Goal: Use online tool/utility: Utilize a website feature to perform a specific function

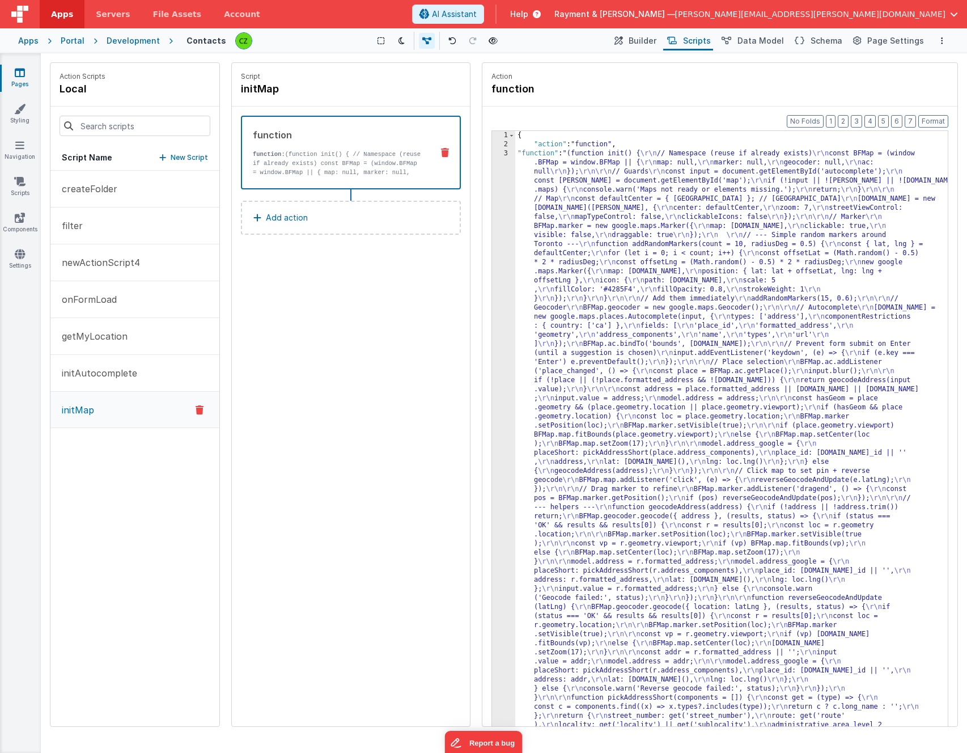
click at [330, 379] on div "Script initMap function function: (function init() { // Namespace (reuse if alr…" at bounding box center [351, 394] width 238 height 663
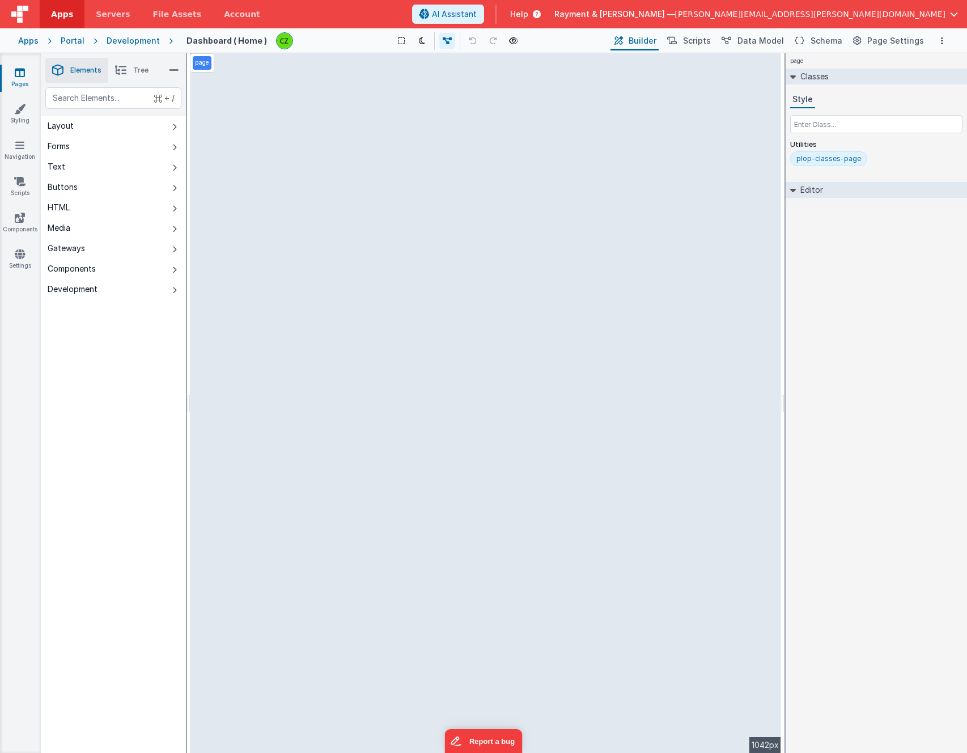
click at [128, 69] on li "Tree" at bounding box center [131, 70] width 47 height 25
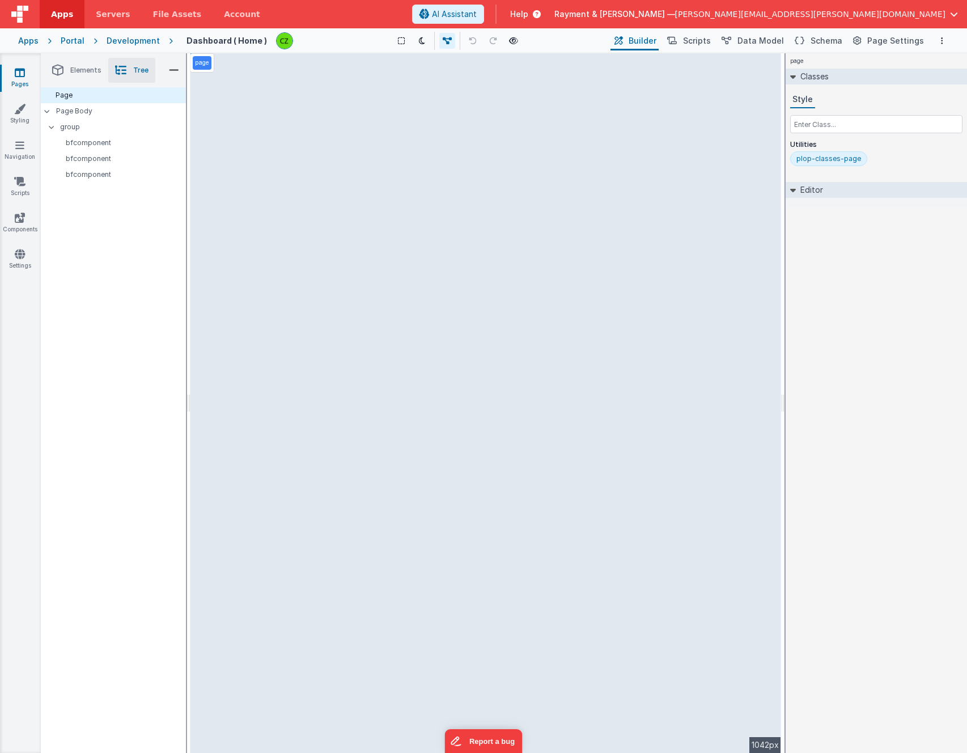
click at [16, 80] on link "Pages" at bounding box center [19, 78] width 41 height 23
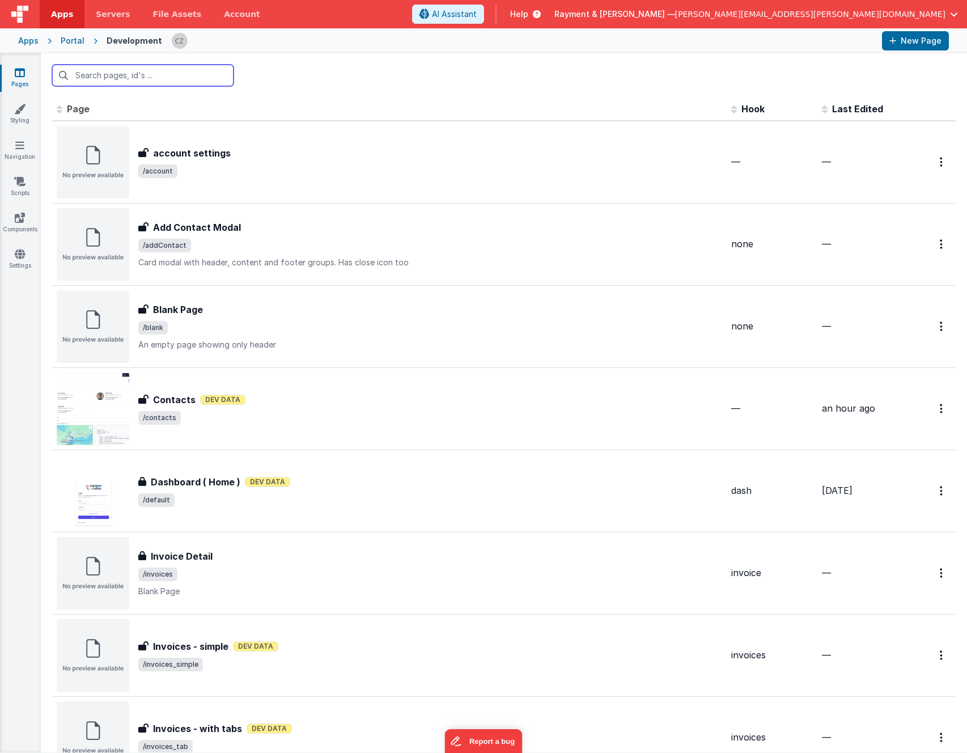
click at [118, 76] on input "text" at bounding box center [142, 76] width 181 height 22
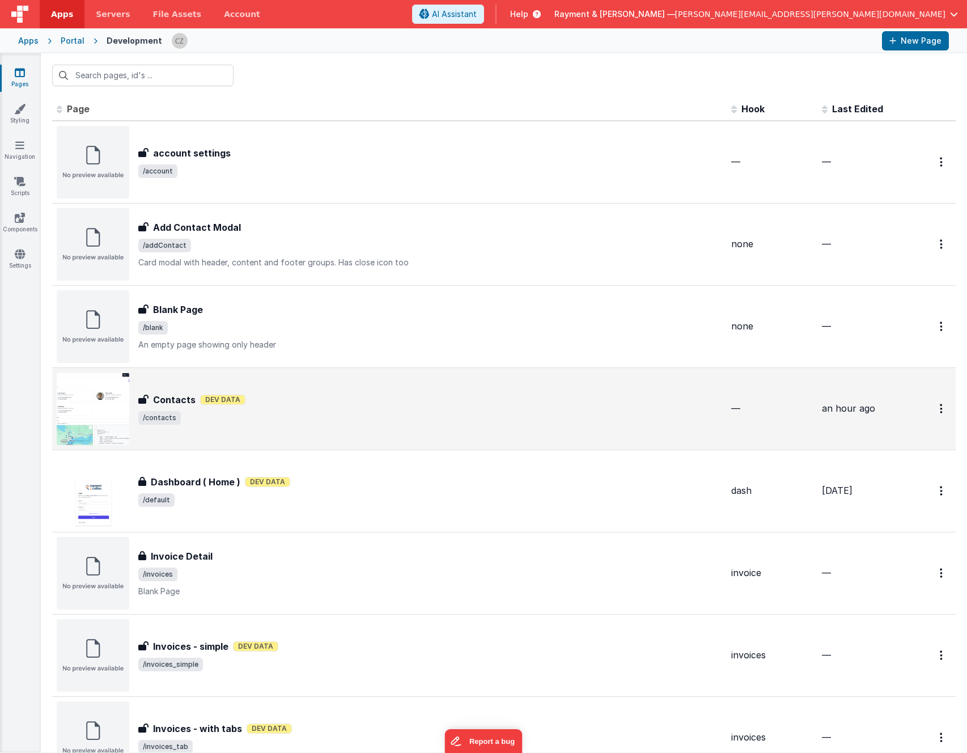
click at [405, 417] on span "/contacts" at bounding box center [430, 418] width 584 height 14
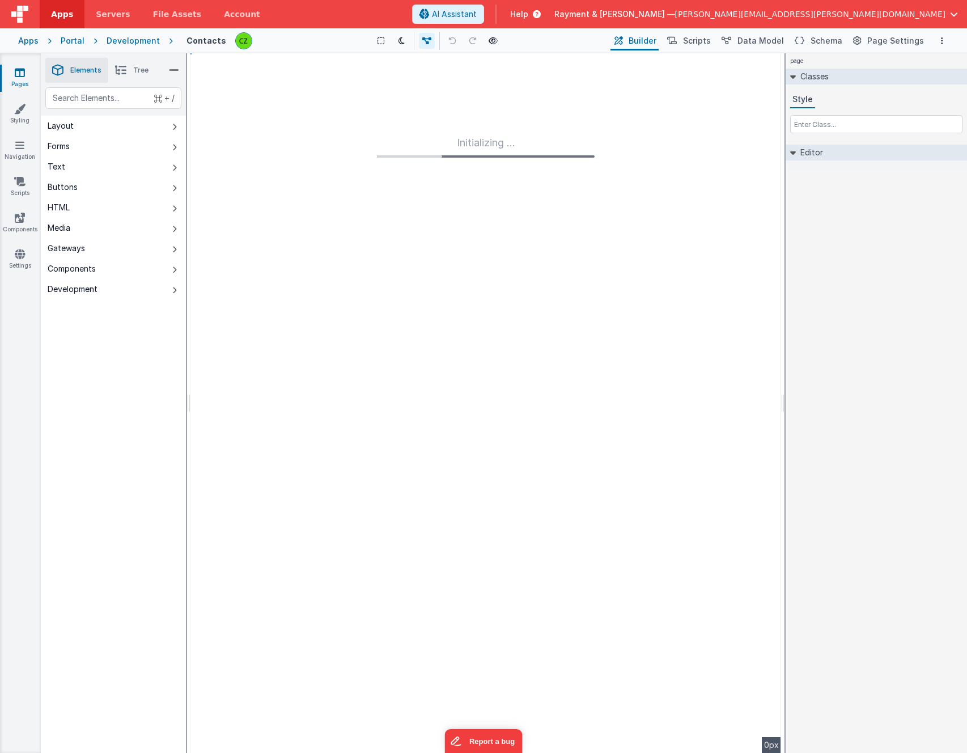
click at [137, 76] on li "Tree" at bounding box center [131, 70] width 47 height 25
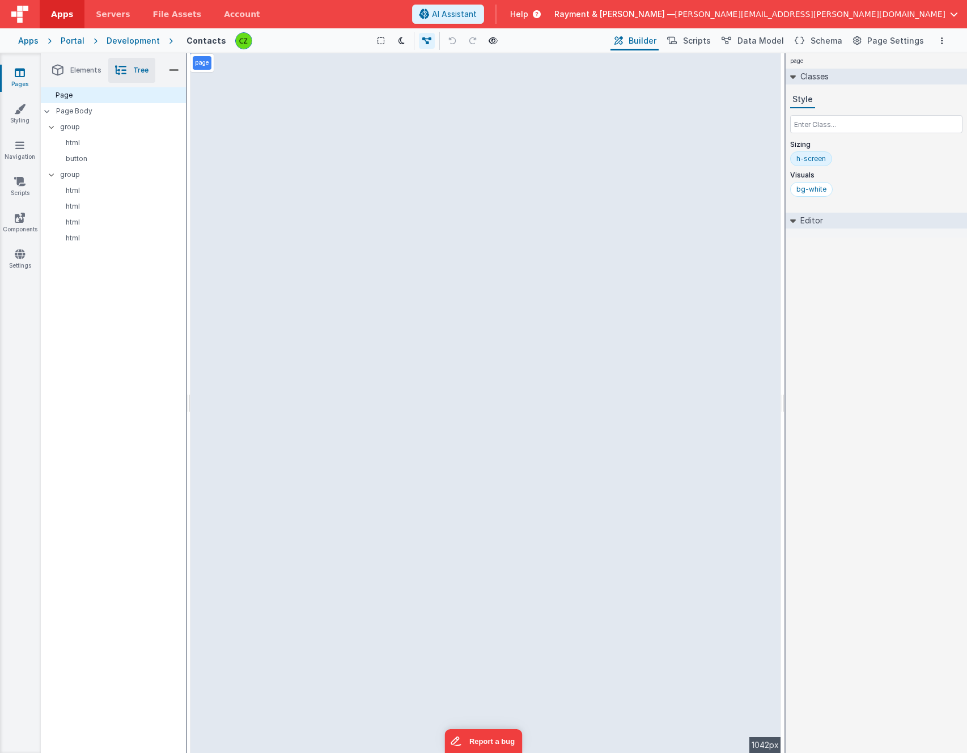
click at [75, 76] on li "Elements" at bounding box center [76, 70] width 63 height 25
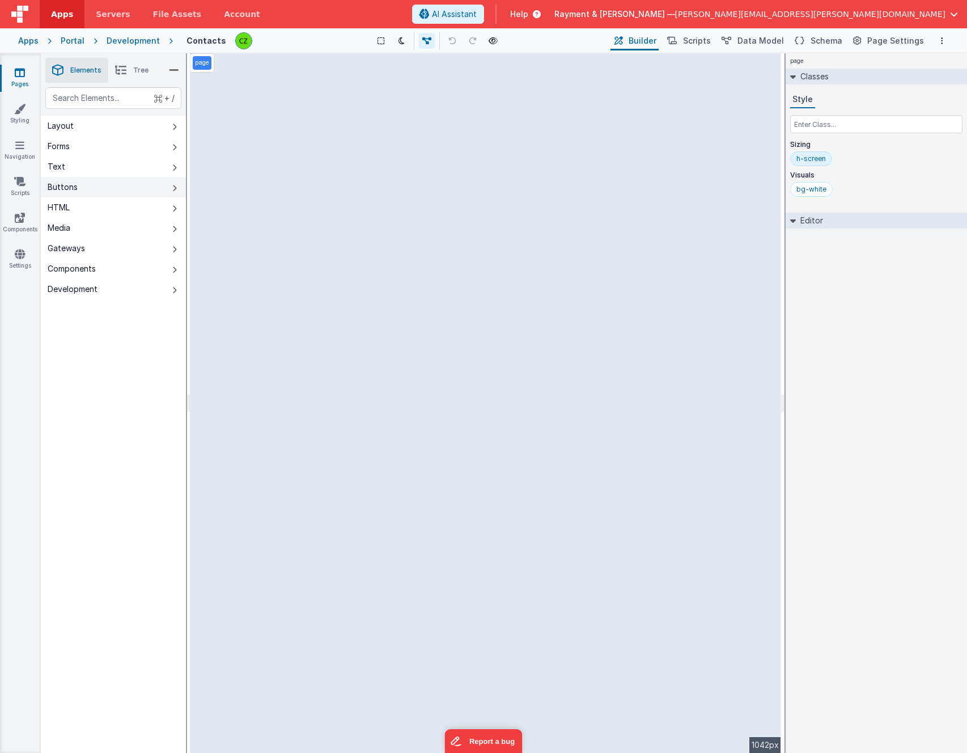
drag, startPoint x: 65, startPoint y: 206, endPoint x: 98, endPoint y: 203, distance: 33.5
click at [98, 203] on button "HTML" at bounding box center [113, 207] width 145 height 20
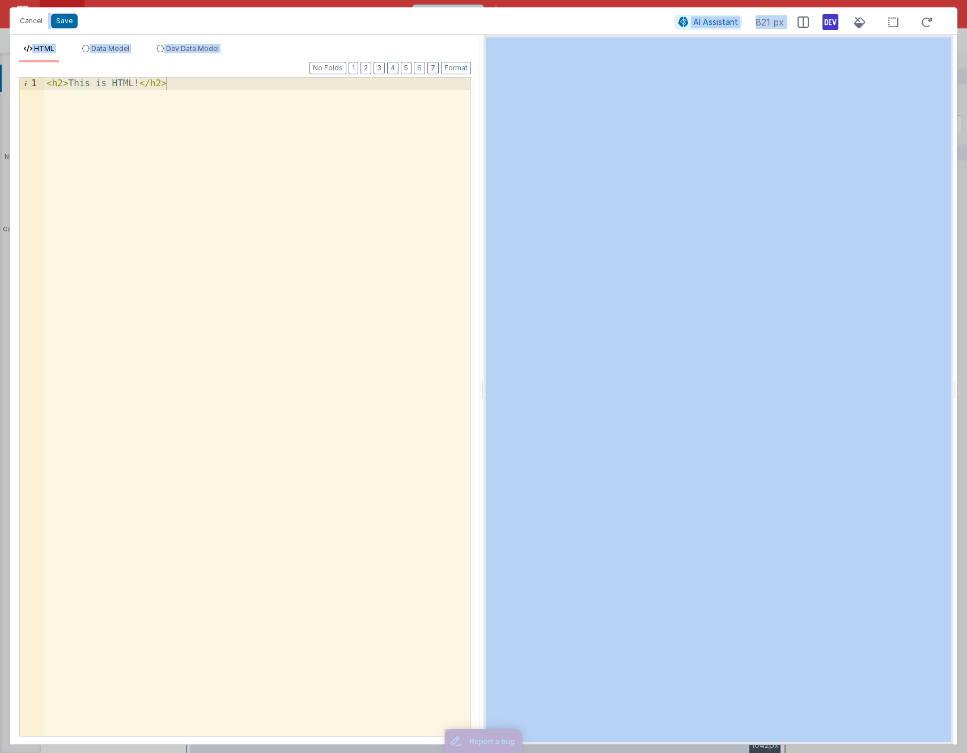
click at [156, 126] on div "< h2 > This is HTML! </ h2 >" at bounding box center [257, 419] width 426 height 682
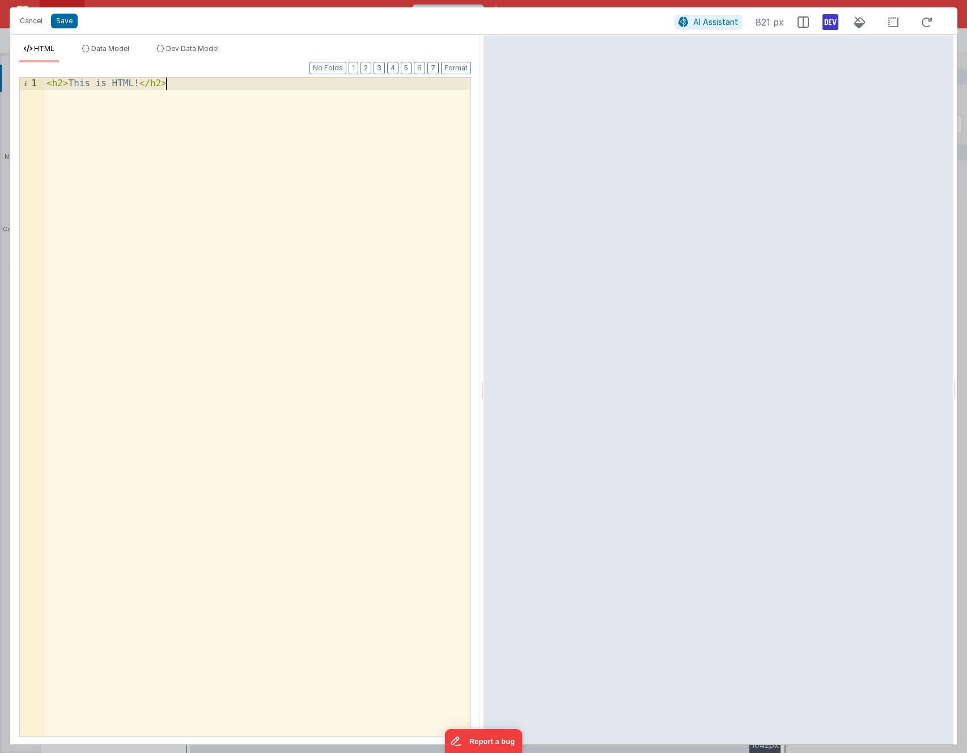
click at [202, 101] on div "< h2 > This is HTML! </ h2 >" at bounding box center [257, 419] width 426 height 682
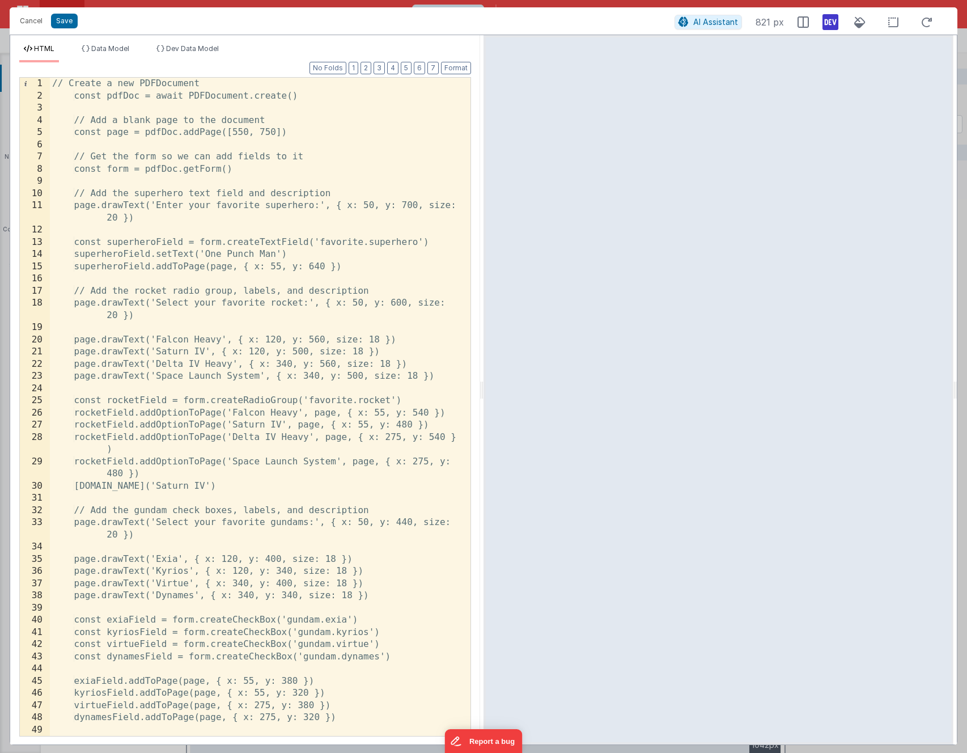
click at [179, 155] on div "// Create a new PDFDocument const pdfDoc = await PDFDocument.create() // Add a …" at bounding box center [260, 419] width 420 height 682
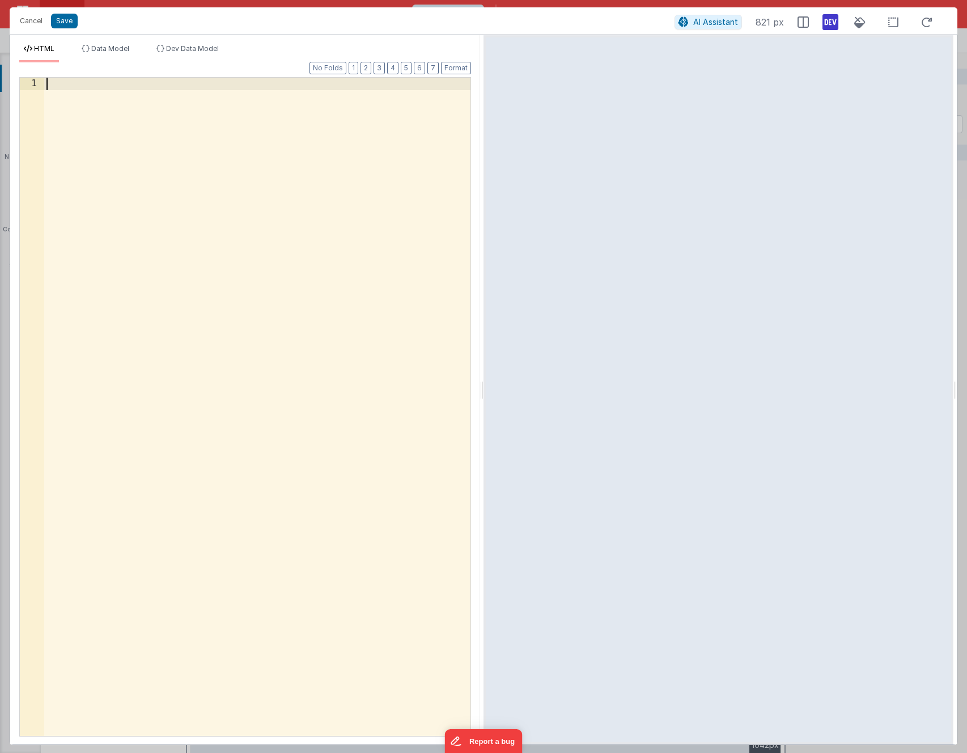
click at [249, 268] on div at bounding box center [257, 419] width 426 height 682
click at [211, 241] on div at bounding box center [257, 419] width 426 height 682
click at [24, 22] on button "Cancel" at bounding box center [31, 21] width 34 height 16
click at [189, 185] on div "< h2 > This is HTML! </ h2 >" at bounding box center [257, 419] width 426 height 682
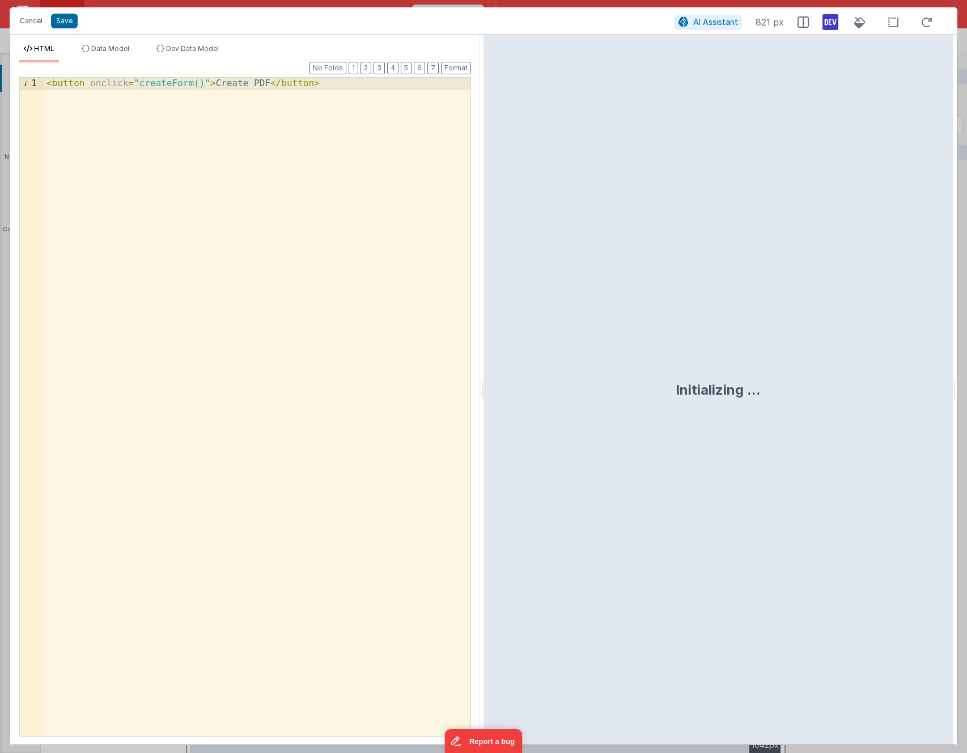
click at [189, 185] on div "< button onclick = "createForm()" > Create PDF </ button >" at bounding box center [257, 419] width 426 height 682
click at [199, 88] on div "< button onclick = "createForm()" > Create PDF </ button >" at bounding box center [257, 419] width 426 height 682
click at [272, 125] on div "< button onclick = "on()" class = "bg-blue-500 hover:bg-blue-700 text-white fon…" at bounding box center [257, 425] width 426 height 695
click at [163, 99] on div "< button onclick = "on()" class = "bg-blue-500 hover:bg-blue-700 text-white fon…" at bounding box center [257, 425] width 426 height 695
click at [167, 149] on div "< button onclick = "on()" class = "bg-blue-500 hover:bg-blue-700 text-white fon…" at bounding box center [257, 425] width 426 height 695
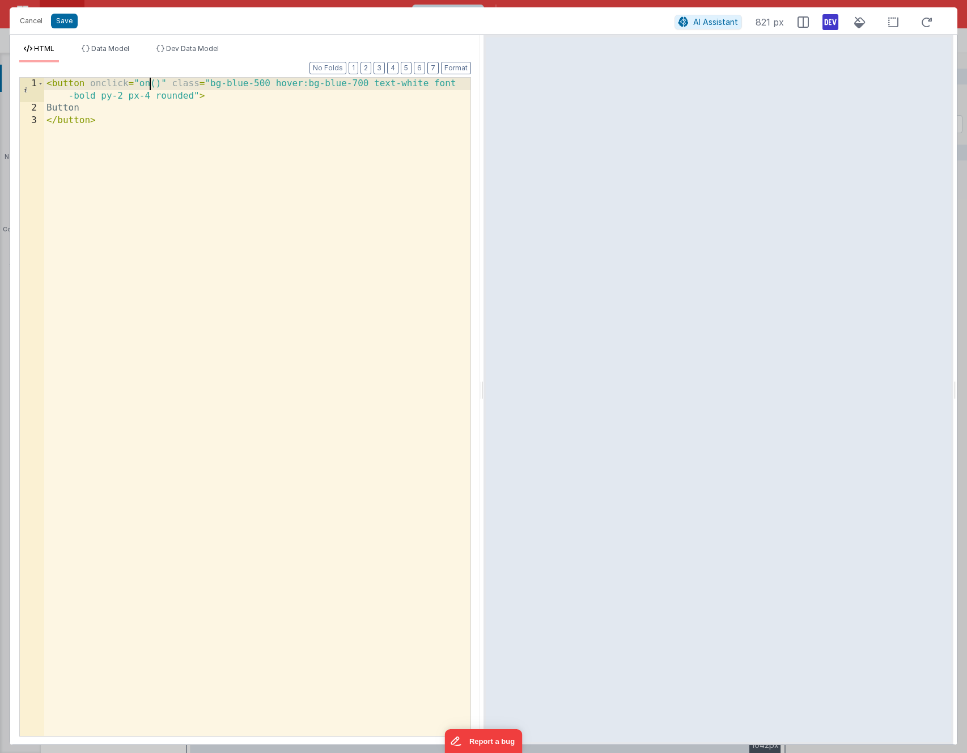
click at [723, 120] on div at bounding box center [718, 389] width 470 height 709
click at [194, 177] on div "< button onclick = "on()" class = "bg-blue-500 hover:bg-blue-700 text-white fon…" at bounding box center [257, 425] width 426 height 695
click at [61, 22] on button "Save" at bounding box center [64, 21] width 27 height 15
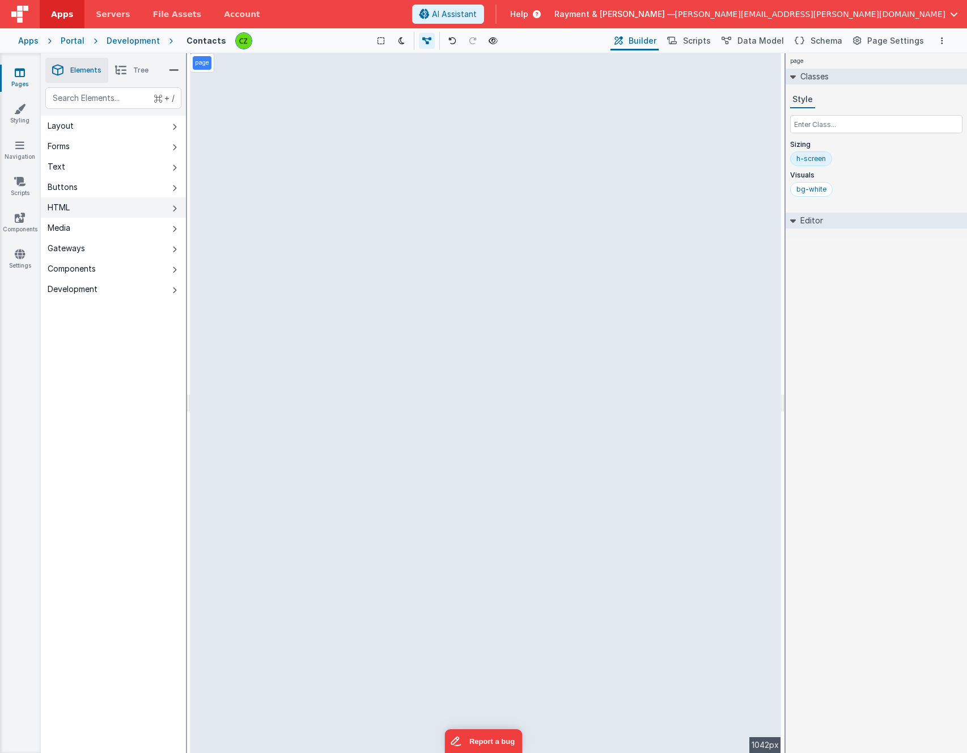
click at [70, 208] on button "HTML" at bounding box center [113, 207] width 145 height 20
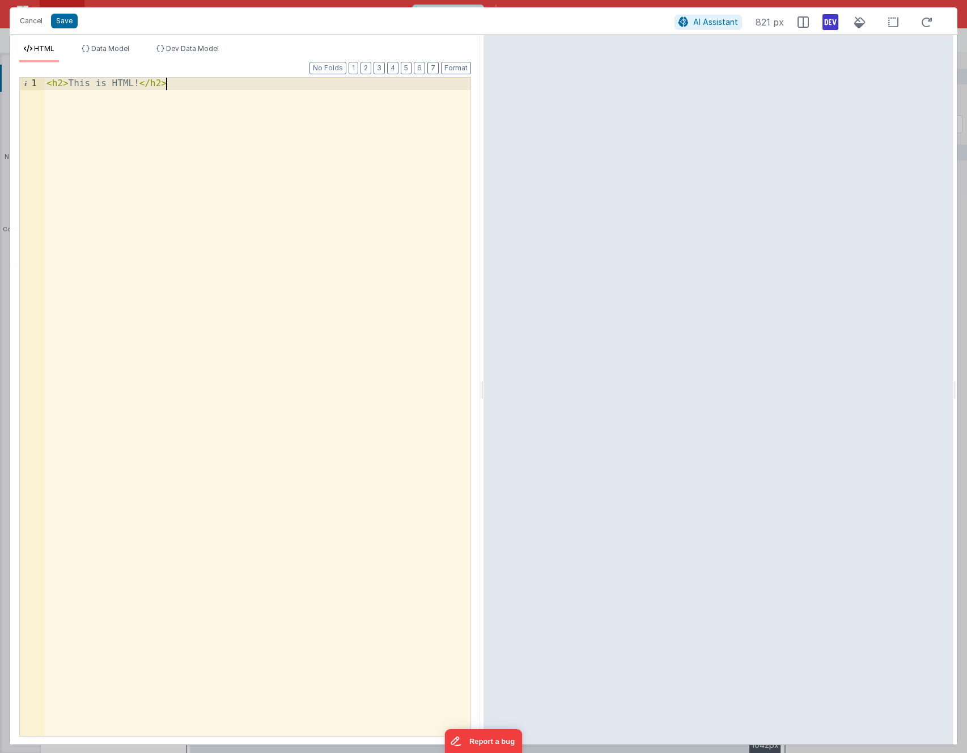
click at [242, 137] on div "< h2 > This is HTML! </ h2 >" at bounding box center [257, 419] width 426 height 682
click at [724, 23] on span "AI Assistant" at bounding box center [715, 22] width 45 height 10
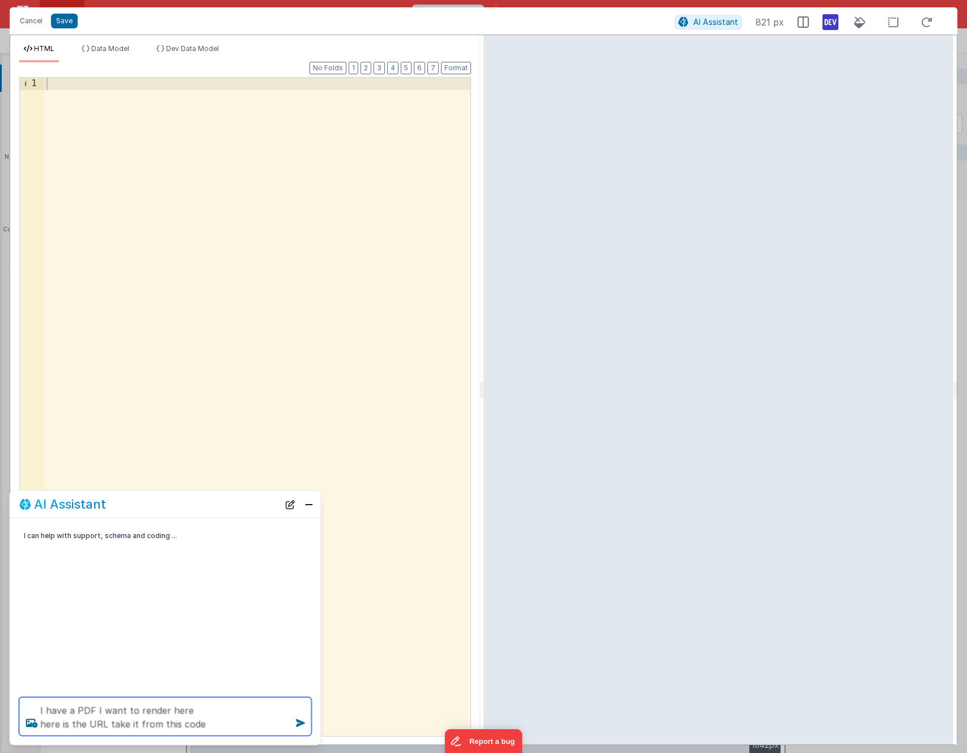
type textarea "I have a PDF I want to render here here is the URL take it from this code"
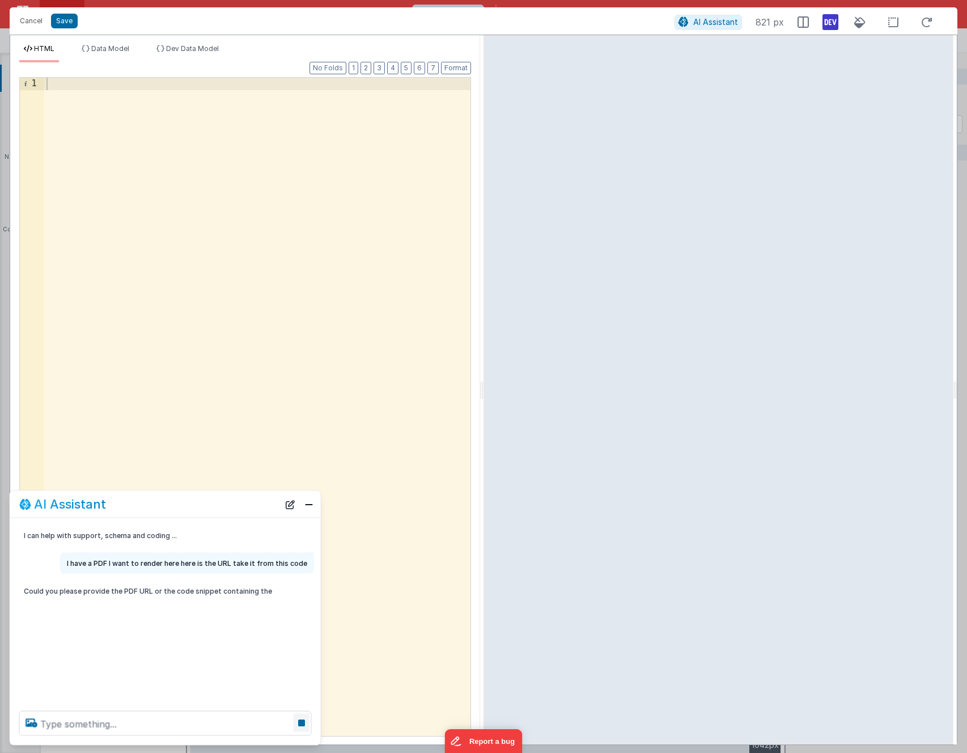
click at [307, 720] on icon at bounding box center [302, 722] width 16 height 18
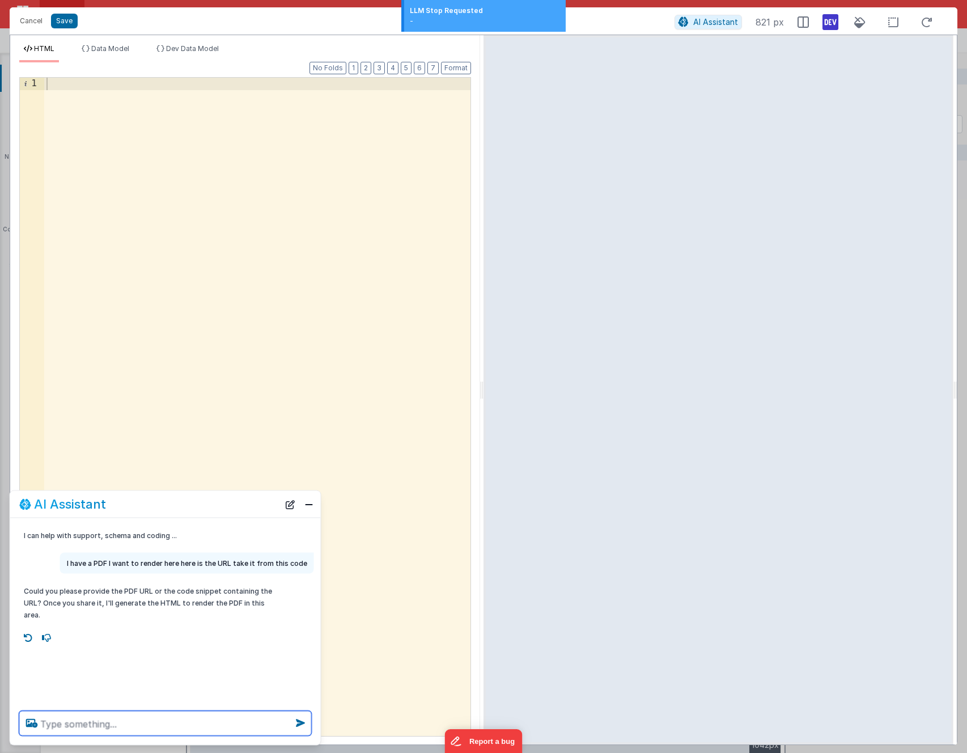
click at [92, 720] on textarea at bounding box center [165, 723] width 292 height 25
paste textarea "download(pdfBytes, "pdf-lib_form_creation_example.pdf", "application/pdf");"
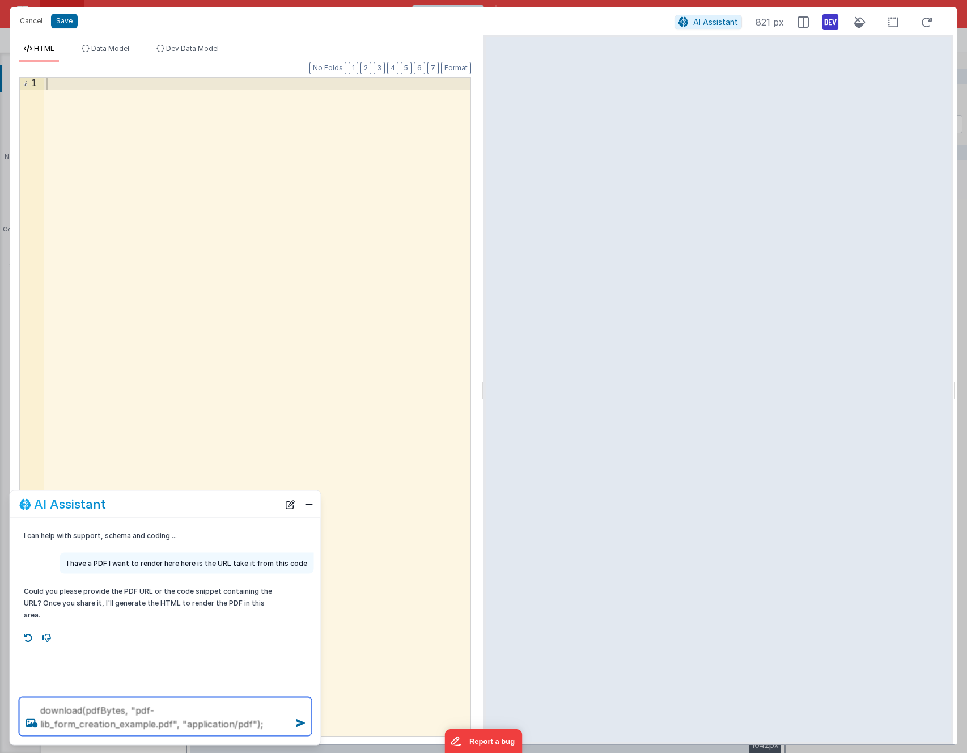
type textarea "download(pdfBytes, "pdf-lib_form_creation_example.pdf", "application/pdf");"
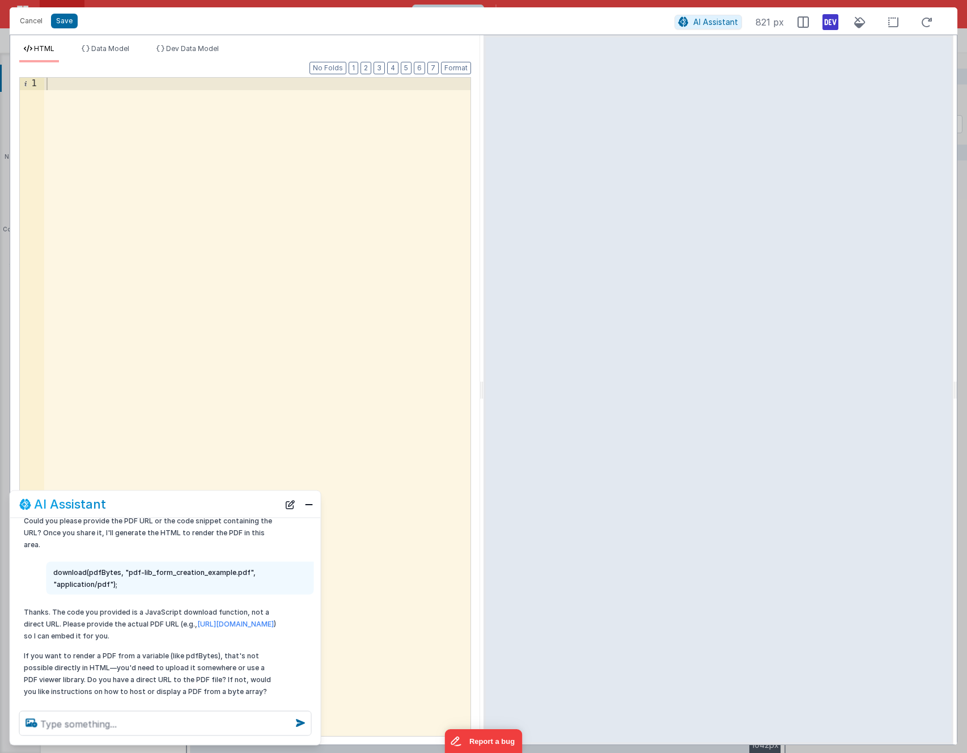
scroll to position [92, 0]
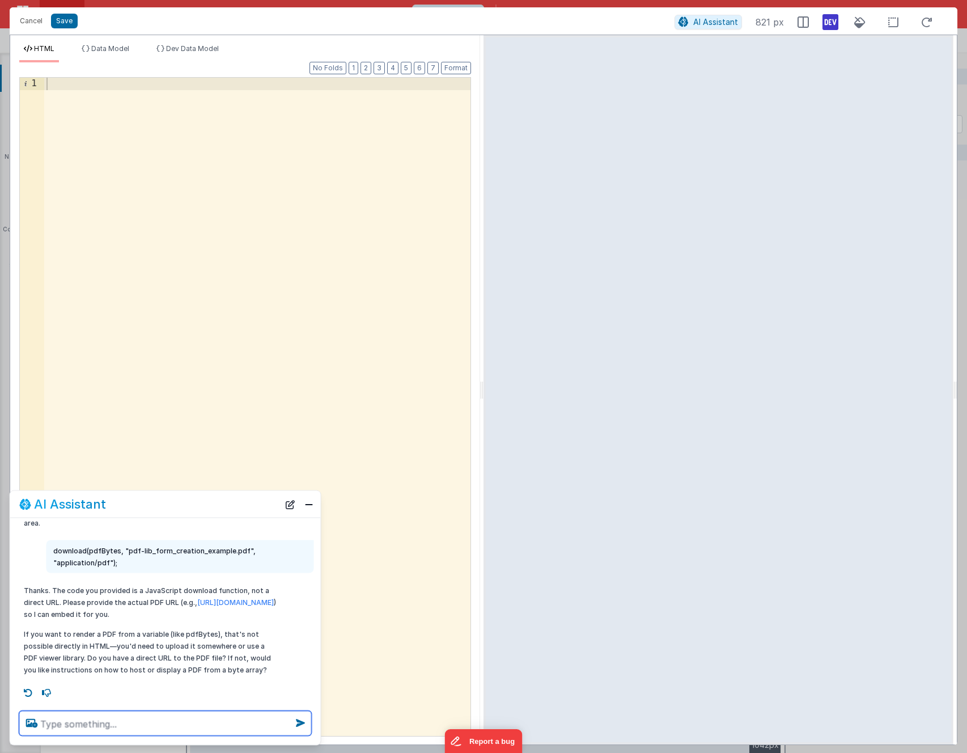
click at [128, 719] on textarea at bounding box center [165, 723] width 292 height 25
drag, startPoint x: 124, startPoint y: 550, endPoint x: 242, endPoint y: 553, distance: 118.5
click at [242, 553] on p "download(pdfBytes, "pdf-lib_form_creation_example.pdf", "application/pdf");" at bounding box center [180, 557] width 254 height 24
copy p "pdf-lib_form_creation_example.pdf"
click at [74, 724] on textarea "genera" at bounding box center [165, 723] width 292 height 25
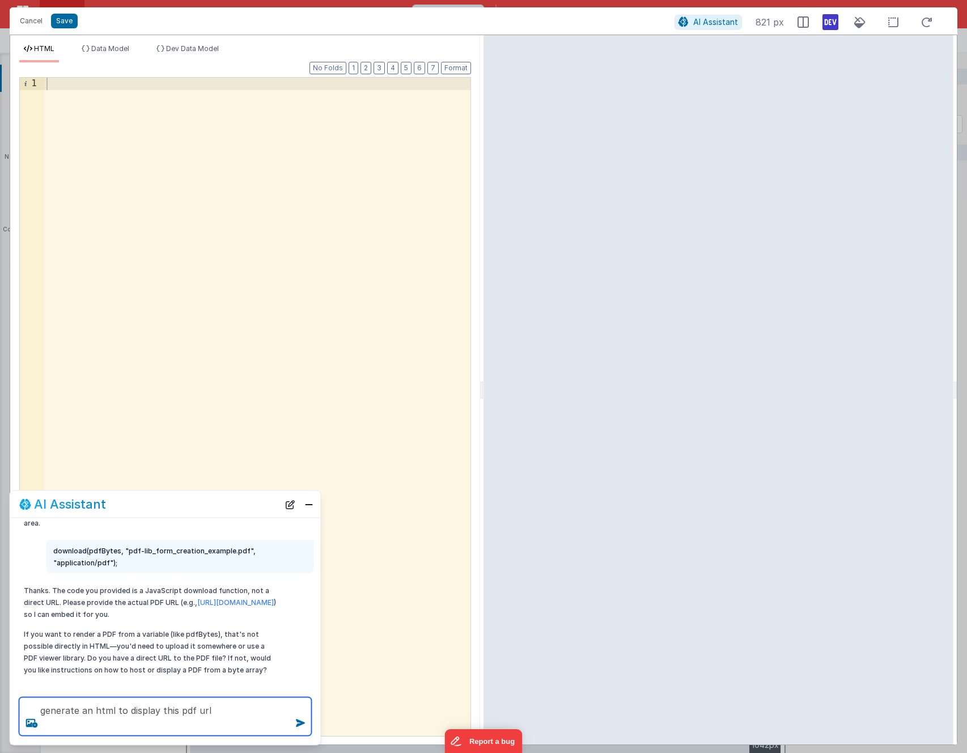
paste textarea "https://rcproofs.com/toolkit/78293_1SS.pdf"
type textarea "generate an html to display this pdf url https://rcproofs.com/toolkit/78293_1SS…"
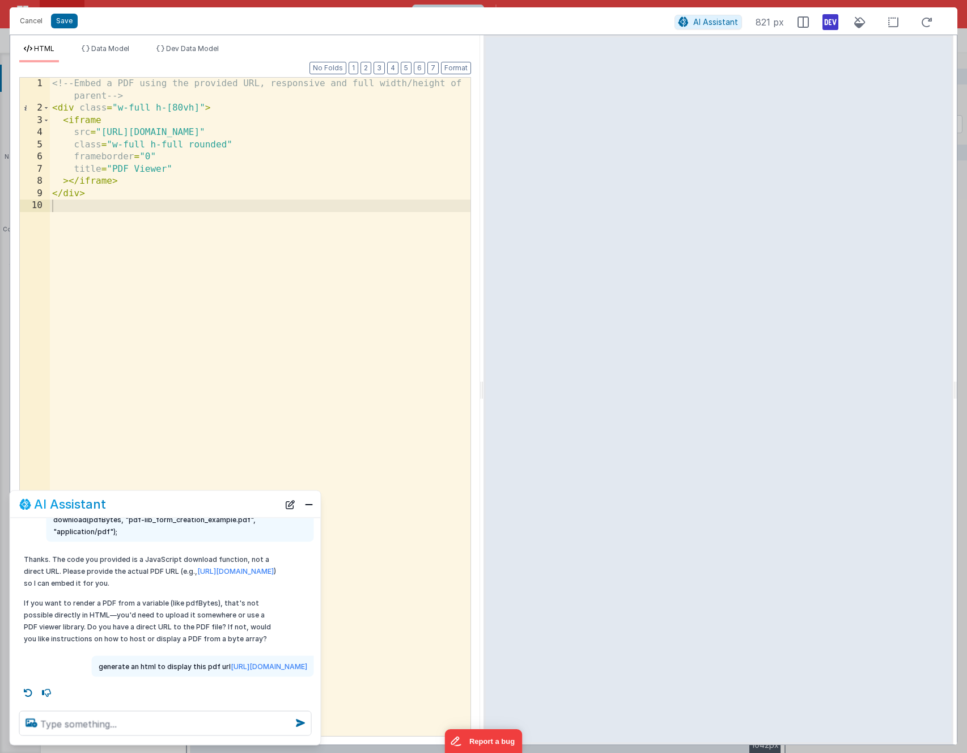
scroll to position [135, 0]
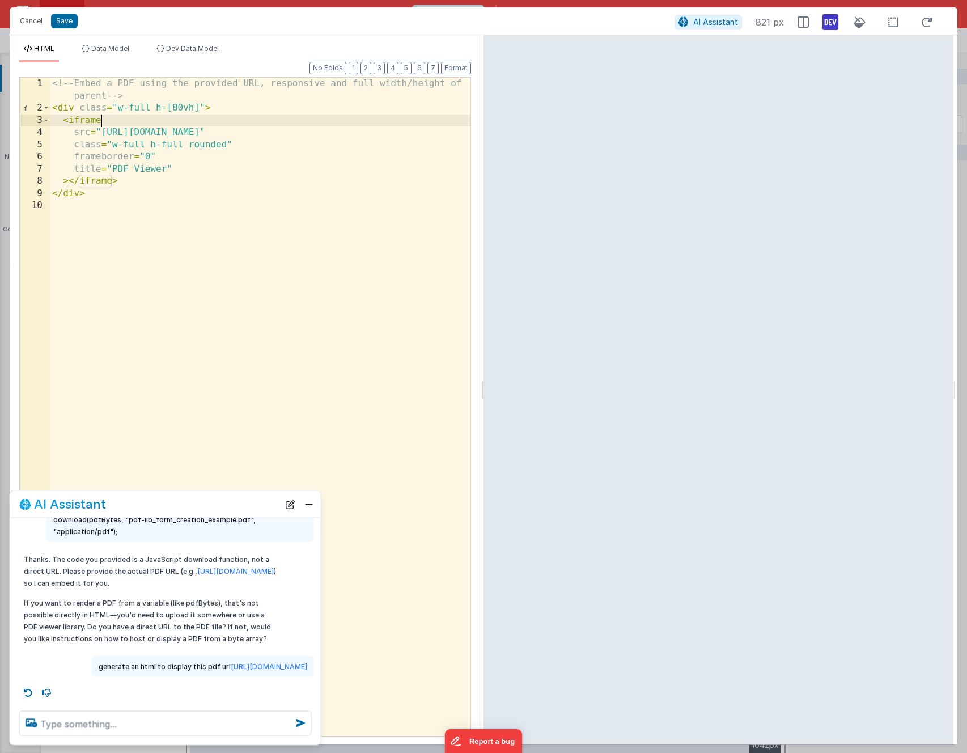
click at [129, 118] on div "<!-- Embed a PDF using the provided URL, responsive and full width/height of pa…" at bounding box center [260, 425] width 420 height 695
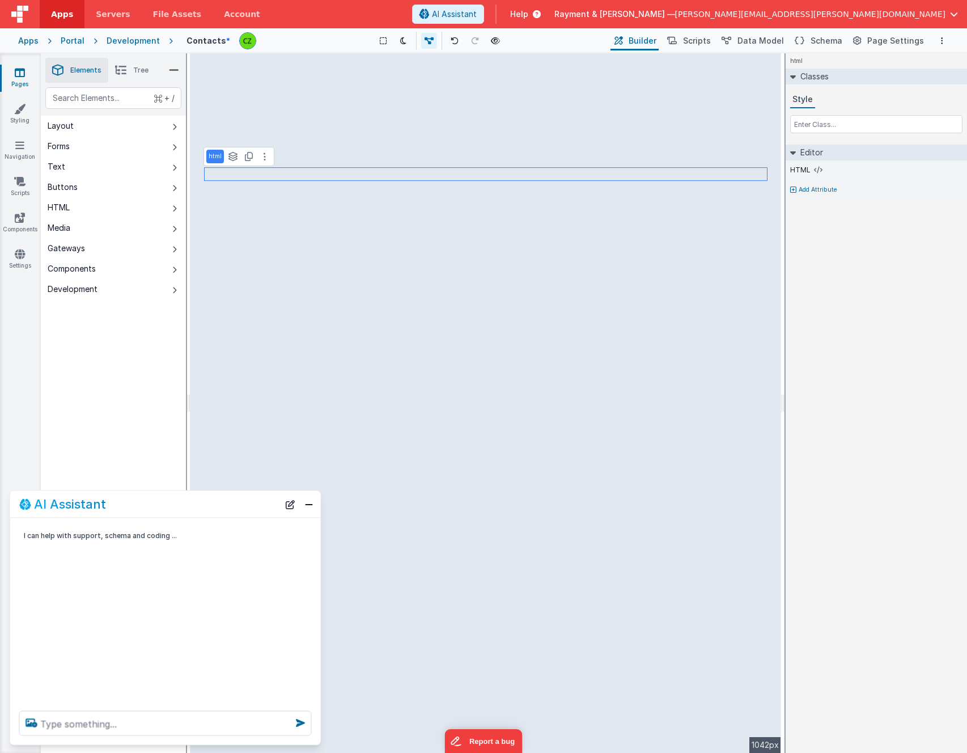
scroll to position [0, 0]
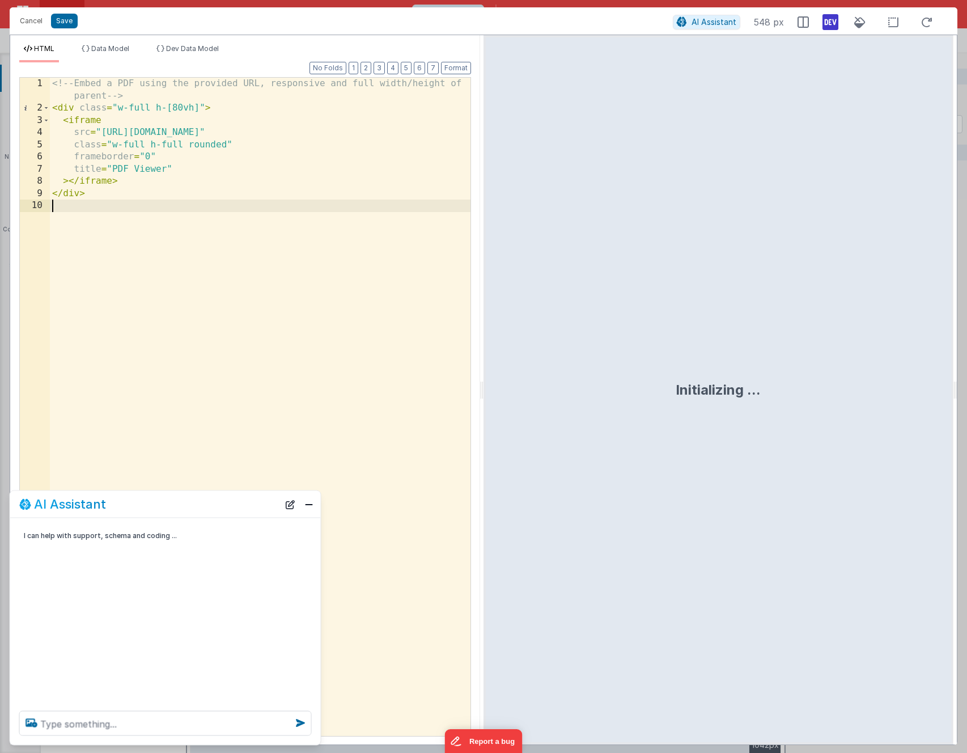
click at [198, 265] on div "<!-- Embed a PDF using the provided URL, responsive and full width/height of pa…" at bounding box center [260, 425] width 420 height 695
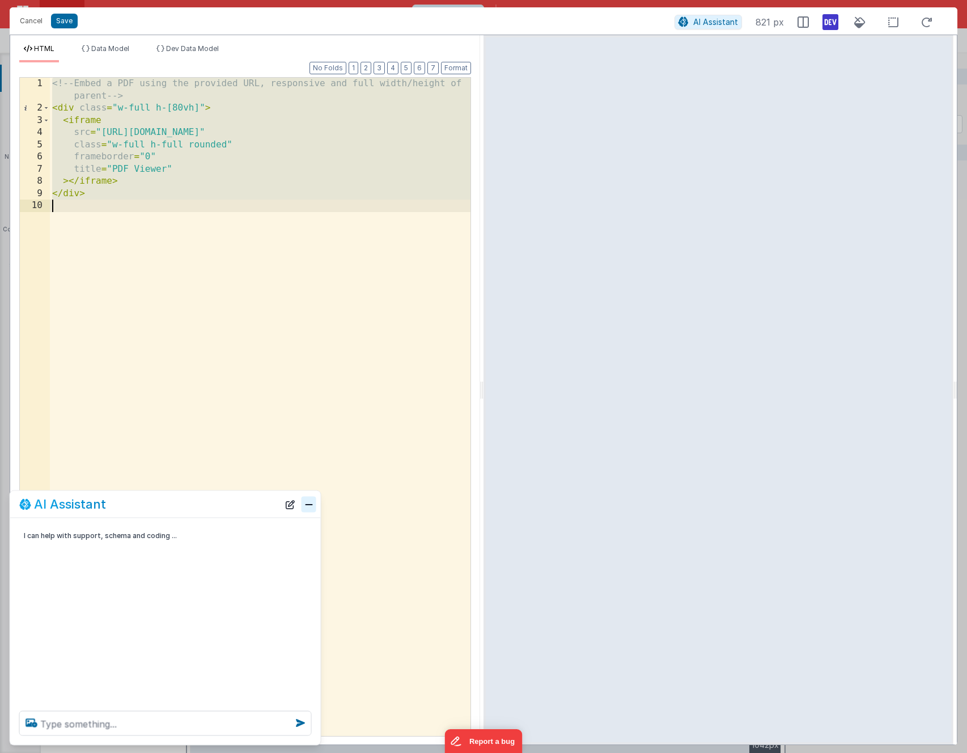
click at [304, 507] on button "Close" at bounding box center [308, 504] width 15 height 16
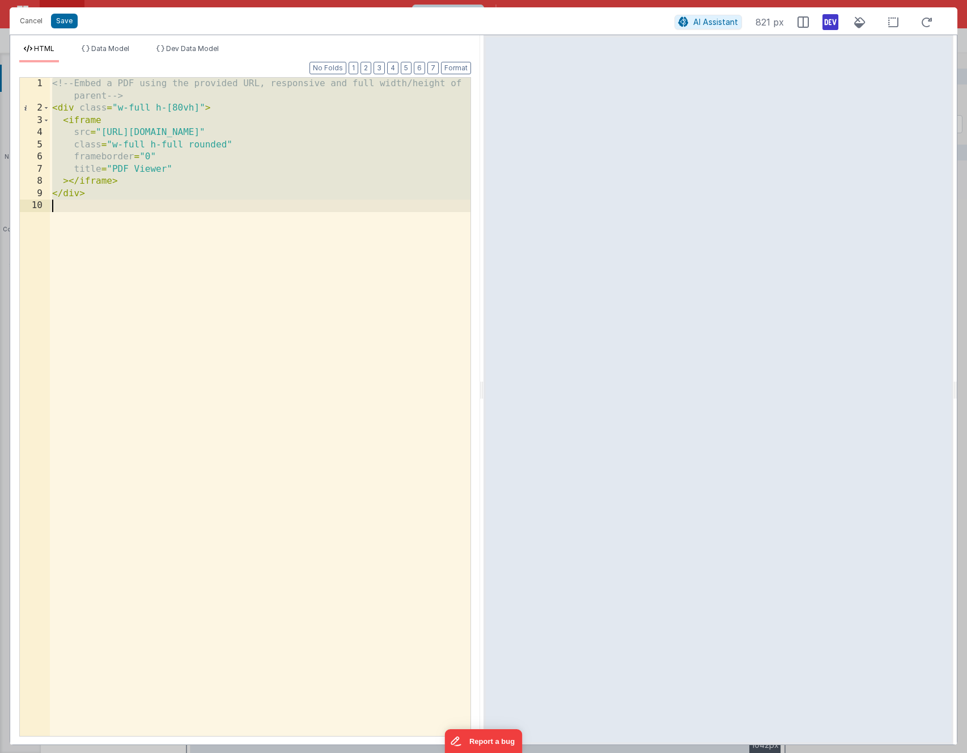
click at [216, 265] on div "<!-- Embed a PDF using the provided URL, responsive and full width/height of pa…" at bounding box center [260, 425] width 420 height 695
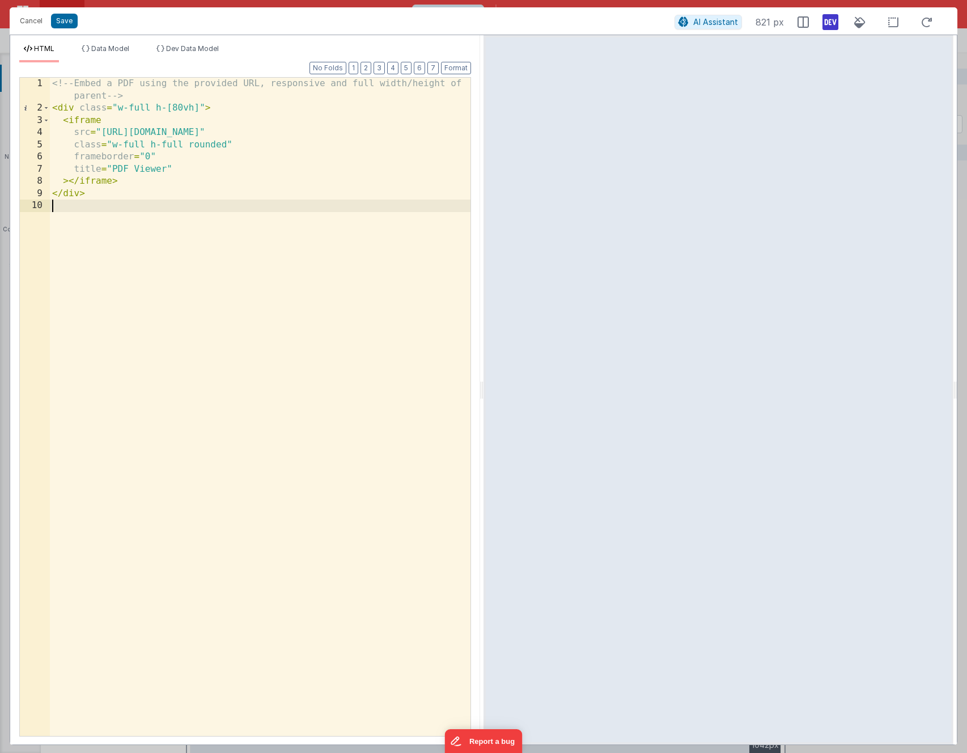
click at [198, 103] on div "<!-- Embed a PDF using the provided URL, responsive and full width/height of pa…" at bounding box center [260, 425] width 420 height 695
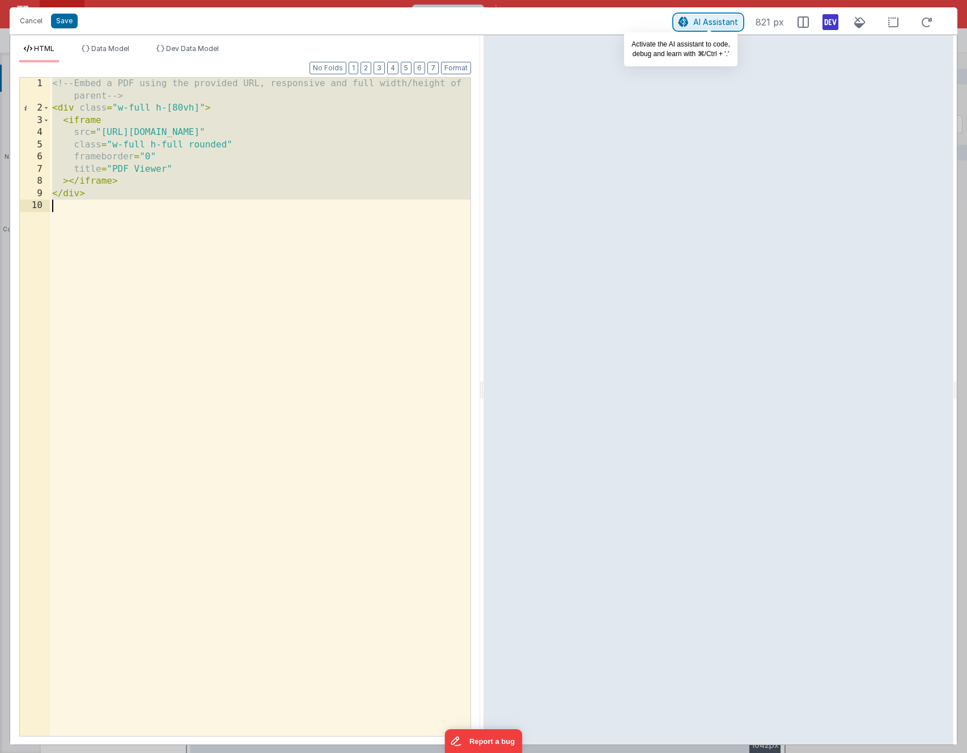
click at [713, 20] on span "AI Assistant" at bounding box center [715, 22] width 45 height 10
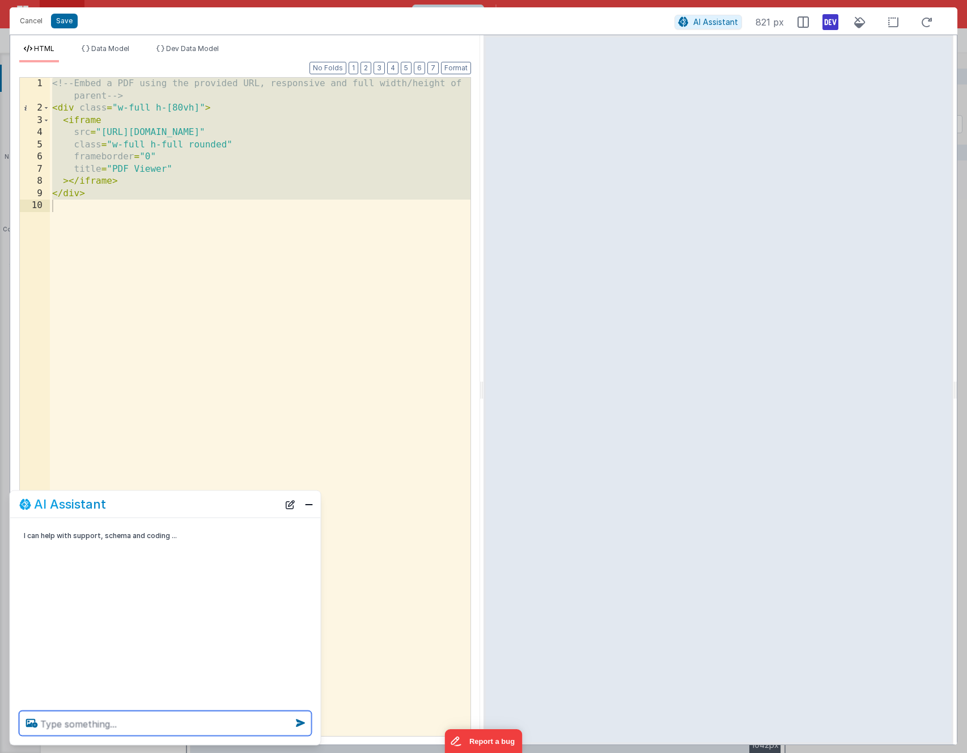
click at [63, 726] on textarea at bounding box center [165, 723] width 292 height 25
click at [75, 725] on textarea "make the pdf show full but reduce the size of the view. it looks to big and I j…" at bounding box center [165, 716] width 292 height 39
type textarea "make the pdf show full but reduce the size of the view. it looks too big and I …"
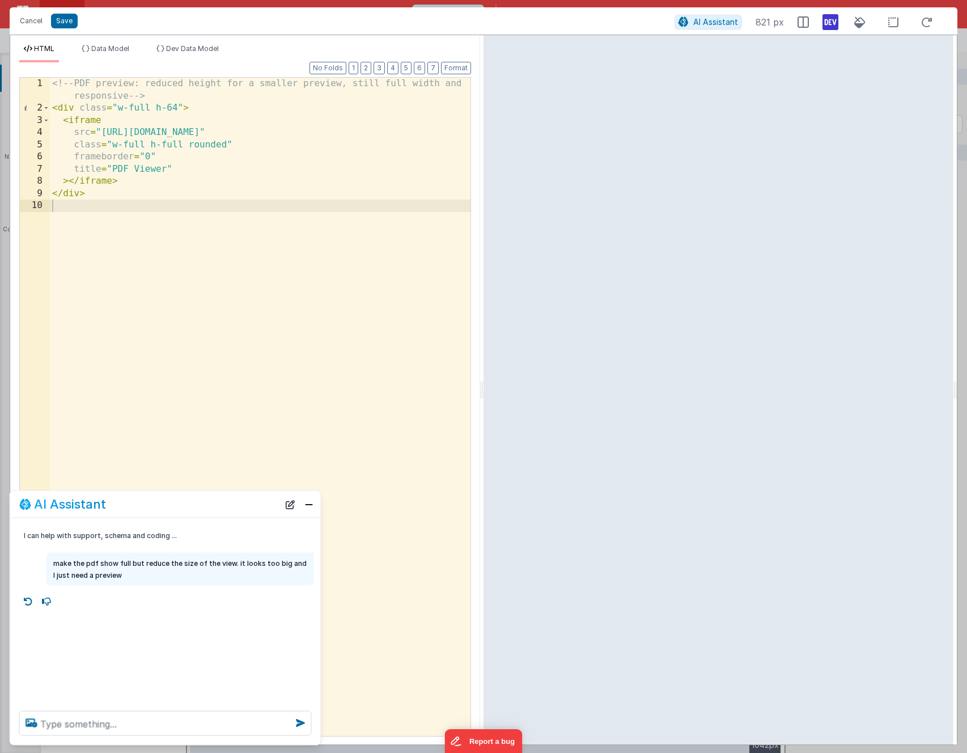
click at [97, 312] on div "<!-- PDF preview: reduced height for a smaller preview, still full width and re…" at bounding box center [260, 425] width 420 height 695
click at [128, 719] on textarea at bounding box center [165, 723] width 292 height 25
click at [78, 721] on textarea at bounding box center [165, 723] width 292 height 25
paste textarea "s"
click at [75, 722] on textarea at bounding box center [165, 723] width 292 height 25
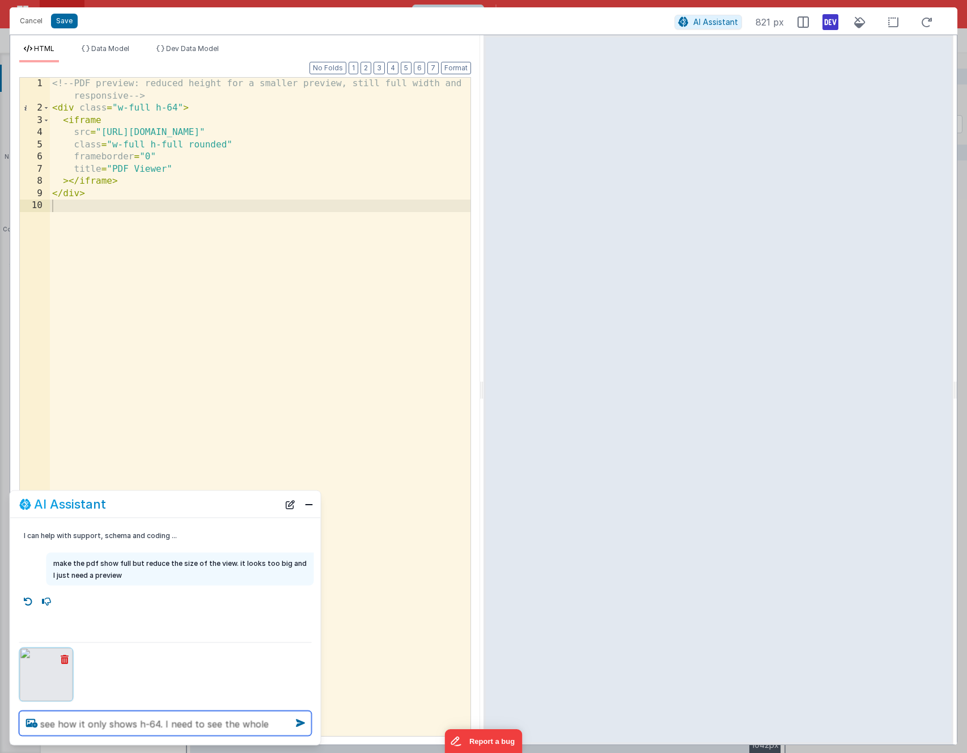
type textarea "see how it only shows h-64. I need to see the whole page"
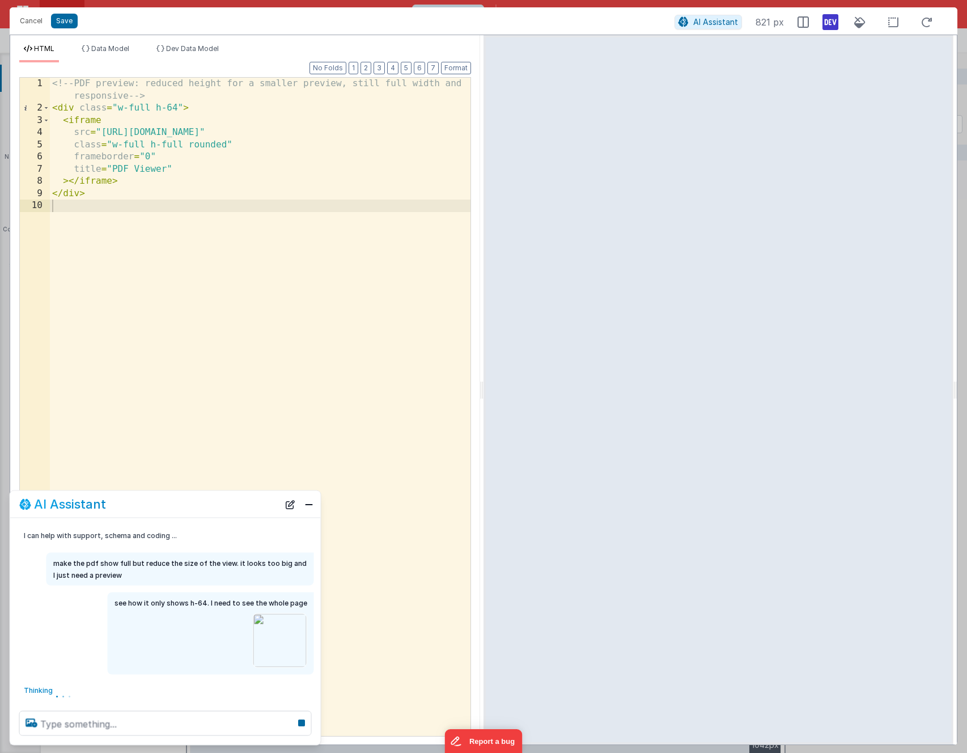
scroll to position [5, 0]
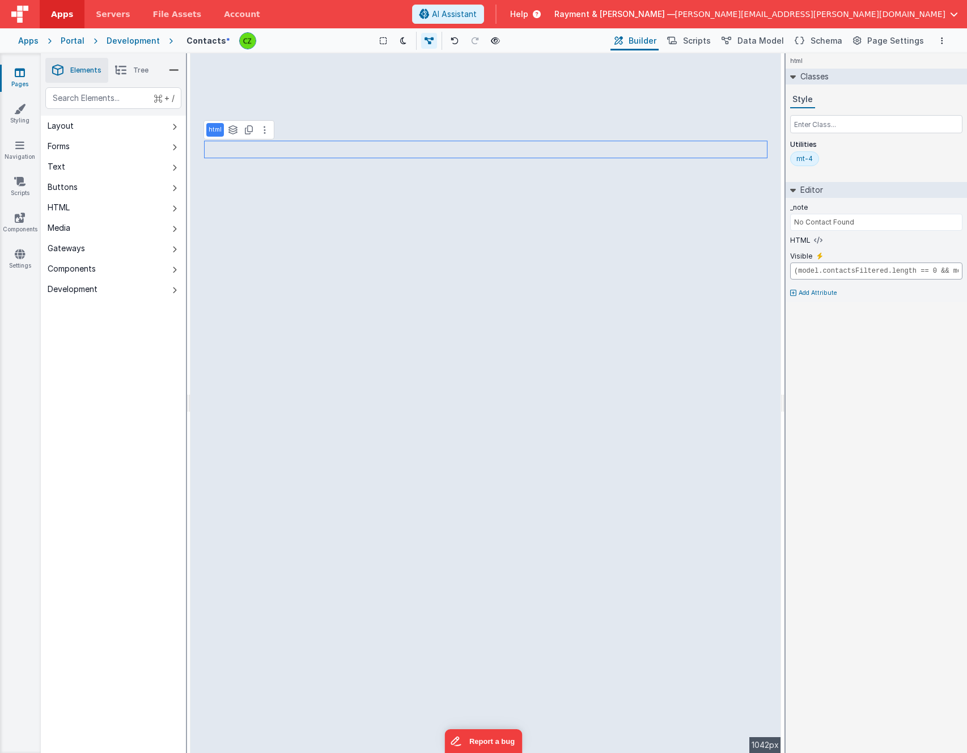
click at [892, 270] on input "(model.contactsFiltered.length == 0 && model.contacts.length > 0) ? true : false" at bounding box center [876, 270] width 172 height 17
click at [837, 516] on div "html Classes Style Utilities mt-4 Editor _note No Contact Found HTML Visible (m…" at bounding box center [875, 402] width 181 height 699
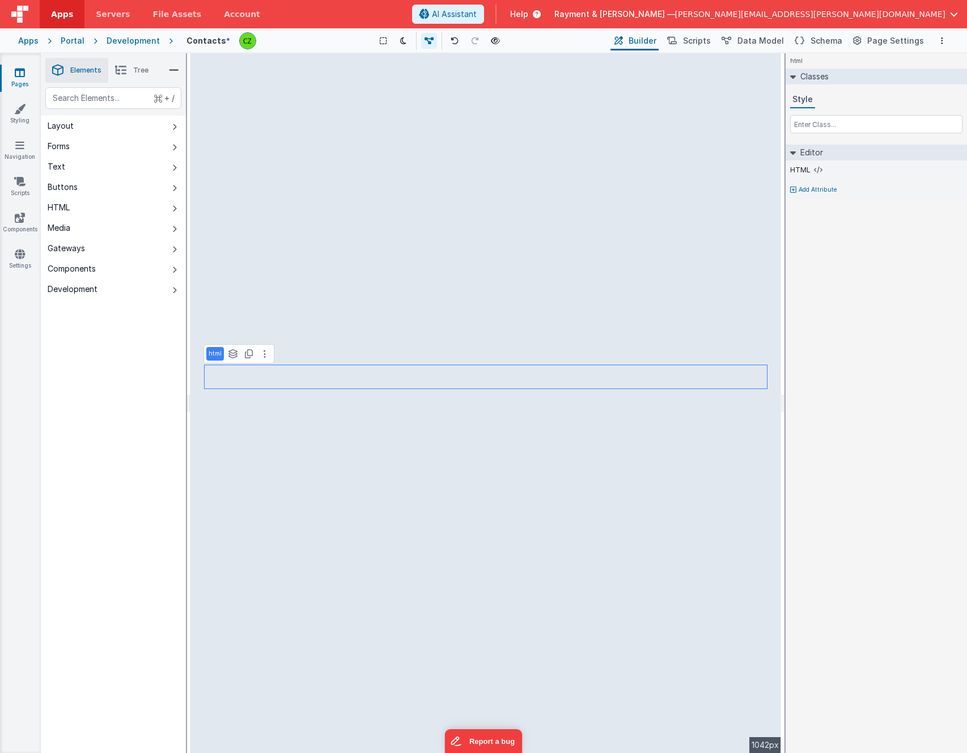
click at [124, 70] on icon at bounding box center [120, 70] width 11 height 16
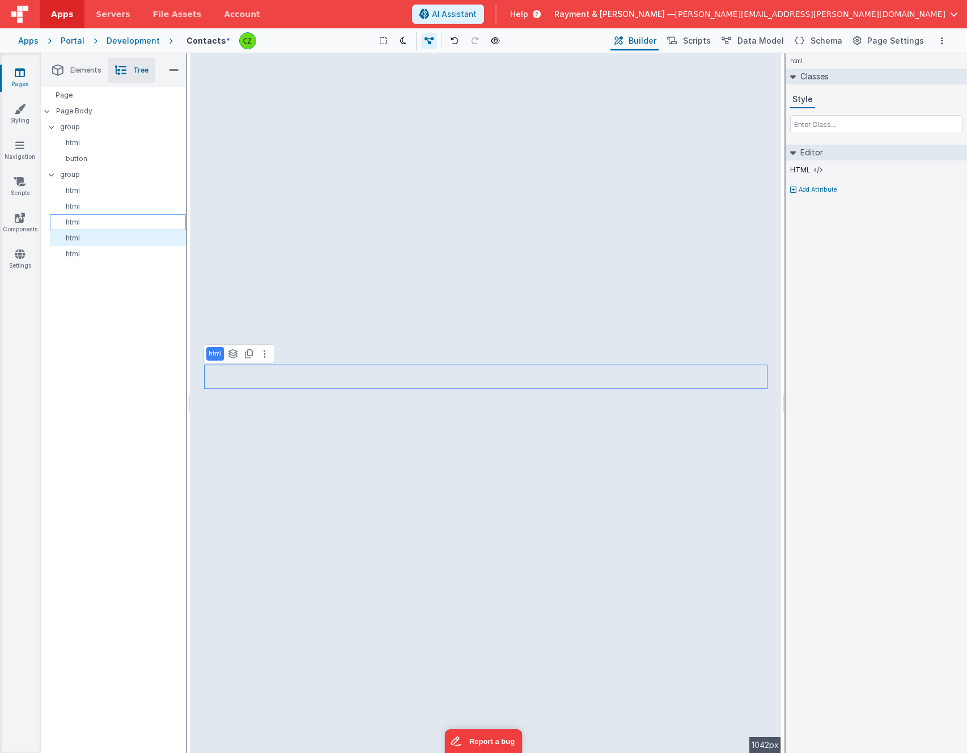
click at [100, 219] on p "html" at bounding box center [119, 222] width 131 height 9
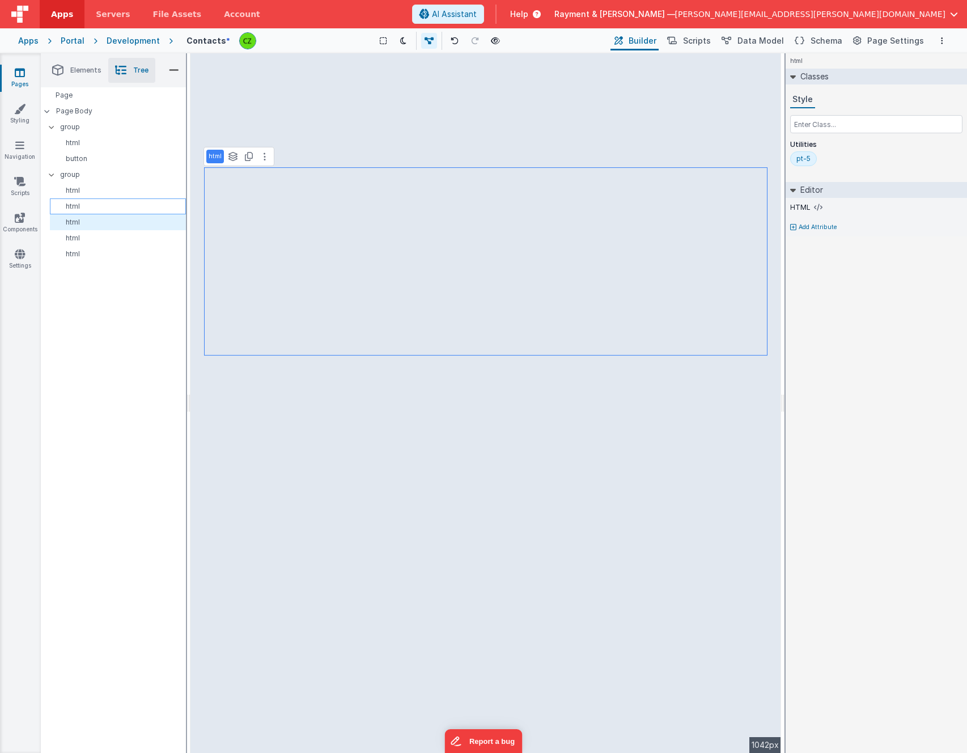
click at [101, 199] on div "html" at bounding box center [118, 206] width 136 height 16
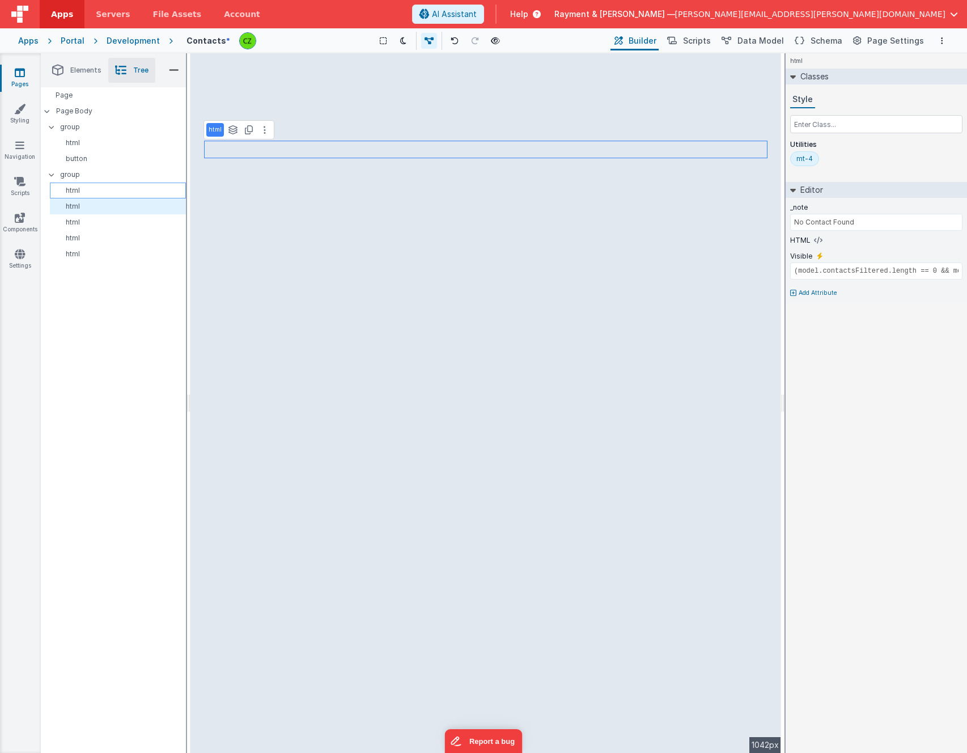
click at [102, 182] on div "html" at bounding box center [118, 190] width 136 height 16
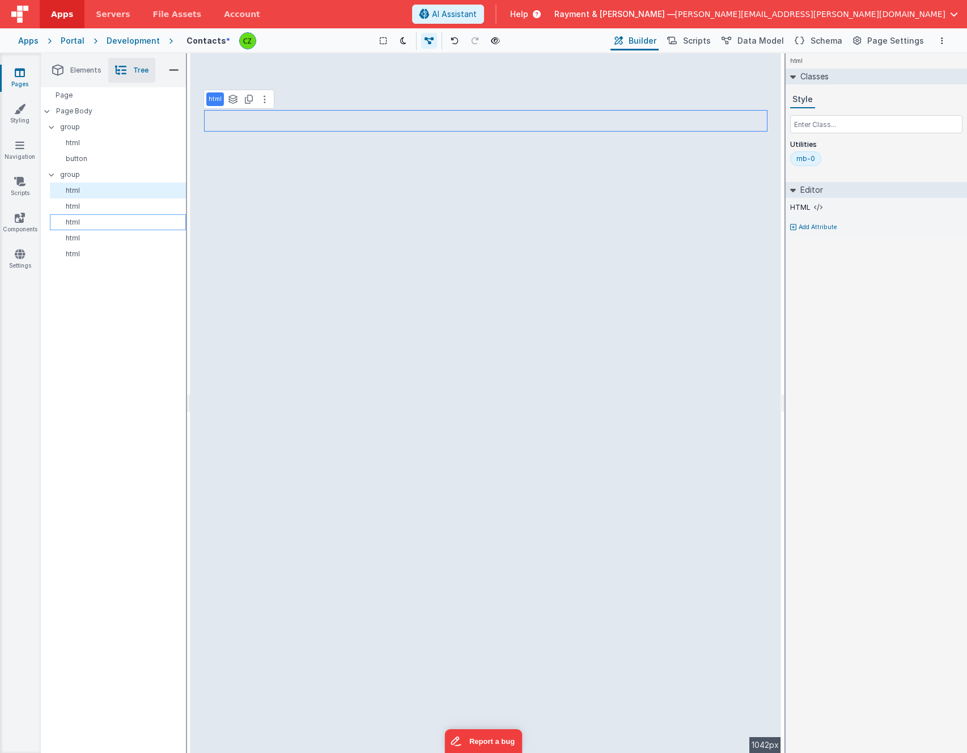
click at [96, 229] on div "html" at bounding box center [118, 222] width 136 height 16
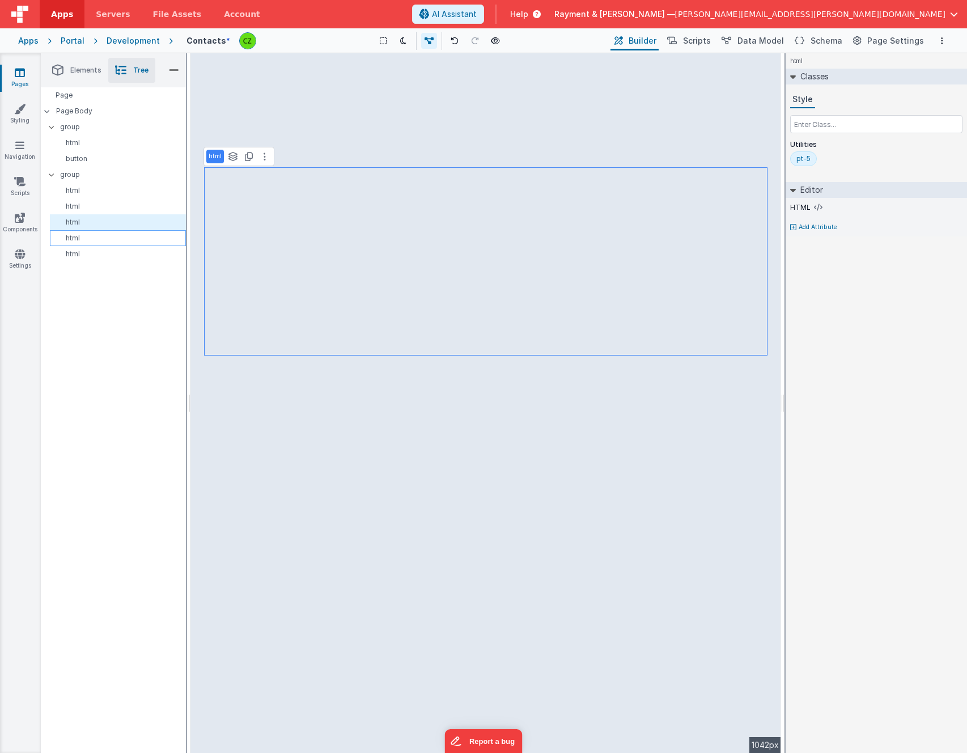
click at [95, 239] on p "html" at bounding box center [119, 237] width 131 height 9
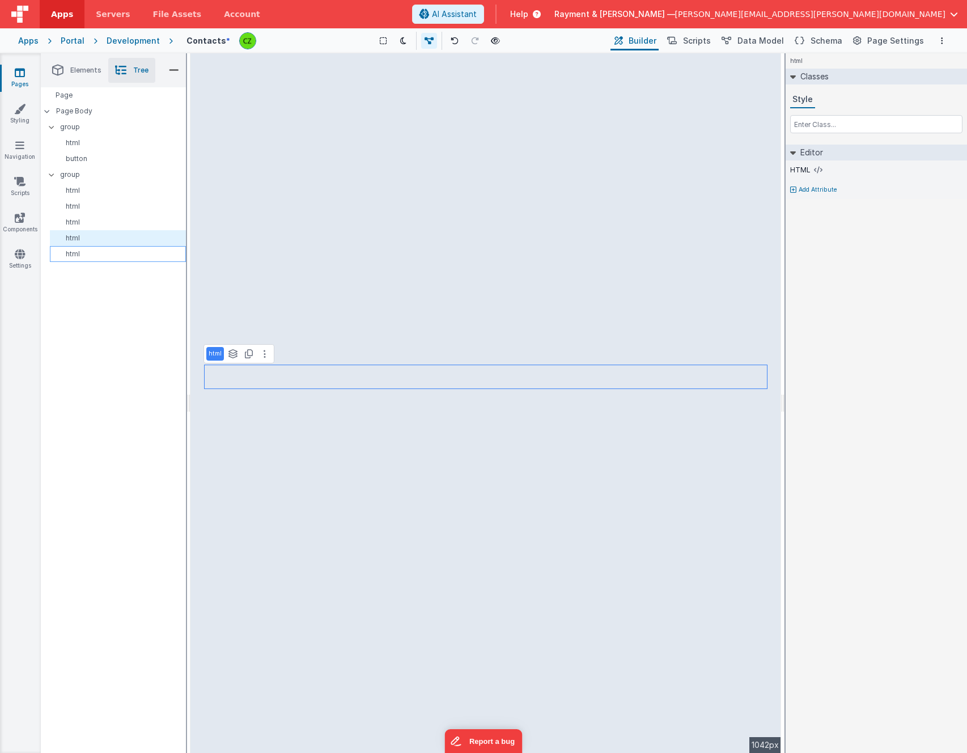
click at [95, 256] on p "html" at bounding box center [119, 253] width 131 height 9
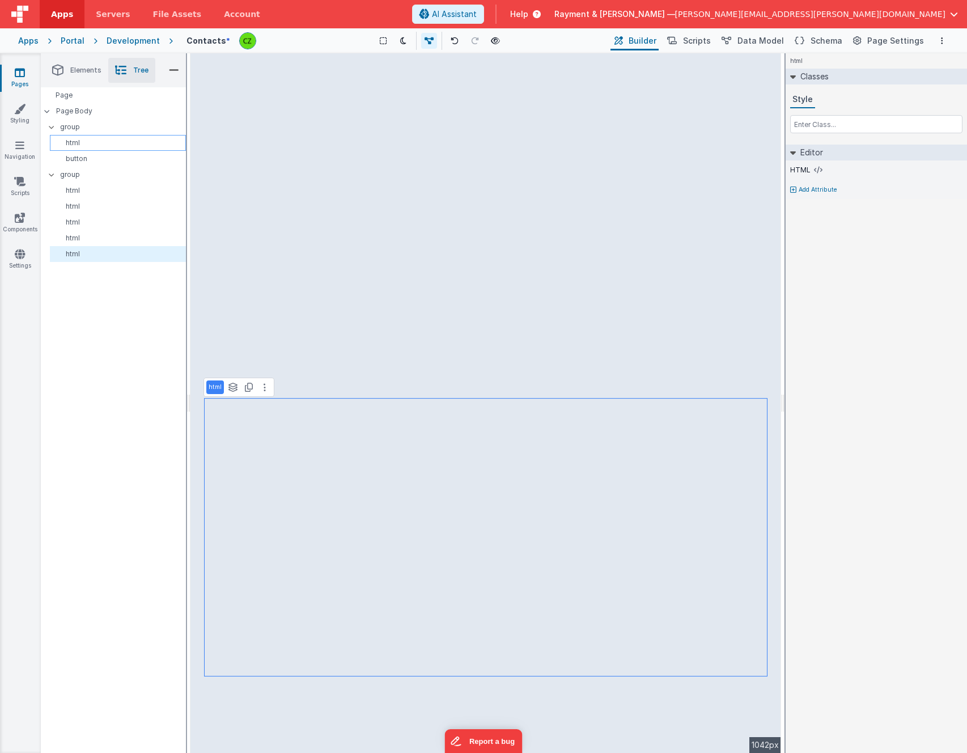
click at [89, 146] on p "html" at bounding box center [119, 142] width 131 height 9
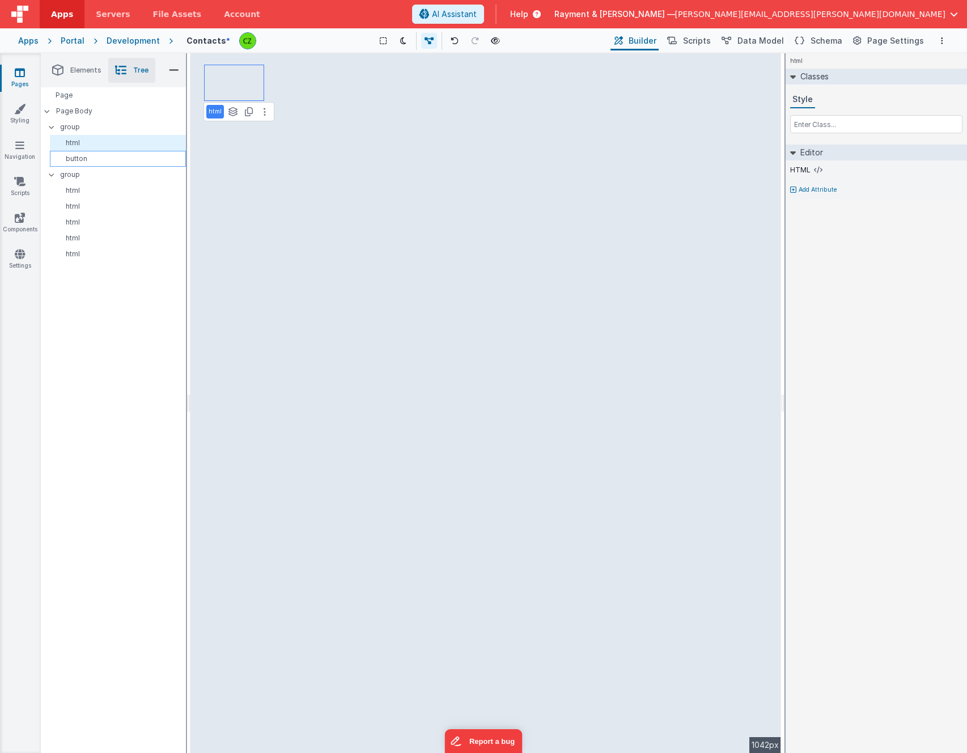
click at [89, 152] on div "button" at bounding box center [118, 159] width 136 height 16
select select "newActionScript4"
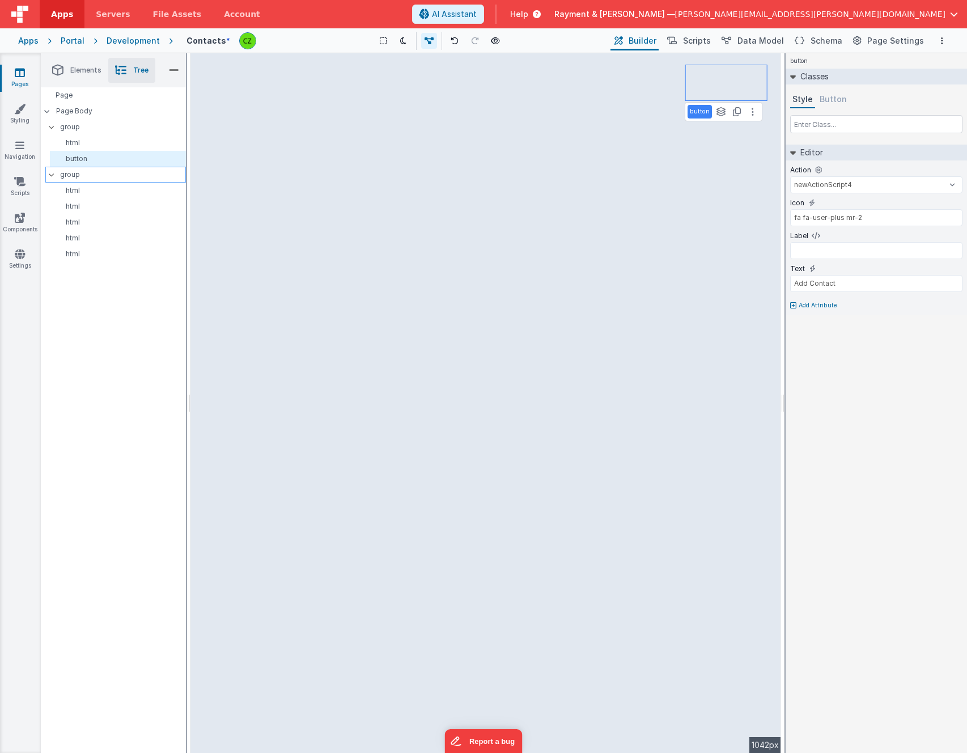
click at [97, 167] on div "group" at bounding box center [115, 175] width 141 height 16
click at [90, 189] on p "html" at bounding box center [119, 190] width 131 height 9
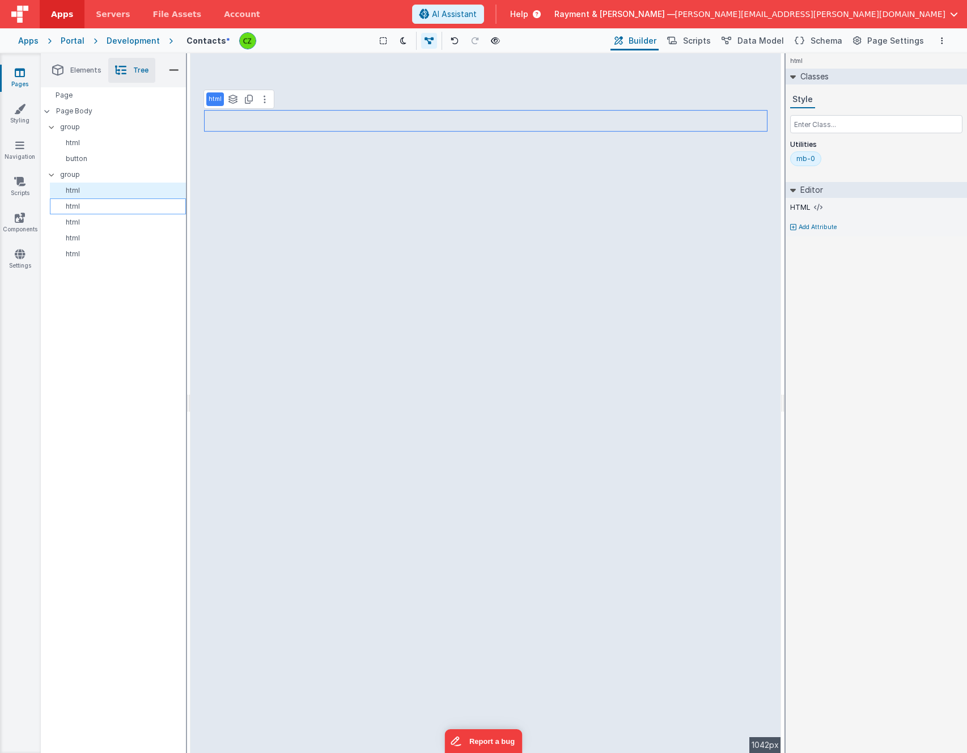
click at [91, 209] on p "html" at bounding box center [119, 206] width 131 height 9
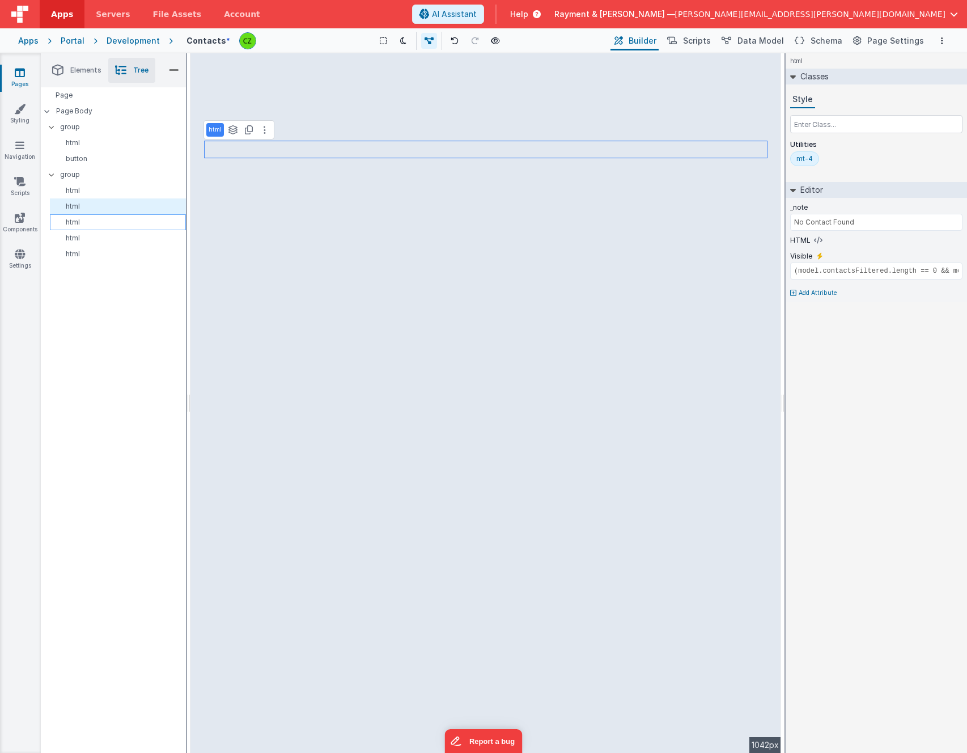
click at [90, 224] on p "html" at bounding box center [119, 222] width 131 height 9
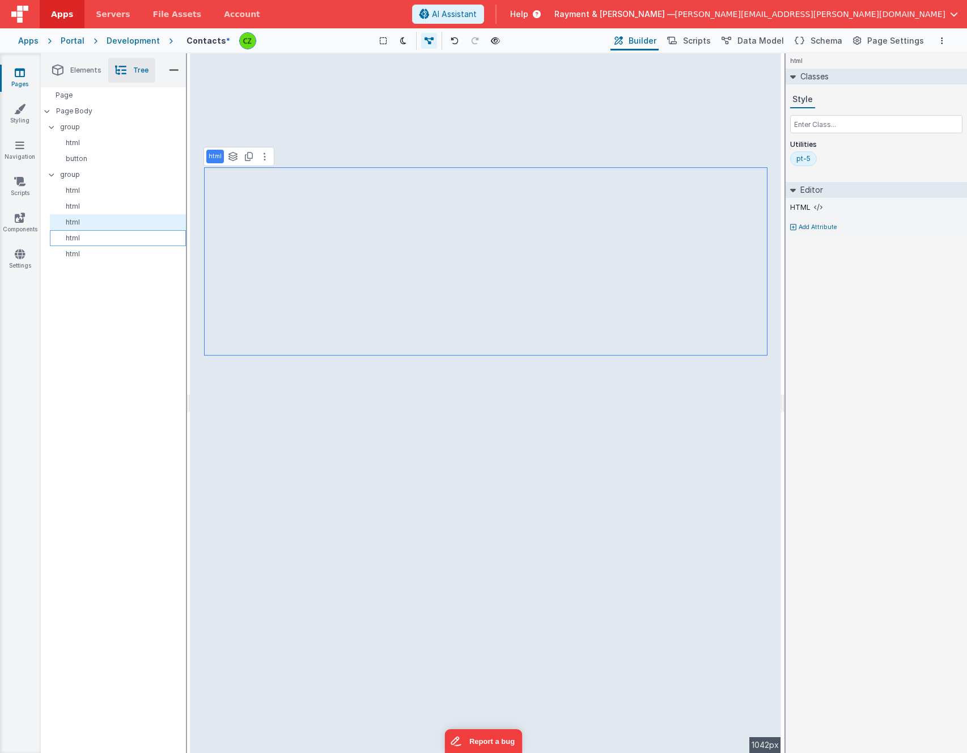
click at [95, 238] on p "html" at bounding box center [119, 237] width 131 height 9
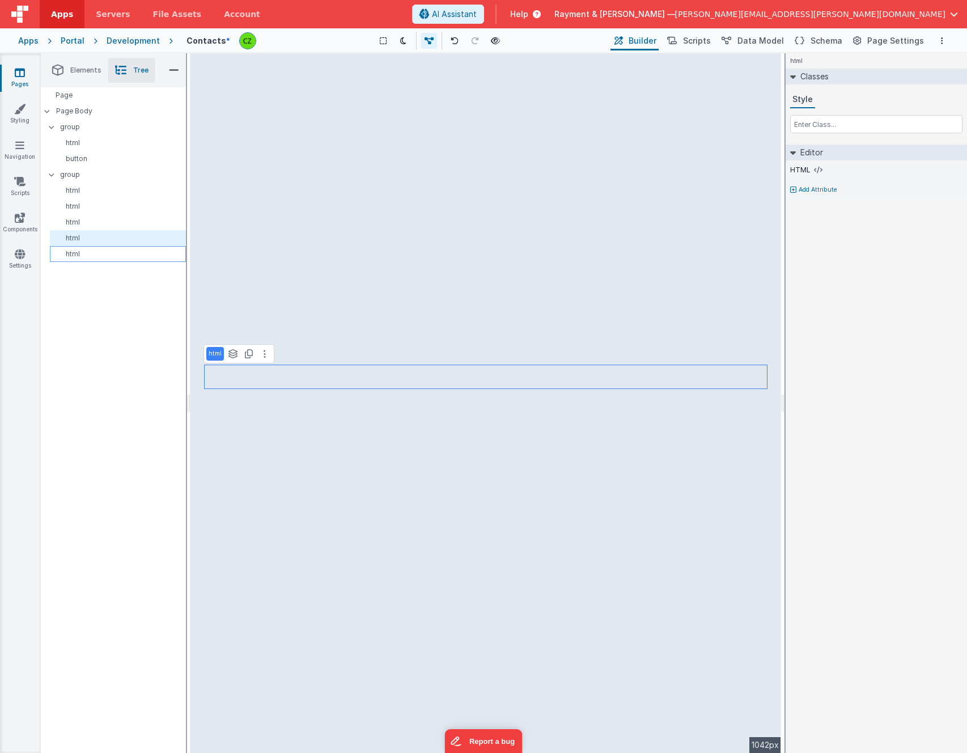
click at [94, 257] on p "html" at bounding box center [119, 253] width 131 height 9
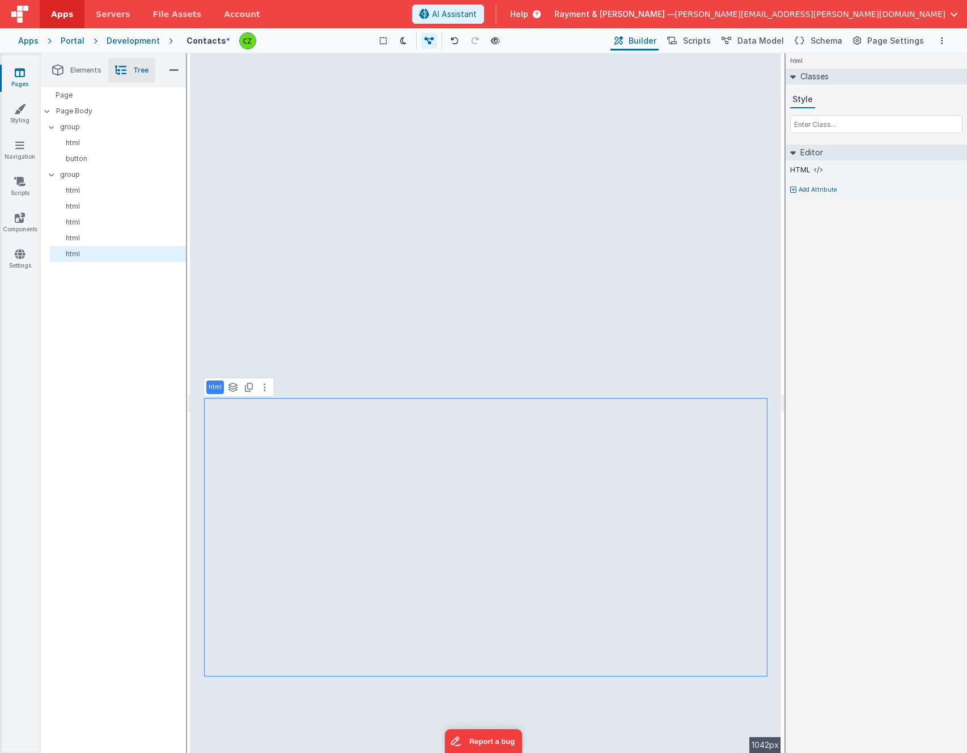
click at [84, 290] on div "Page Page Body group html button group html html html html html" at bounding box center [113, 419] width 145 height 665
click at [73, 63] on li "Elements" at bounding box center [76, 70] width 63 height 25
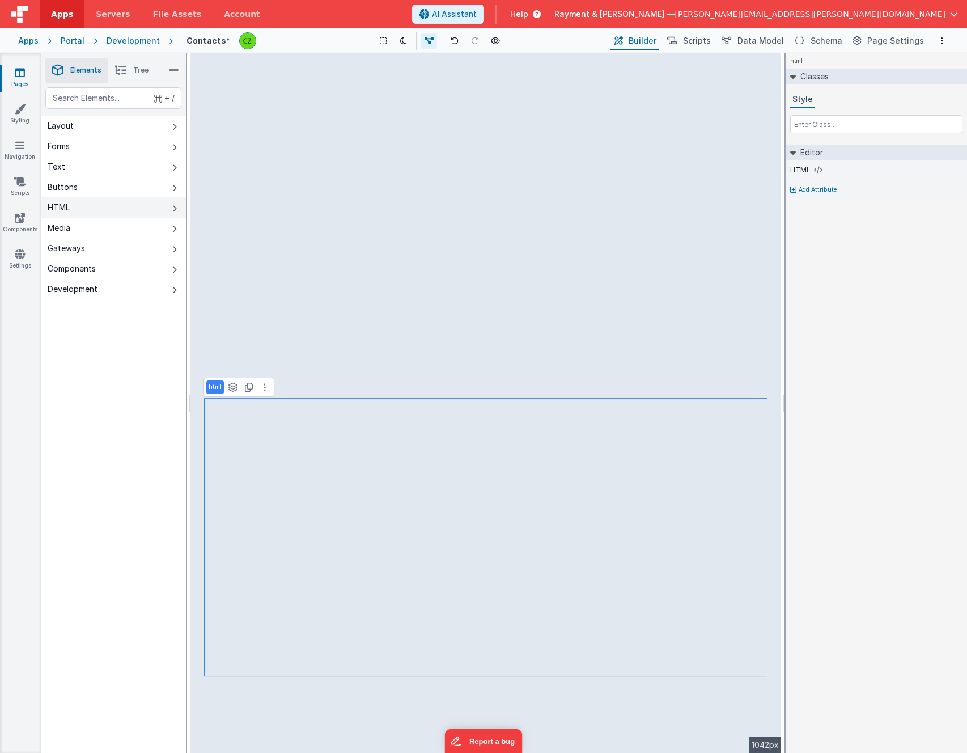
click at [80, 209] on button "HTML" at bounding box center [113, 207] width 145 height 20
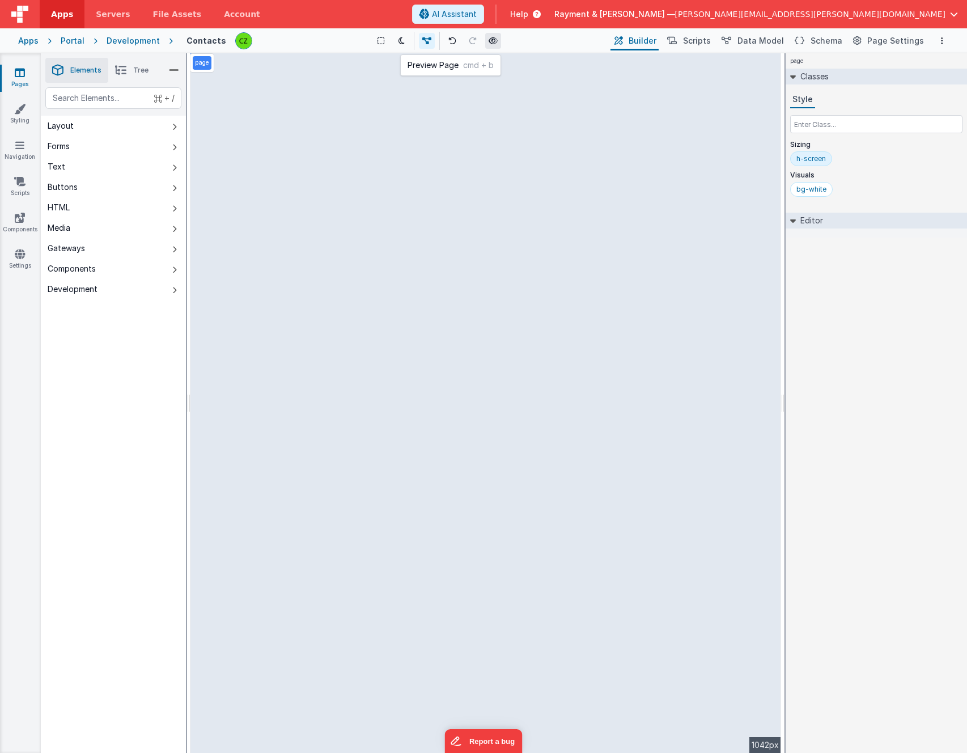
click at [496, 40] on icon at bounding box center [492, 41] width 9 height 8
click at [126, 74] on icon at bounding box center [120, 70] width 11 height 16
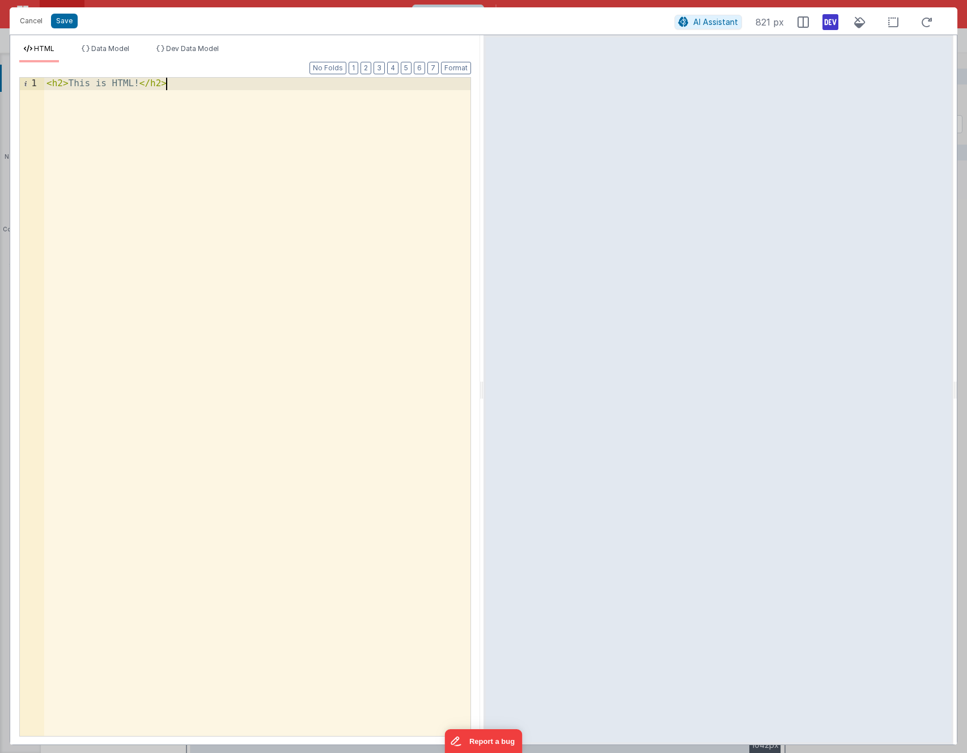
click at [174, 86] on div "< h2 > This is HTML! </ h2 >" at bounding box center [257, 419] width 426 height 682
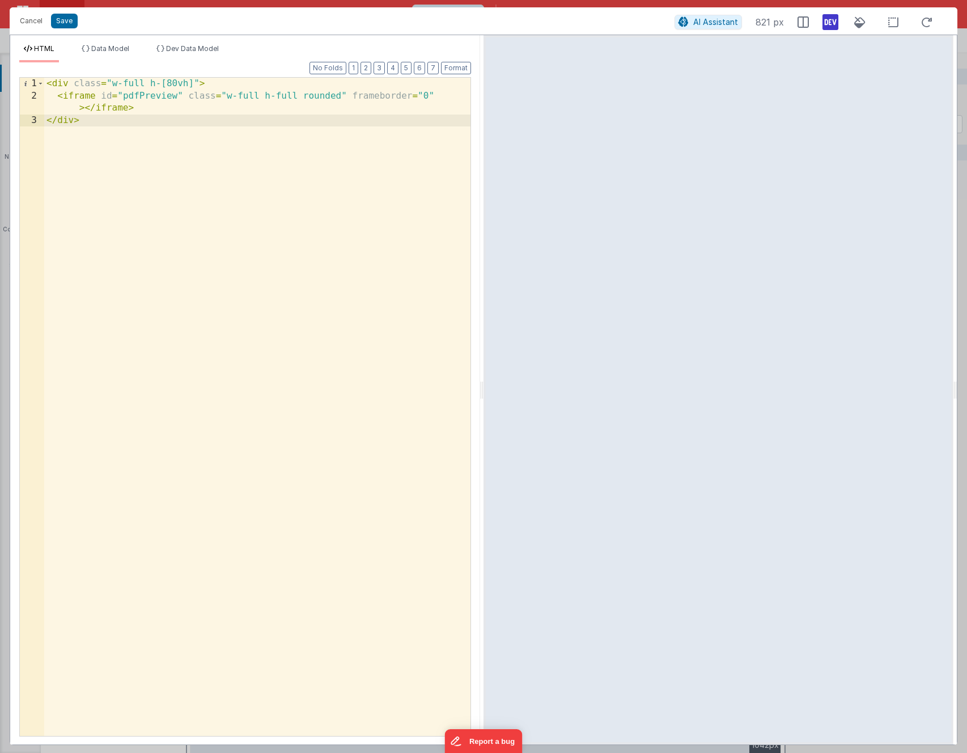
click at [169, 138] on div "< div class = "w-full h-[80vh]" > < iframe id = "pdfPreview" class = "w-full h-…" at bounding box center [257, 419] width 426 height 682
click at [70, 19] on button "Save" at bounding box center [64, 21] width 27 height 15
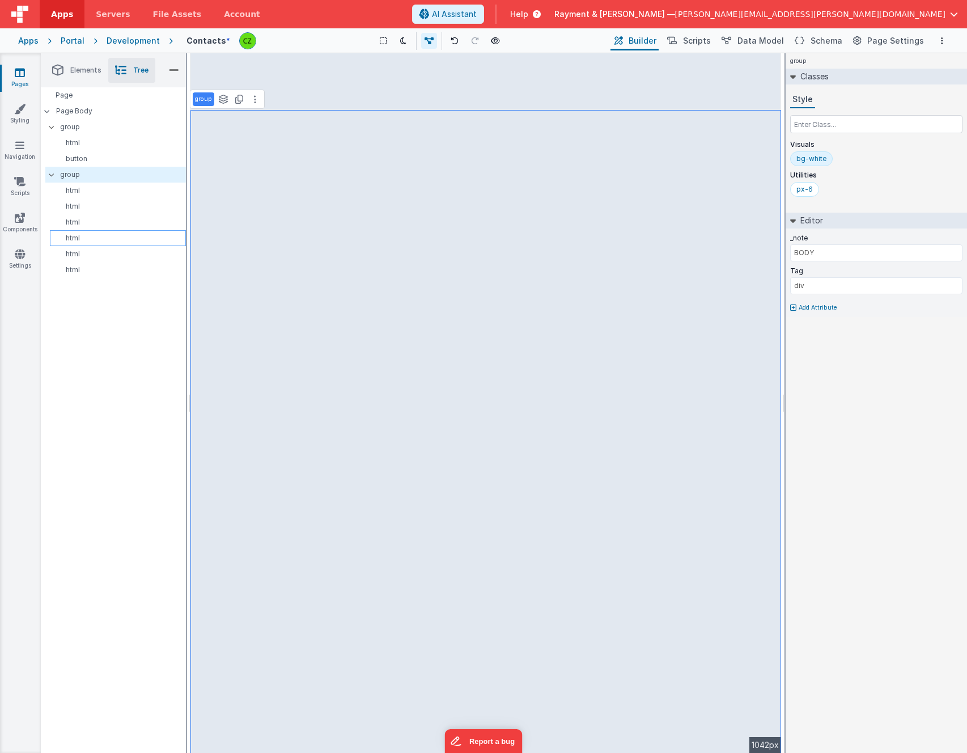
click at [105, 236] on p "html" at bounding box center [119, 237] width 131 height 9
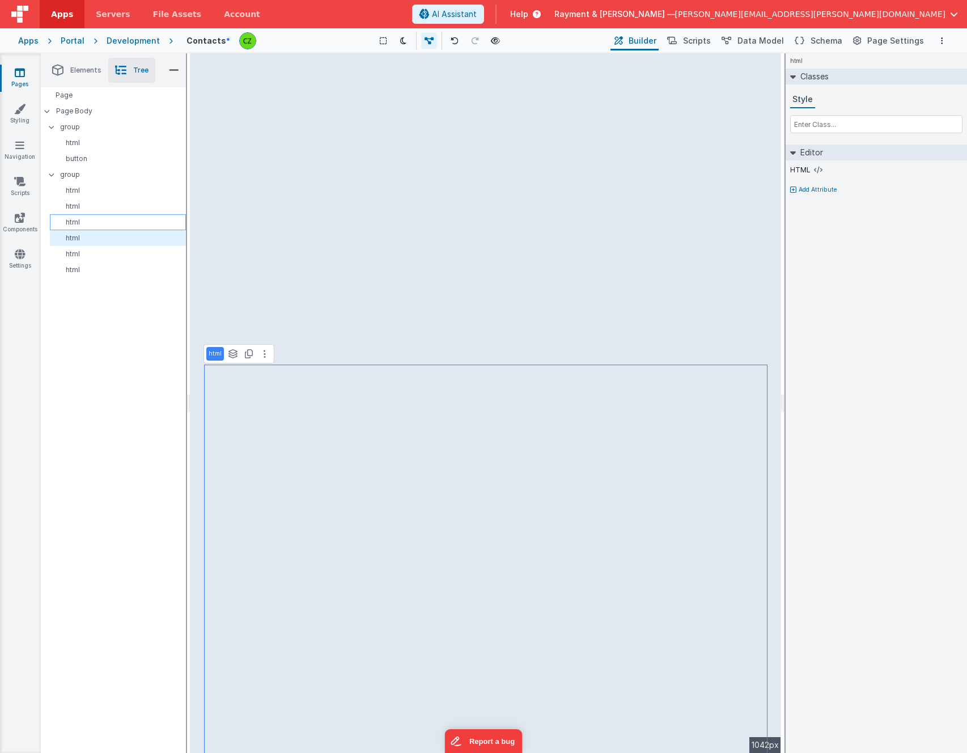
click at [101, 222] on p "html" at bounding box center [119, 222] width 131 height 9
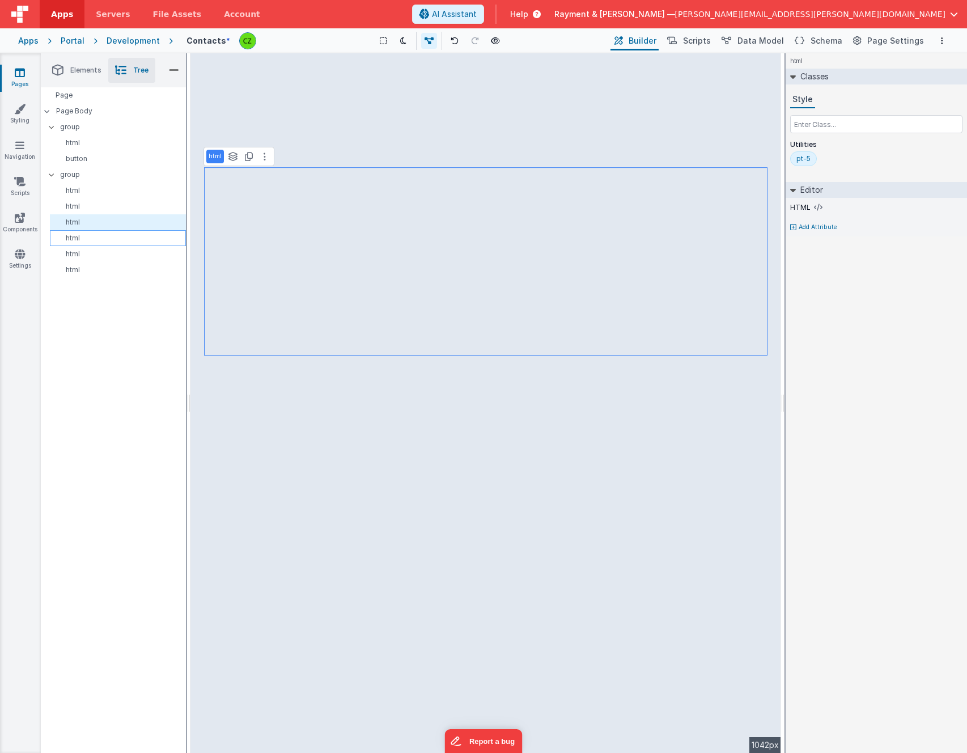
click at [99, 237] on p "html" at bounding box center [119, 237] width 131 height 9
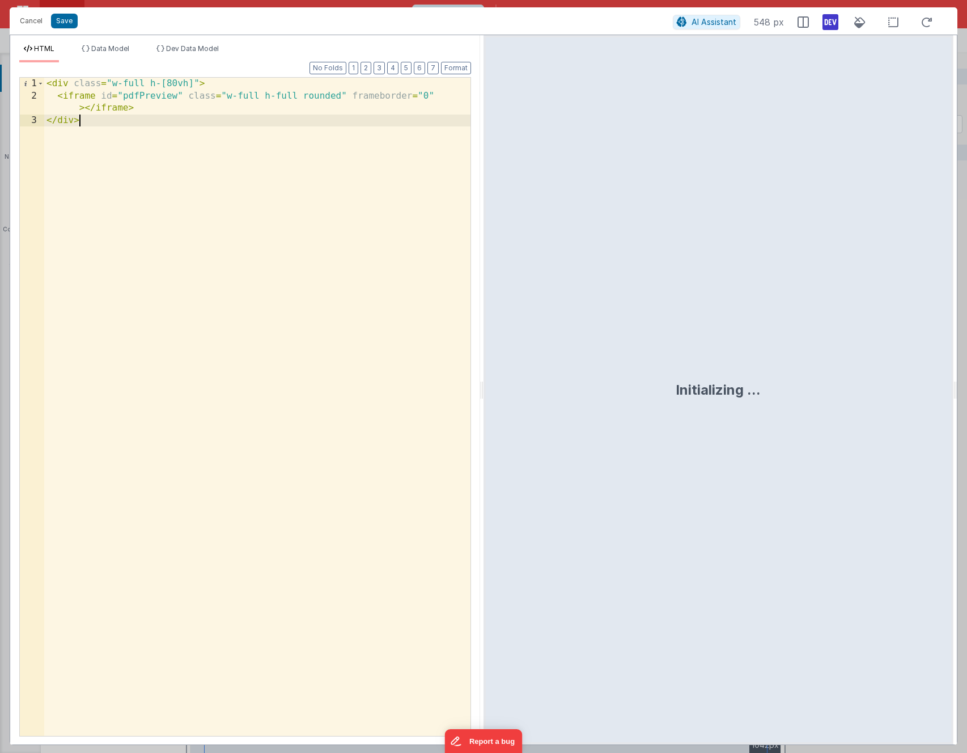
click at [219, 270] on div "< div class = "w-full h-[80vh]" > < iframe id = "pdfPreview" class = "w-full h-…" at bounding box center [257, 419] width 426 height 682
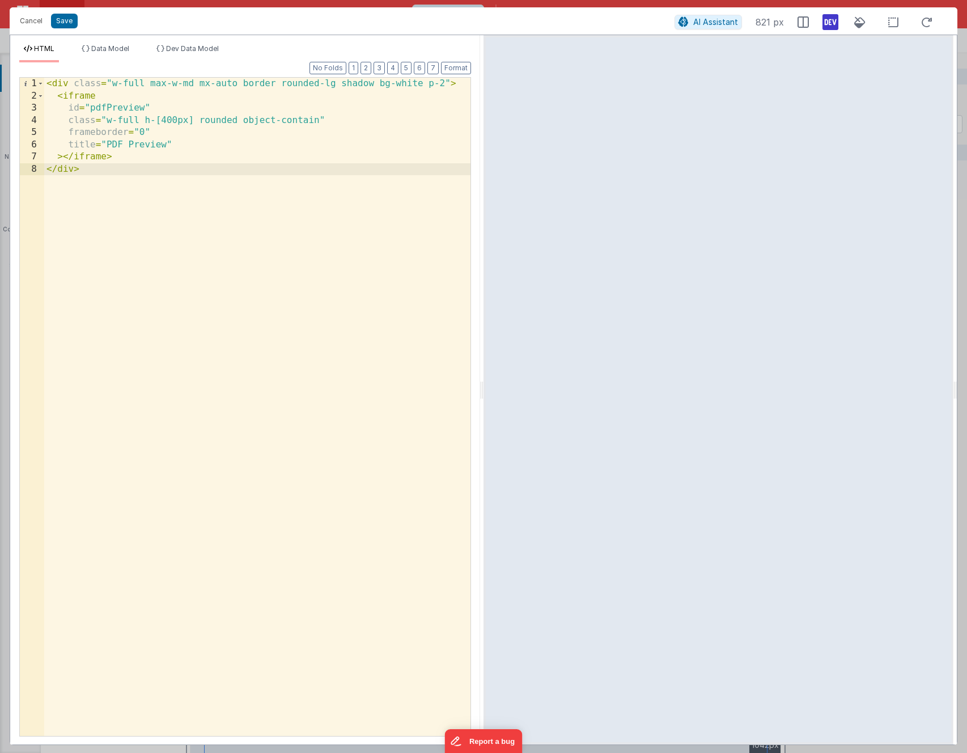
click at [252, 85] on div "< div class = "w-full max-w-md mx-auto border rounded-lg shadow bg-white p-2" >…" at bounding box center [257, 419] width 426 height 682
click at [60, 22] on button "Save" at bounding box center [64, 21] width 27 height 15
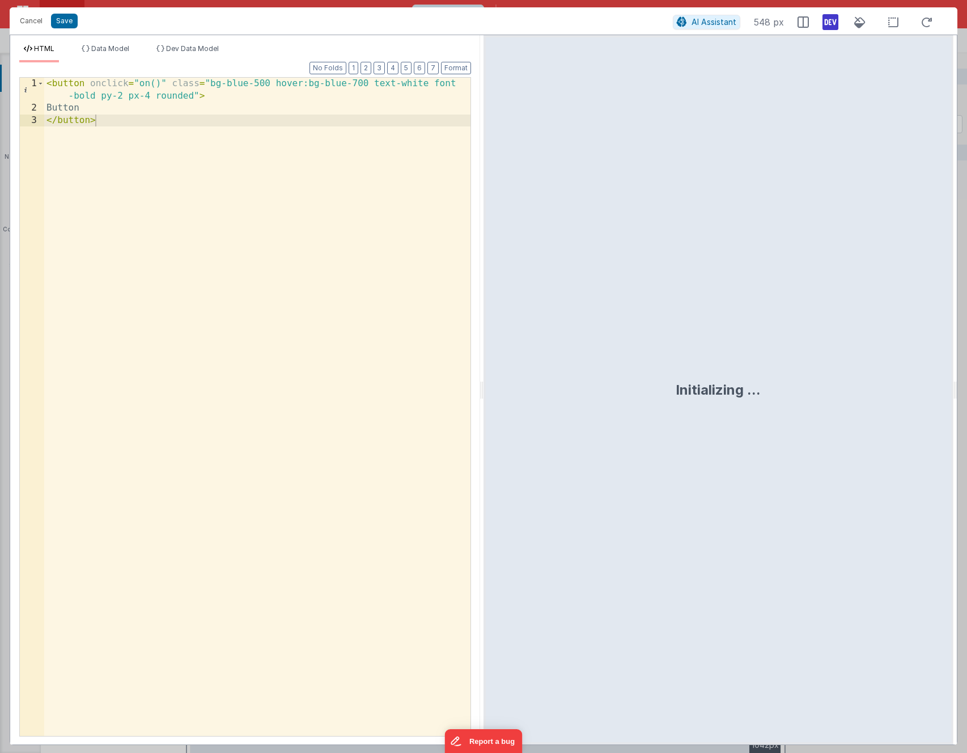
click at [71, 107] on div "< button onclick = "on()" class = "bg-blue-500 hover:bg-blue-700 text-white fon…" at bounding box center [257, 425] width 426 height 695
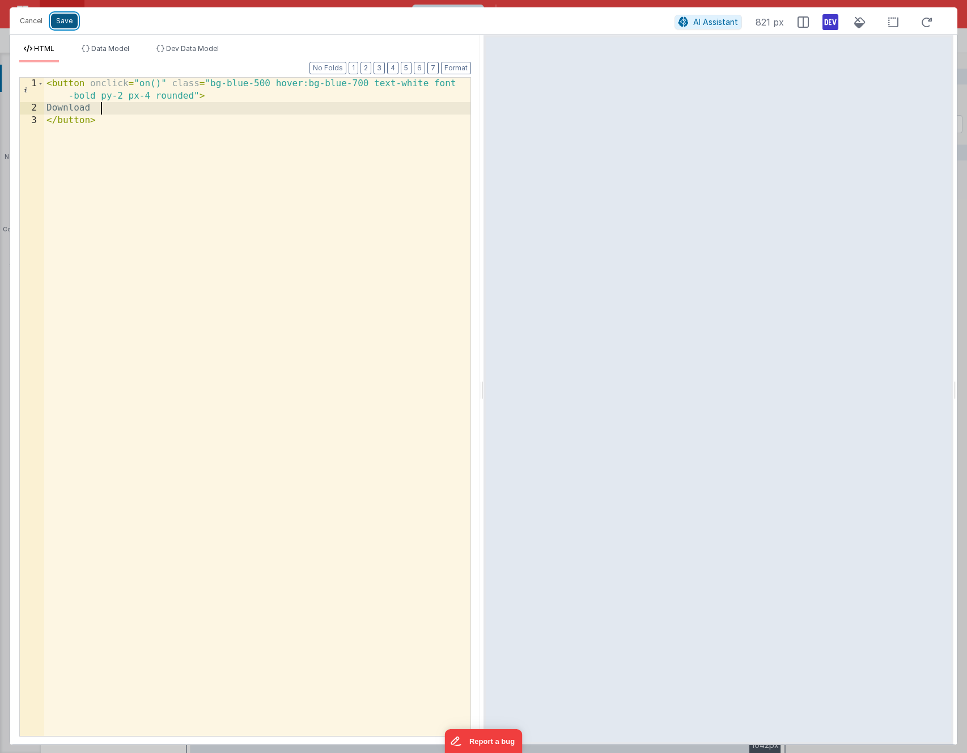
click at [62, 20] on button "Save" at bounding box center [64, 21] width 27 height 15
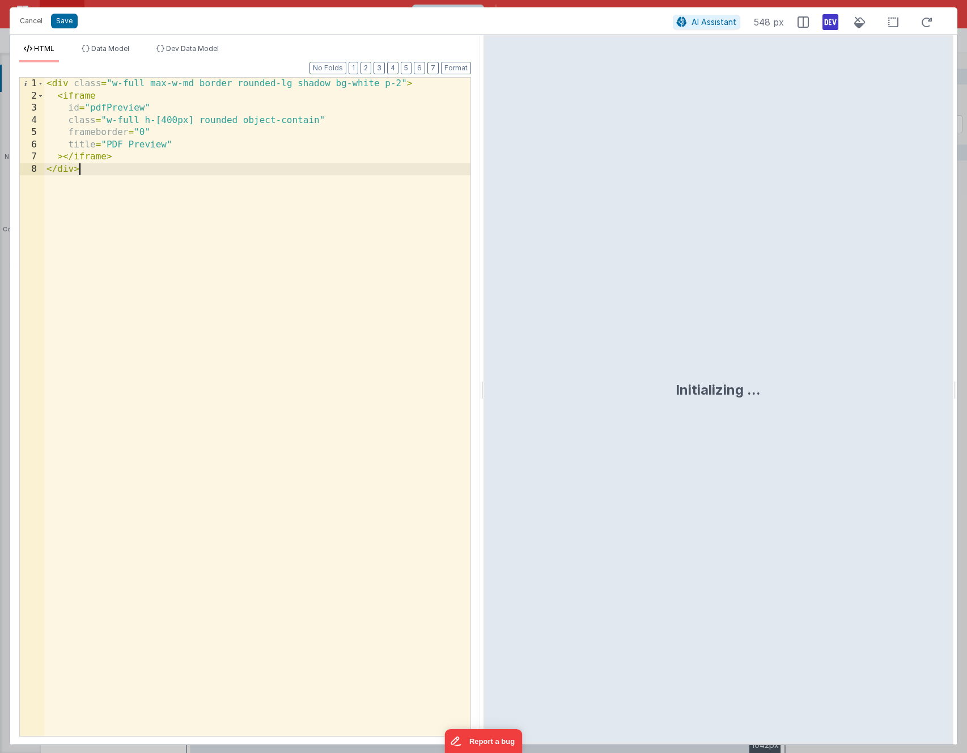
click at [177, 246] on div "< div class = "w-full max-w-md border rounded-lg shadow bg-white p-2" > < ifram…" at bounding box center [257, 419] width 426 height 682
click at [156, 135] on div "< div class = "w-full max-w-md border rounded-lg shadow bg-white p-2" > < ifram…" at bounding box center [257, 419] width 426 height 682
click at [191, 142] on div "< div class = "w-full max-w-md border rounded-lg shadow bg-white p-2" > < ifram…" at bounding box center [257, 419] width 426 height 682
click at [161, 172] on div "< div class = "w-full max-w-md border rounded-lg shadow bg-white p-2" > < ifram…" at bounding box center [257, 419] width 426 height 682
click at [181, 143] on div "< div class = "w-full max-w-md border rounded-lg shadow bg-white p-2" > < ifram…" at bounding box center [257, 419] width 426 height 682
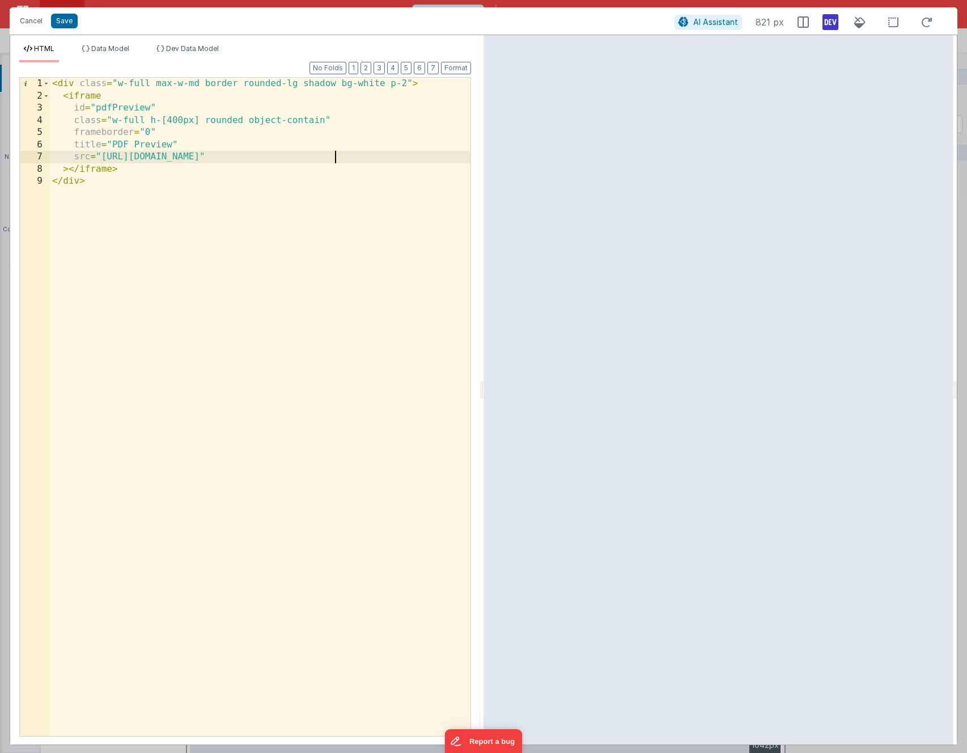
click at [336, 155] on div "< div class = "w-full max-w-md border rounded-lg shadow bg-white p-2" > < ifram…" at bounding box center [260, 419] width 420 height 682
click at [341, 155] on div "< div class = "w-full max-w-md border rounded-lg shadow bg-white p-2" > < ifram…" at bounding box center [260, 419] width 420 height 682
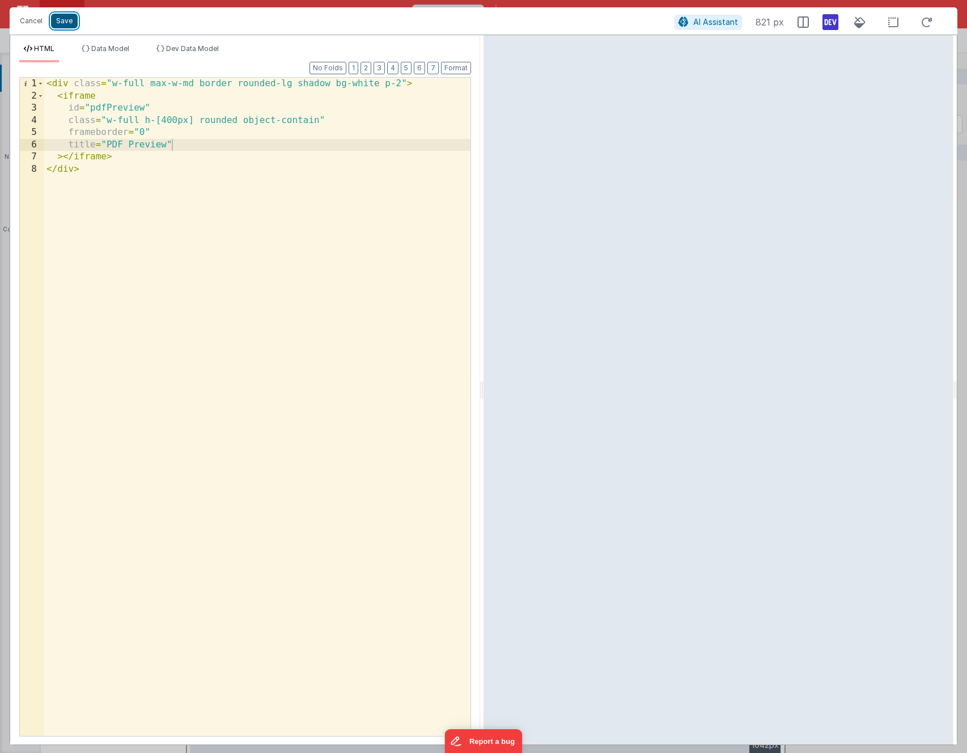
click at [70, 23] on button "Save" at bounding box center [64, 21] width 27 height 15
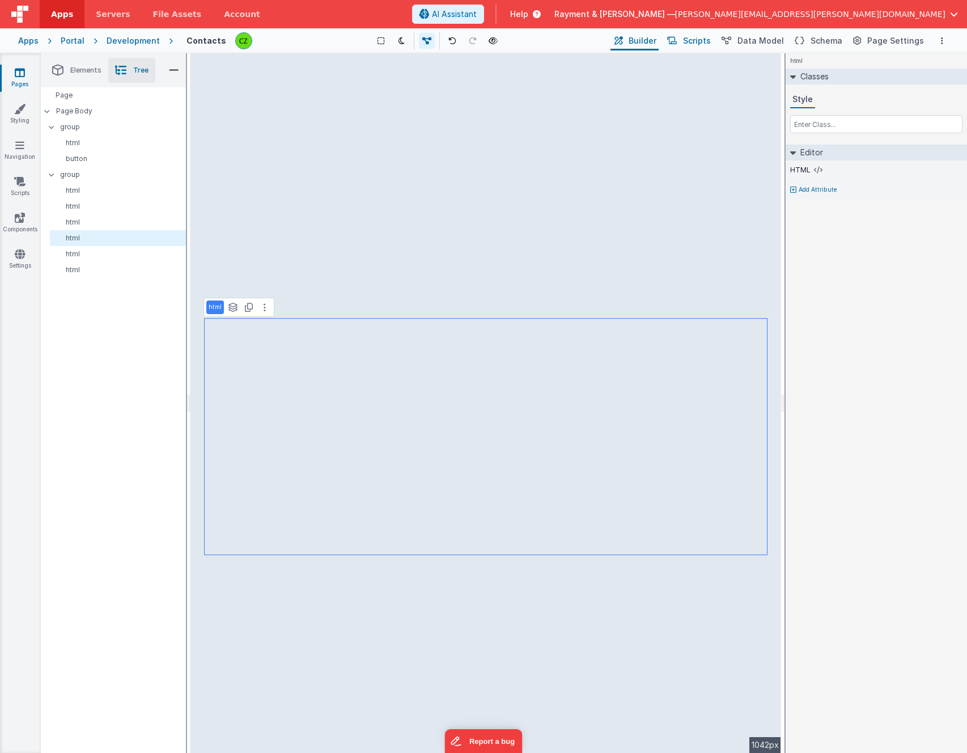
click at [689, 40] on button "Scripts" at bounding box center [688, 40] width 50 height 19
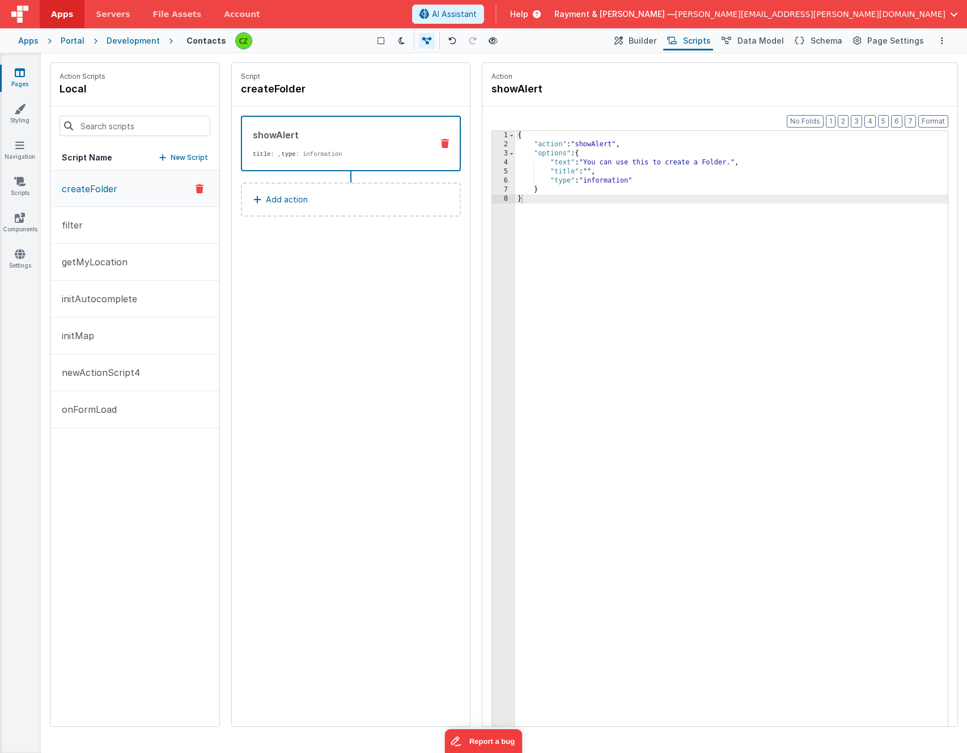
click at [274, 359] on div "Script createFolder showAlert title : , type : information Add action" at bounding box center [351, 394] width 238 height 663
click at [97, 416] on button "onFormLoad" at bounding box center [134, 409] width 169 height 37
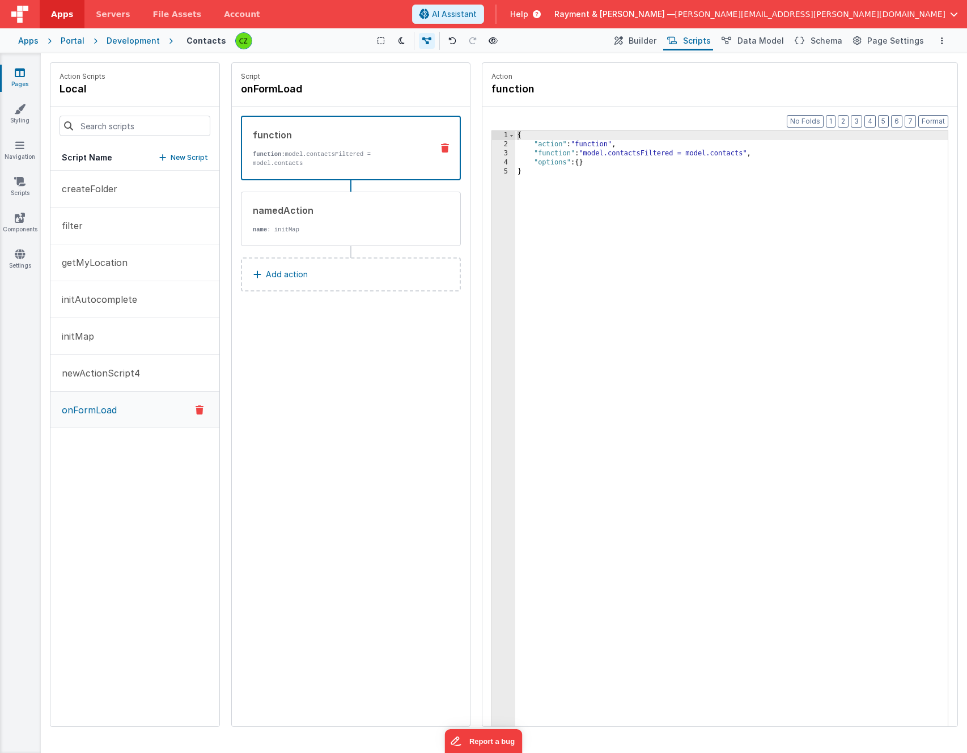
click at [289, 271] on p "Add action" at bounding box center [287, 274] width 42 height 14
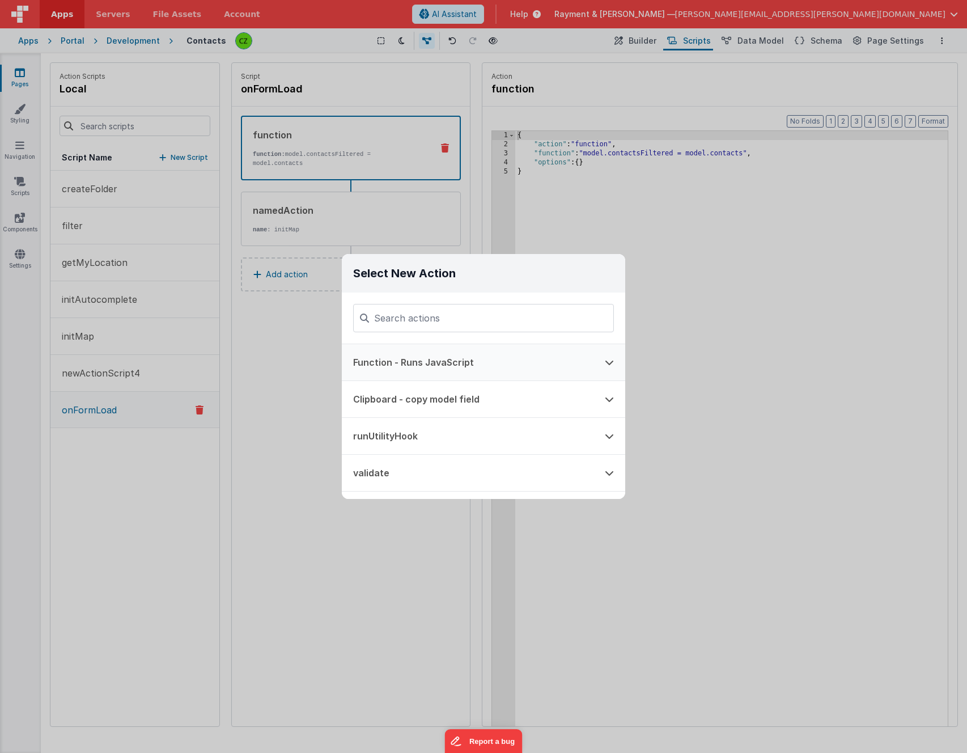
click at [456, 365] on button "Function - Runs JavaScript" at bounding box center [468, 362] width 252 height 36
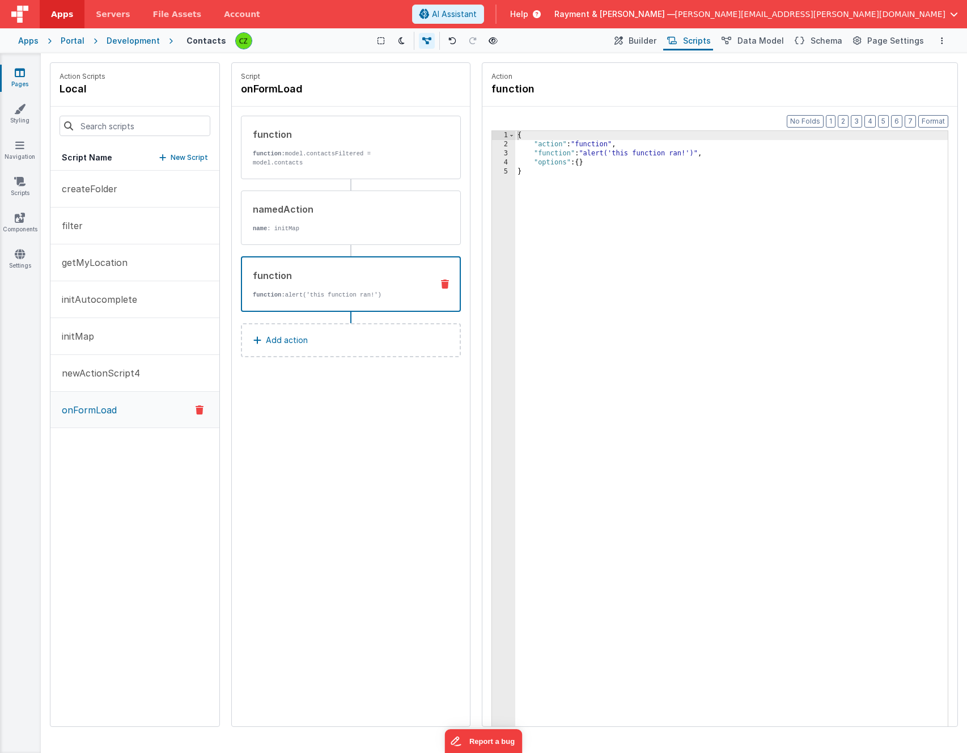
click at [508, 154] on div "3" at bounding box center [503, 153] width 23 height 9
click at [505, 153] on div "3" at bounding box center [503, 153] width 23 height 9
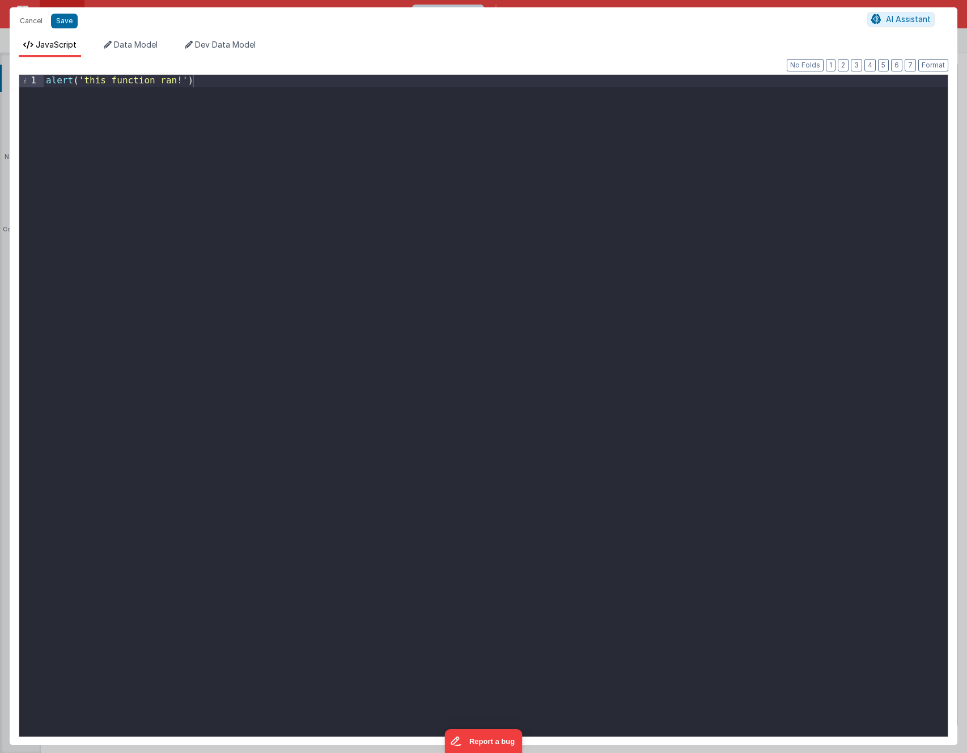
click at [267, 189] on div "alert ( 'this function ran!' )" at bounding box center [496, 418] width 904 height 686
click at [179, 80] on div "const { } = PDFDocument" at bounding box center [496, 418] width 904 height 686
click at [332, 76] on div "const { PDFDocument } = PDFLib" at bounding box center [496, 418] width 904 height 686
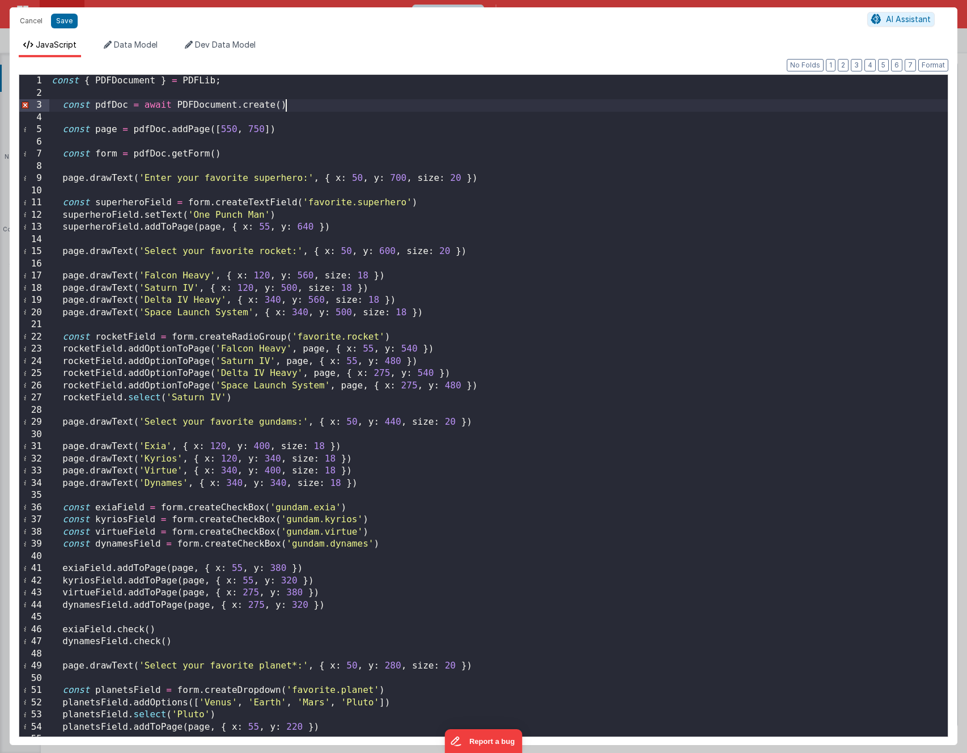
click at [299, 100] on div "const { PDFDocument } = PDFLib ; const pdfDoc = await PDFDocument . create ( ) …" at bounding box center [498, 418] width 898 height 686
click at [154, 105] on div "const { PDFDocument } = PDFLib ; const pdfDoc = await PDFDocument . create ( ) …" at bounding box center [498, 418] width 898 height 686
click at [933, 60] on button "Format" at bounding box center [933, 65] width 30 height 12
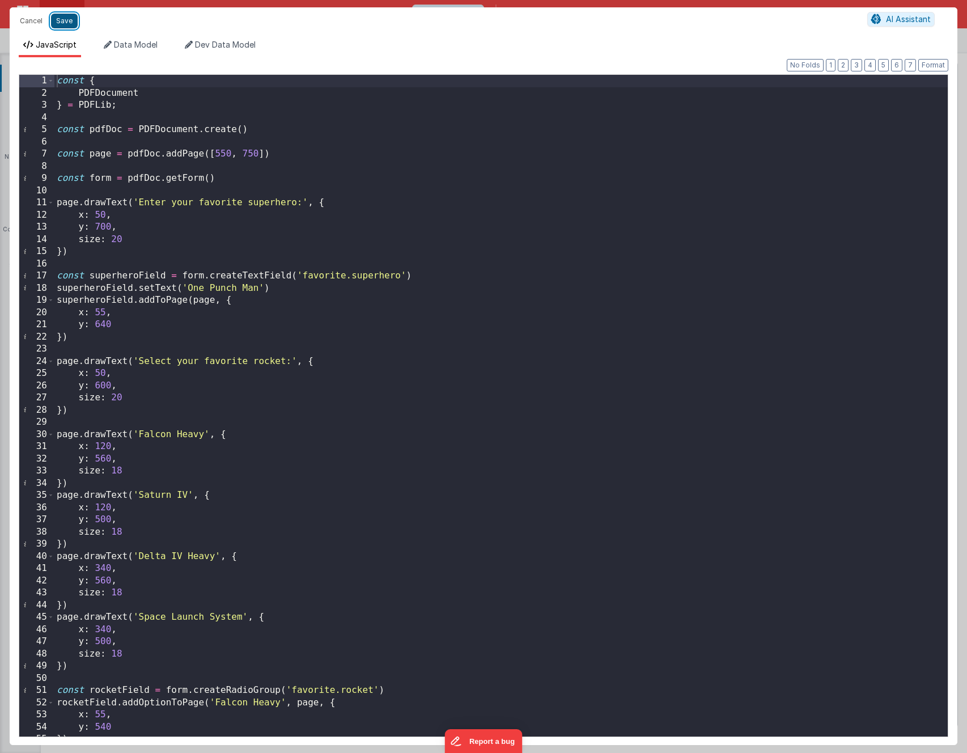
click at [66, 23] on button "Save" at bounding box center [64, 21] width 27 height 15
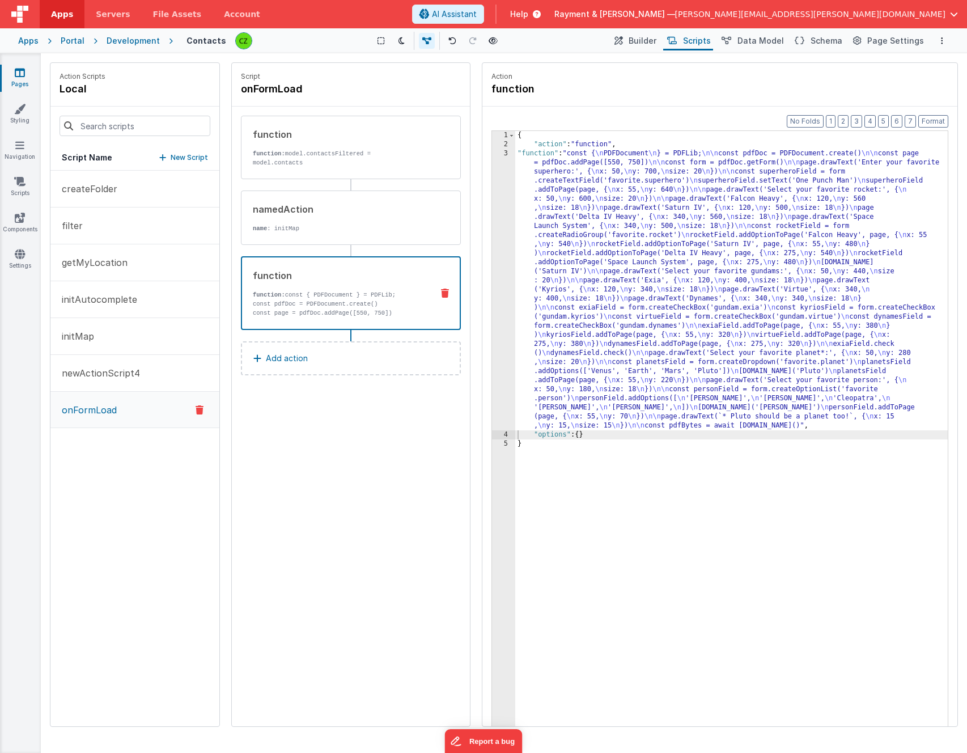
click at [116, 491] on div "createFolder filter getMyLocation initAutocomplete initMap newActionScript4 onF…" at bounding box center [134, 448] width 169 height 555
click at [181, 153] on p "New Script" at bounding box center [189, 157] width 37 height 11
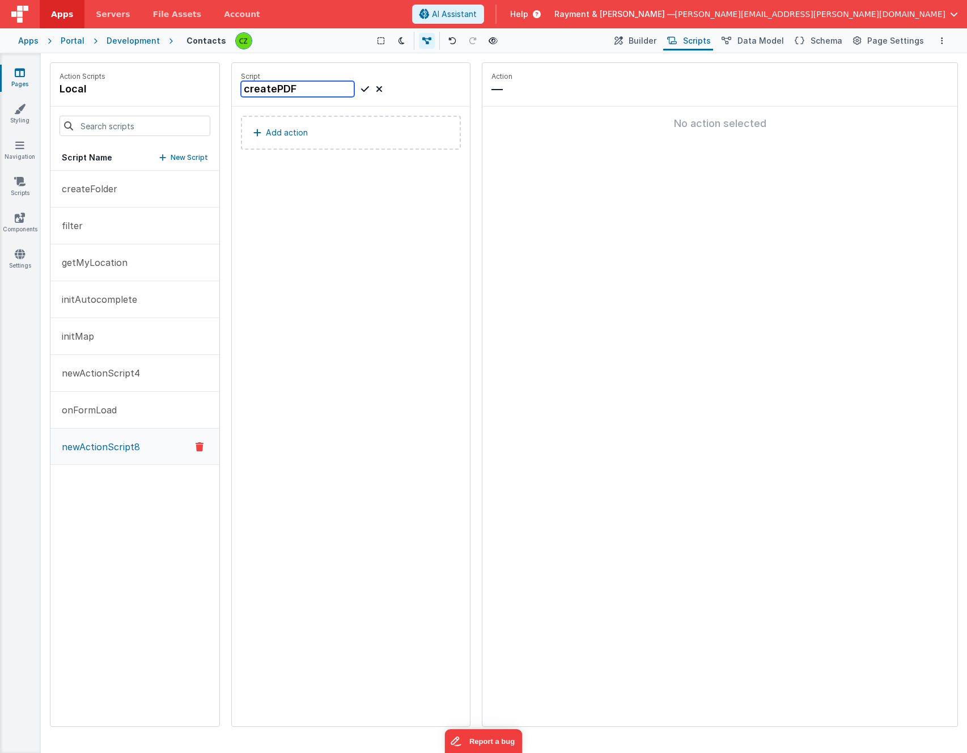
type input "createPDF"
click at [365, 86] on icon at bounding box center [365, 89] width 8 height 14
click at [287, 130] on p "Add action" at bounding box center [287, 133] width 42 height 14
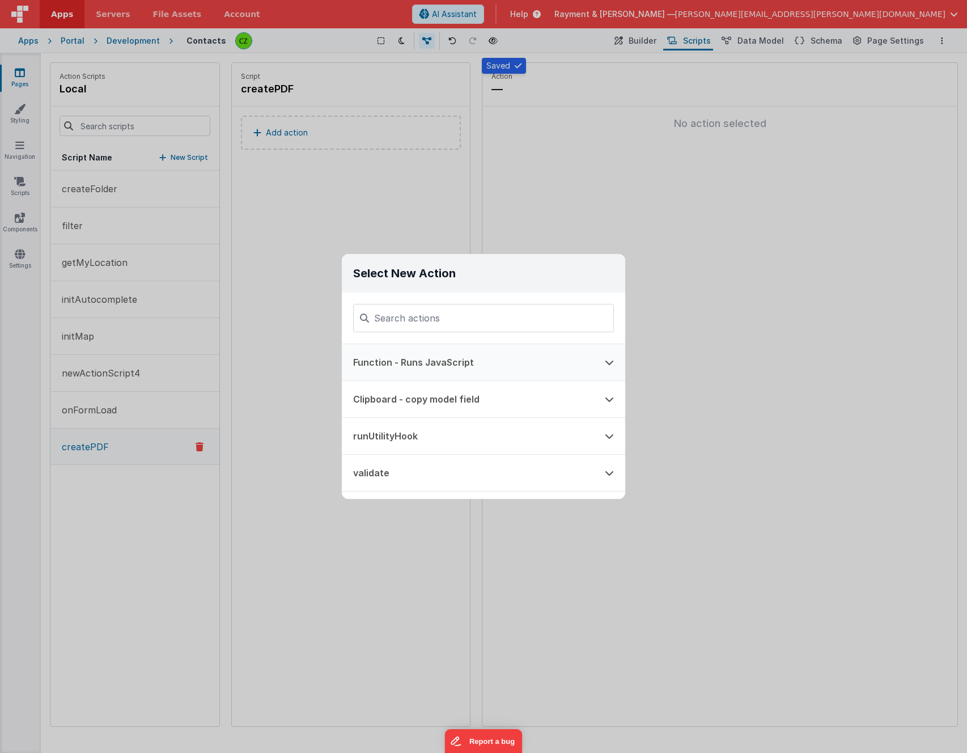
click at [419, 354] on button "Function - Runs JavaScript" at bounding box center [468, 362] width 252 height 36
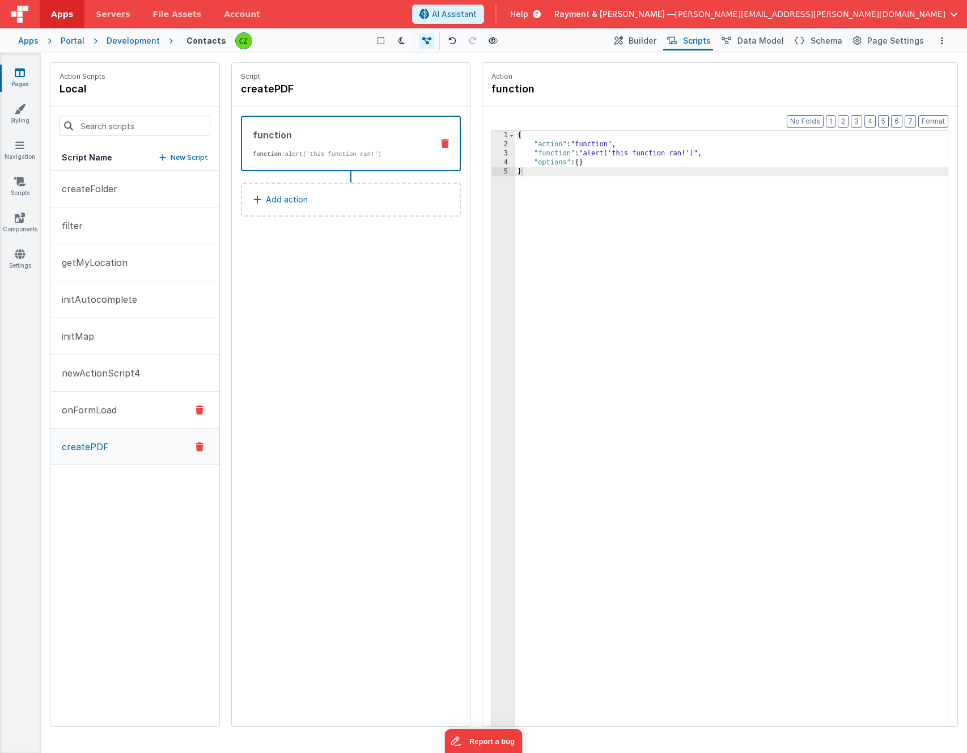
click at [118, 408] on button "onFormLoad" at bounding box center [134, 410] width 169 height 37
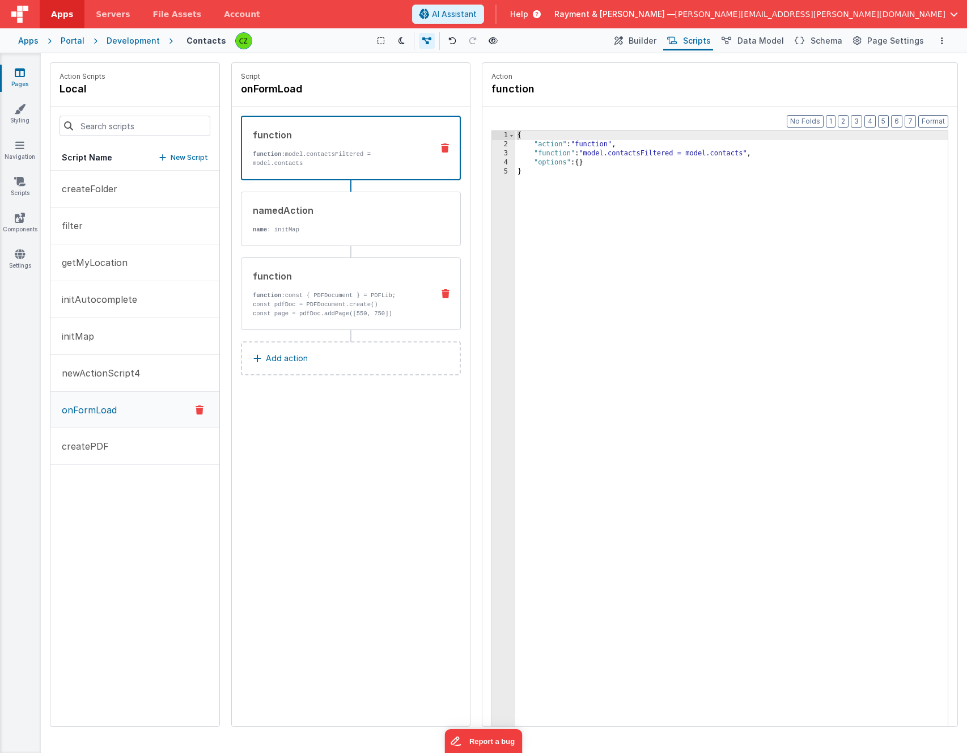
click at [331, 295] on p "function: const { PDFDocument } = PDFLib;" at bounding box center [338, 295] width 171 height 9
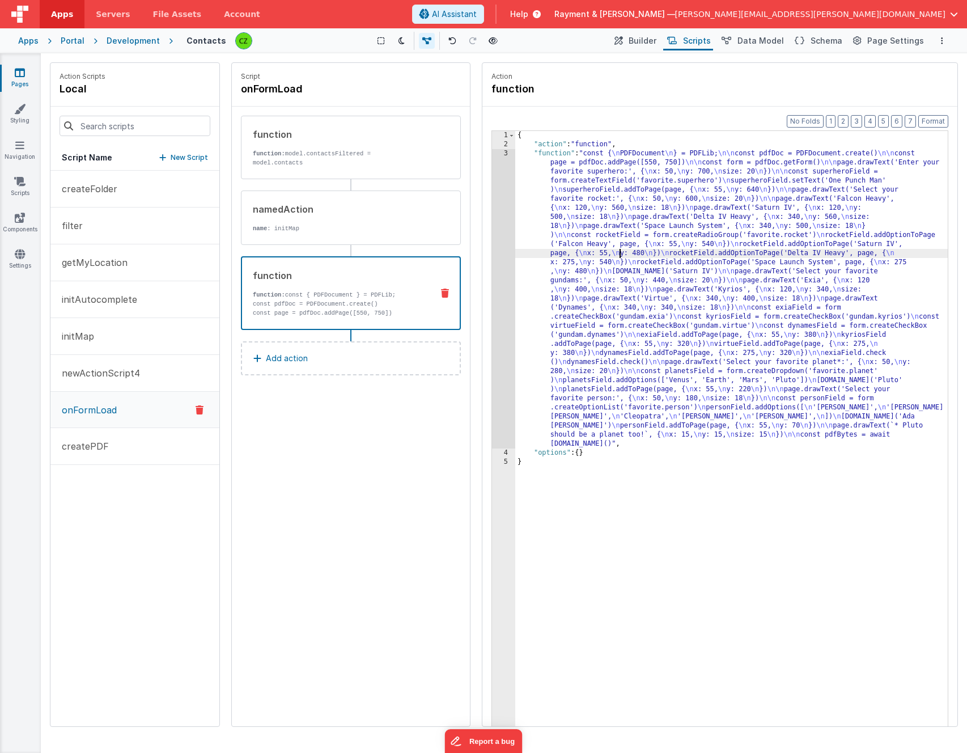
click at [618, 249] on div "{ "action" : "function" , "function" : "const { \n PDFDocument \n } = PDFLib; \…" at bounding box center [731, 455] width 432 height 648
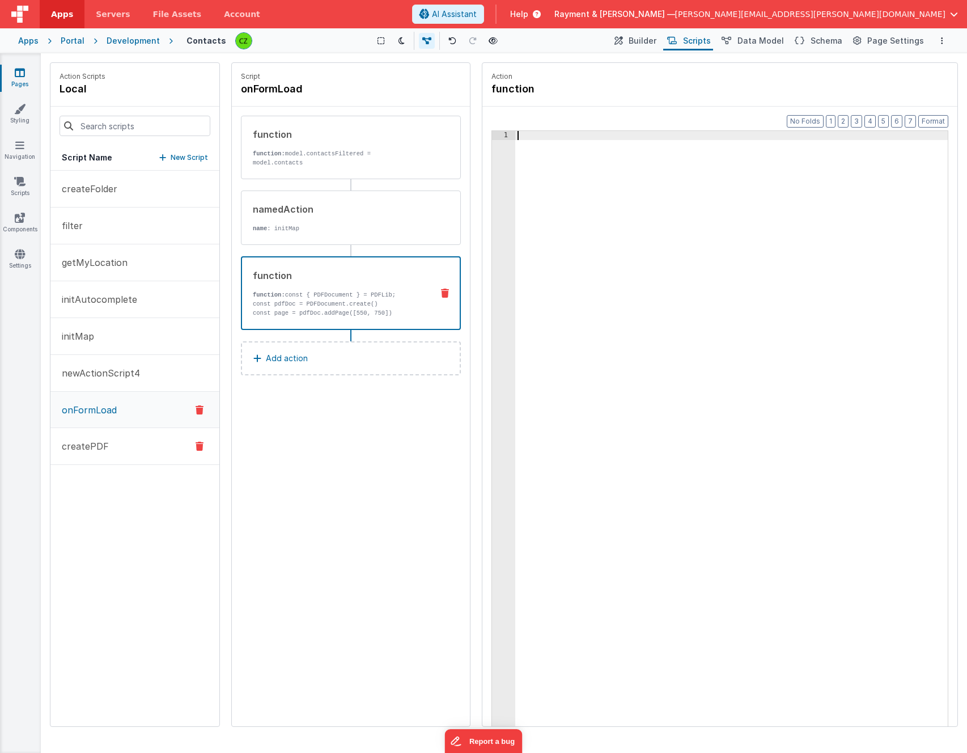
click at [110, 448] on button "createPDF" at bounding box center [134, 446] width 169 height 37
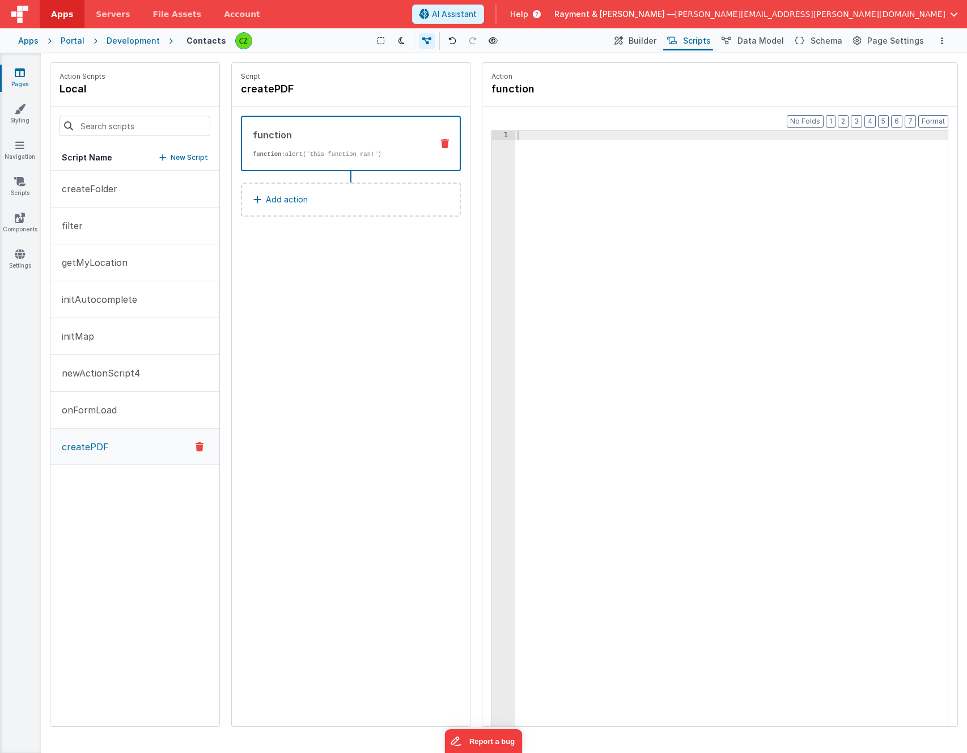
click at [568, 181] on div at bounding box center [731, 455] width 432 height 648
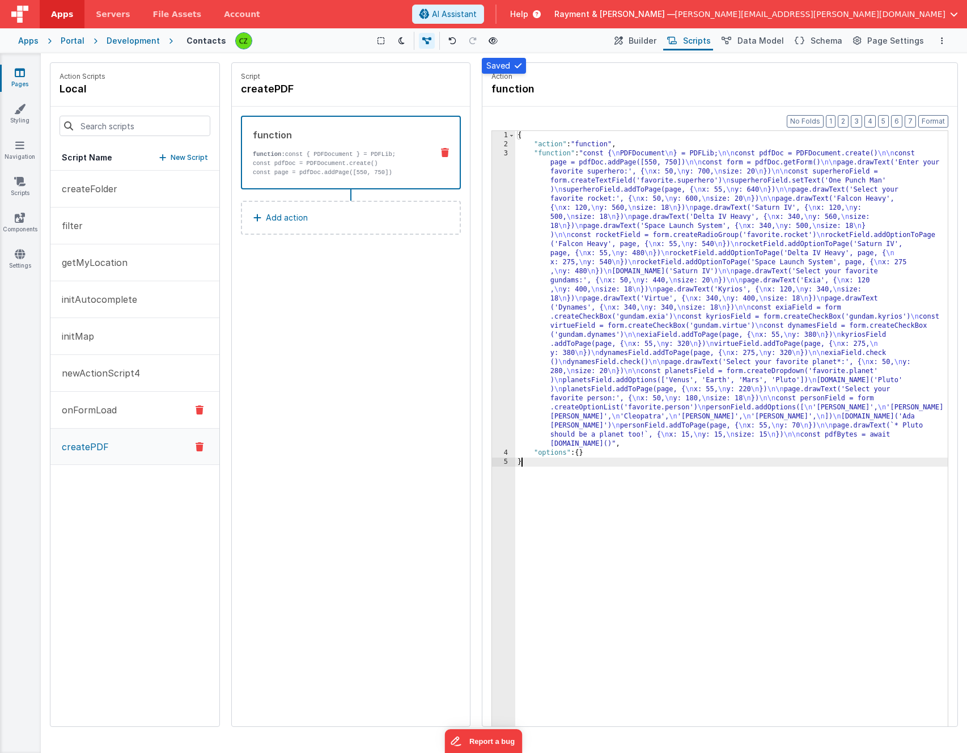
click at [107, 409] on p "onFormLoad" at bounding box center [86, 410] width 62 height 14
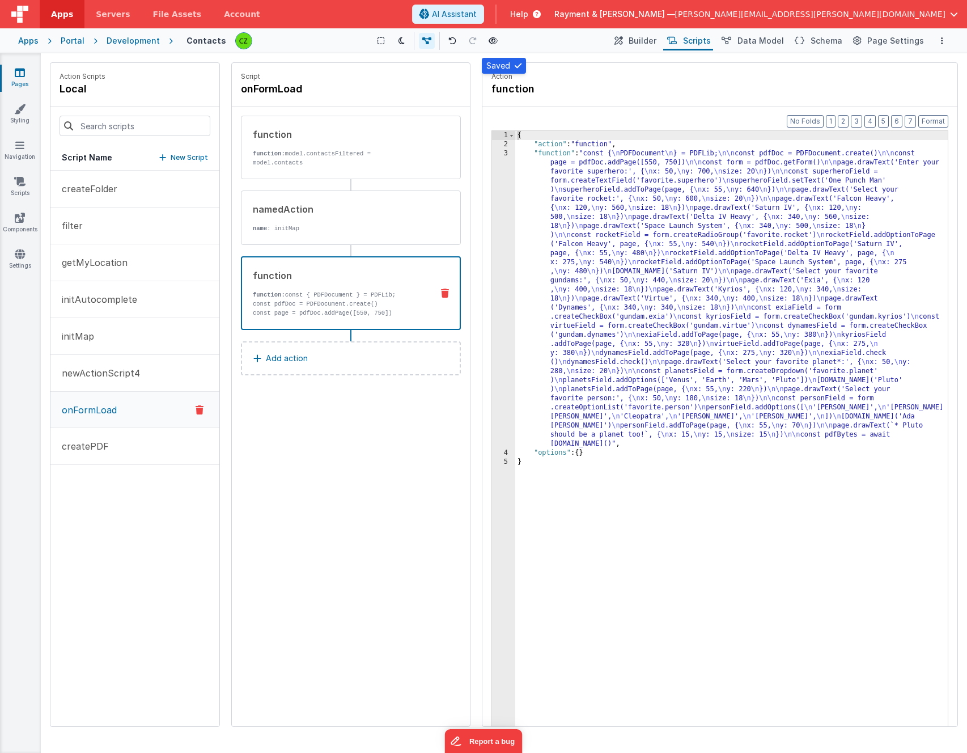
click at [344, 308] on div "function: const { PDFDocument } = PDFLib; const pdfDoc = PDFDocument.create() c…" at bounding box center [338, 303] width 171 height 27
click at [443, 292] on icon at bounding box center [445, 292] width 8 height 9
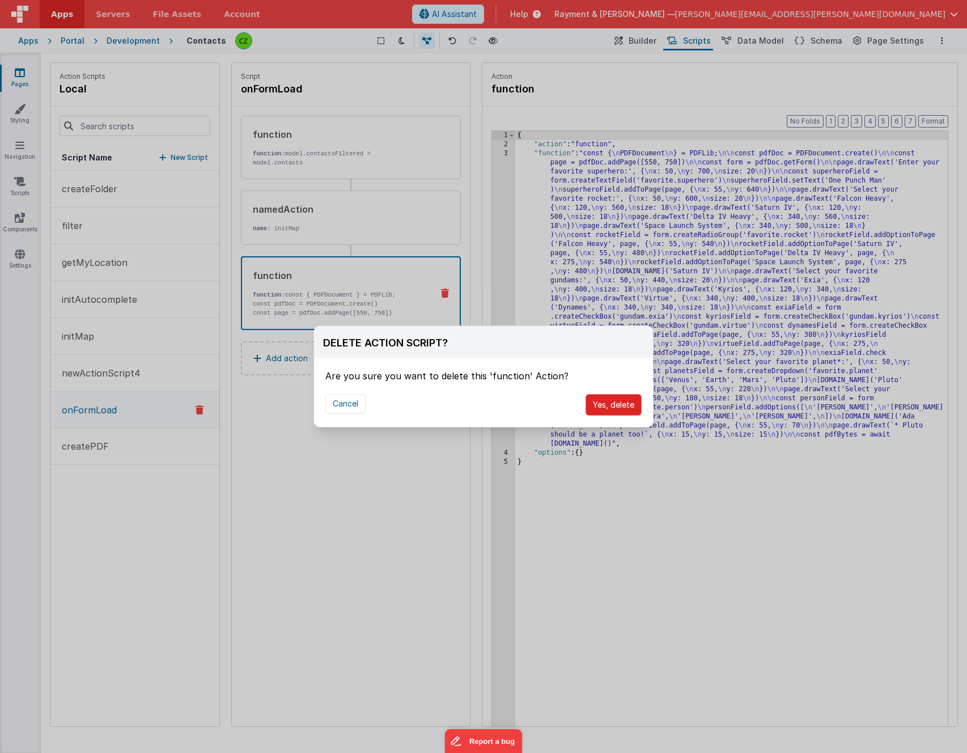
click at [619, 403] on button "Yes, delete" at bounding box center [613, 405] width 56 height 22
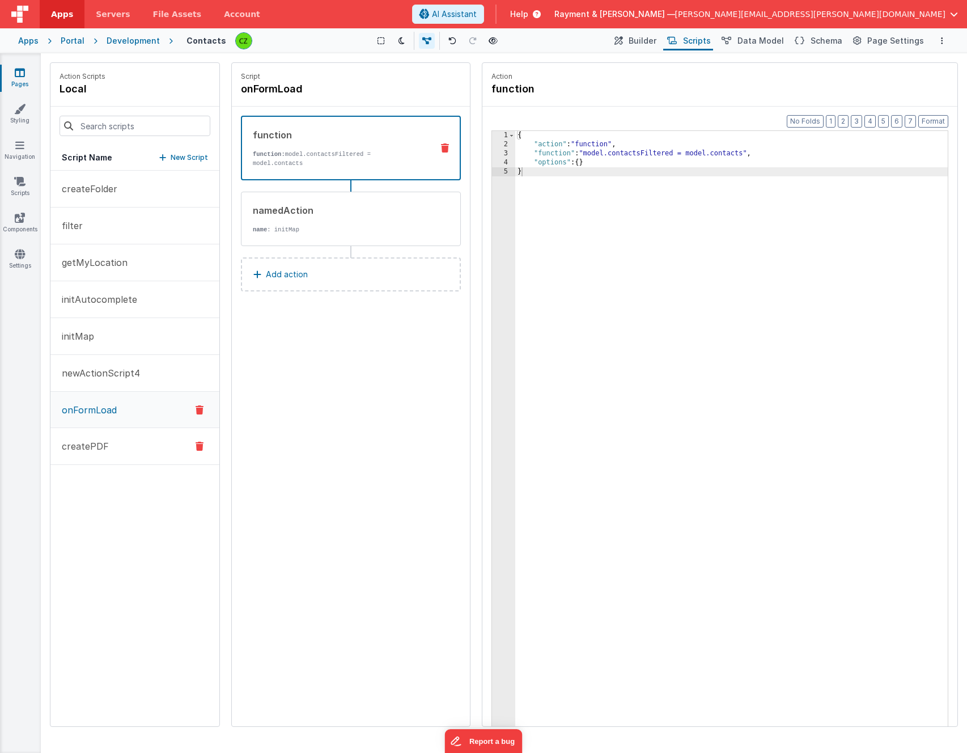
click at [113, 441] on button "createPDF" at bounding box center [134, 446] width 169 height 37
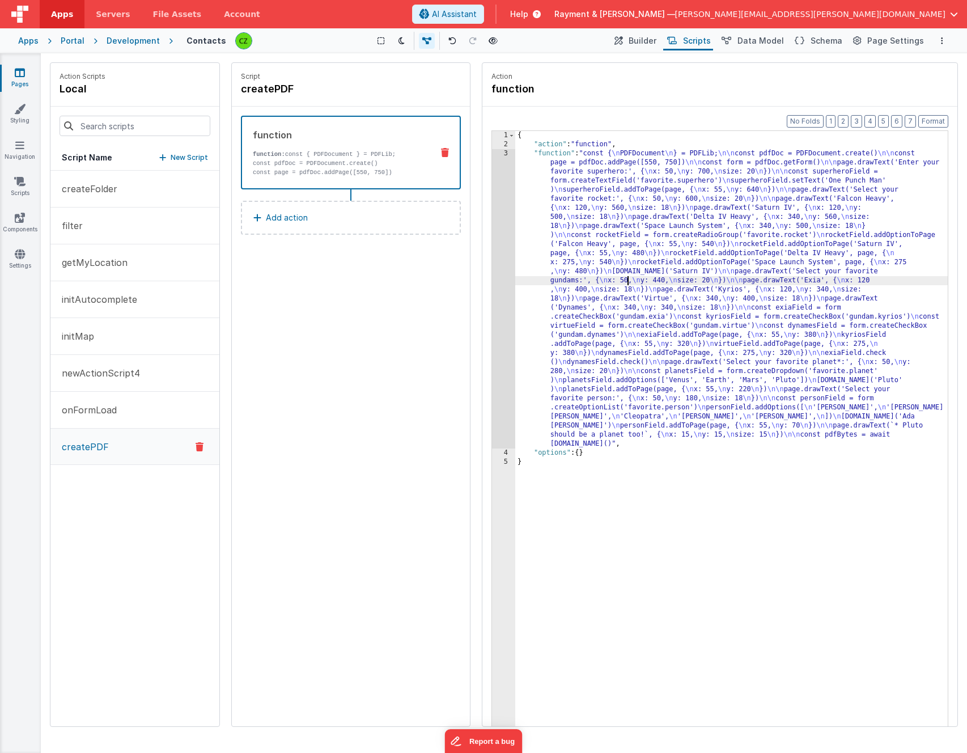
click at [626, 284] on div "{ "action" : "function" , "function" : "const { \n PDFDocument \n } = PDFLib; \…" at bounding box center [731, 455] width 432 height 648
click at [505, 153] on div "3" at bounding box center [503, 298] width 23 height 299
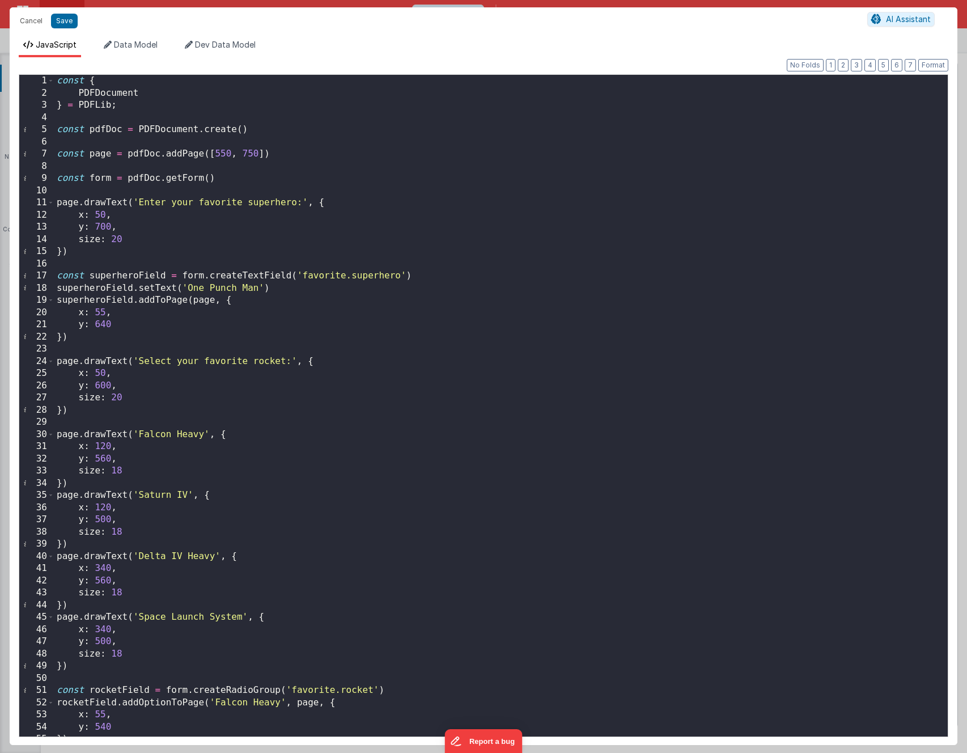
click at [93, 96] on div "const { PDFDocument } = PDFLib ; const pdfDoc = PDFDocument . create ( ) const …" at bounding box center [500, 418] width 893 height 686
click at [114, 237] on div "const { PDFDocument } = PDFLib ; const pdfDoc = PDFDocument . create ( ) const …" at bounding box center [500, 418] width 893 height 686
click at [59, 17] on button "Save" at bounding box center [64, 21] width 27 height 15
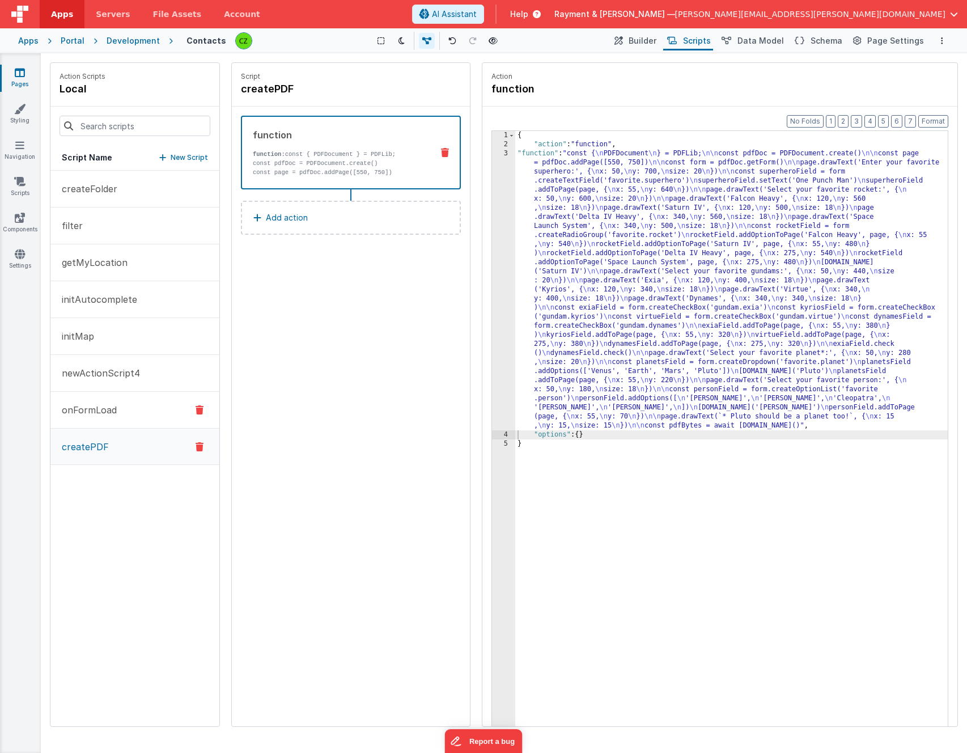
click at [91, 401] on button "onFormLoad" at bounding box center [134, 410] width 169 height 37
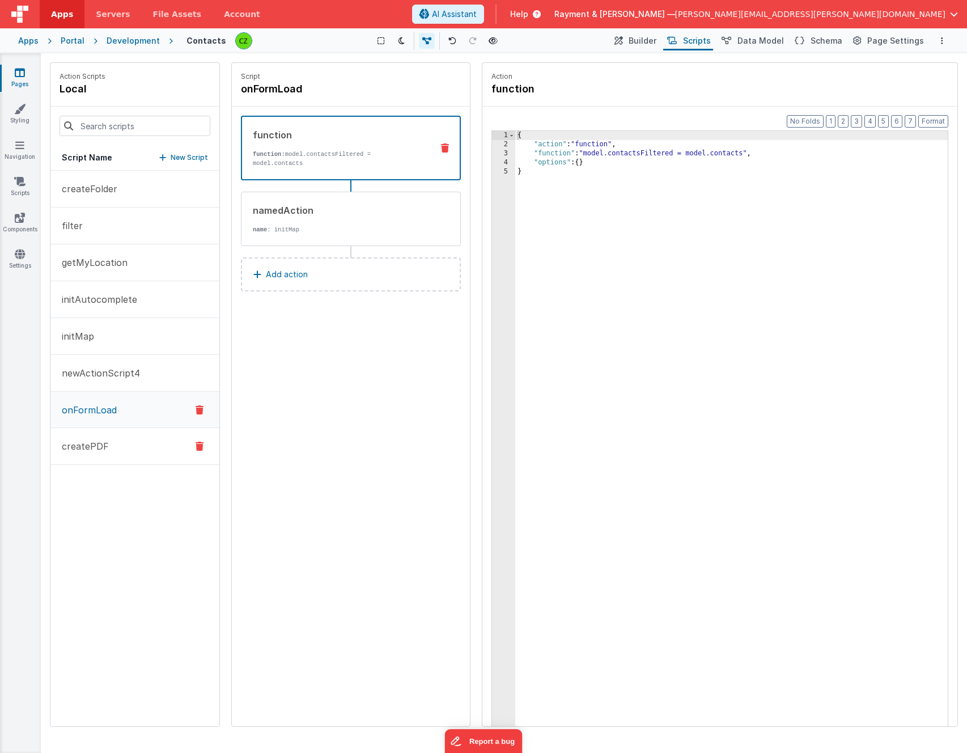
click at [90, 437] on button "createPDF" at bounding box center [134, 446] width 169 height 37
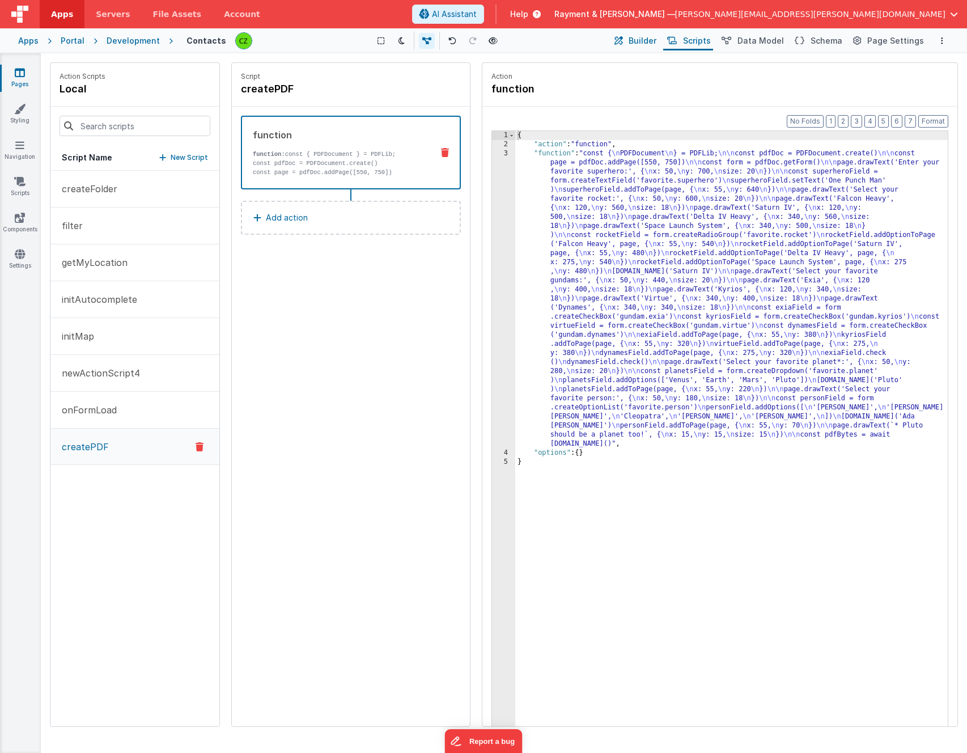
click at [656, 37] on span "Builder" at bounding box center [642, 40] width 28 height 11
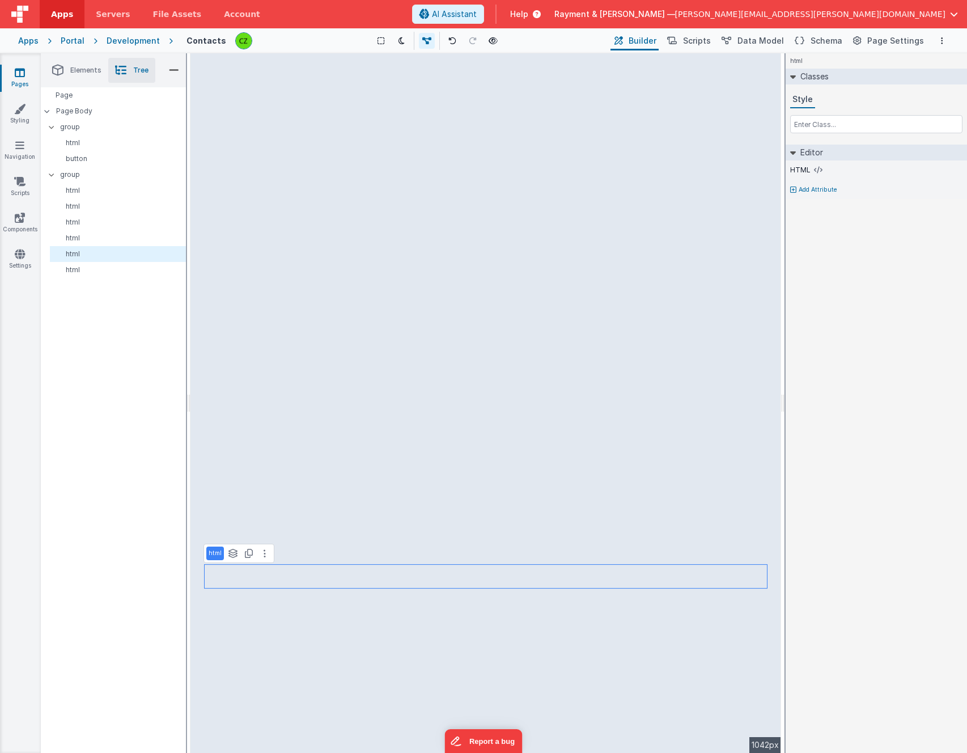
click at [822, 186] on p "Add Attribute" at bounding box center [817, 189] width 39 height 9
type input "action"
click at [807, 203] on input "text" at bounding box center [876, 200] width 172 height 17
click at [815, 258] on div "html Classes Style Editor HTML Action Add Attribute DEV: Focus DEV: builderTogg…" at bounding box center [875, 402] width 181 height 699
click at [816, 184] on icon at bounding box center [818, 185] width 6 height 7
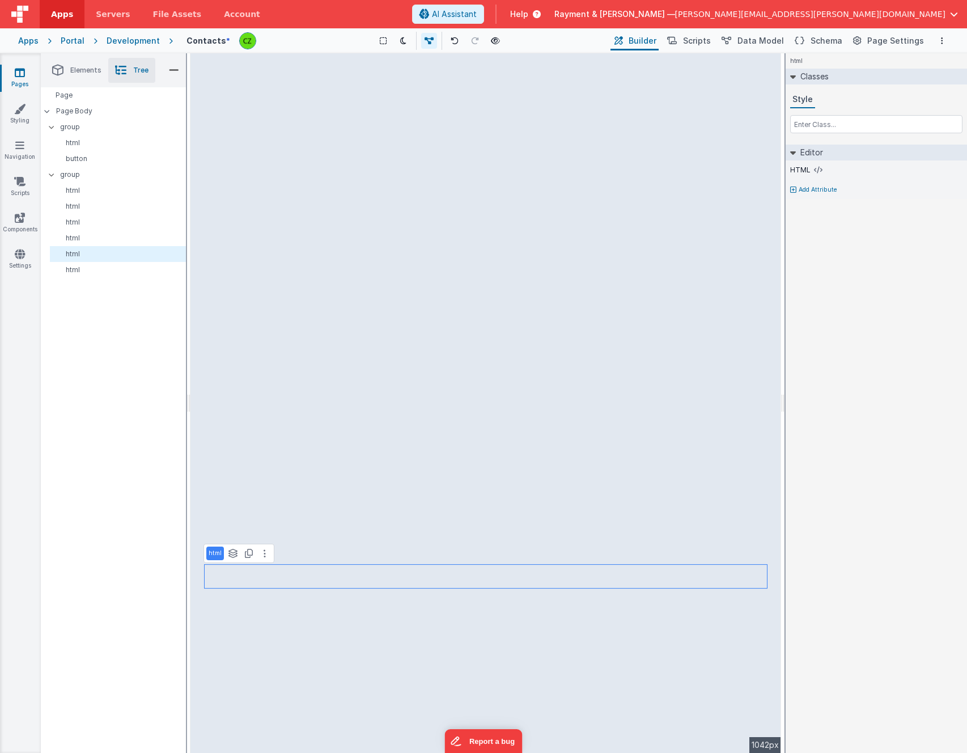
click at [78, 70] on span "Elements" at bounding box center [85, 70] width 31 height 9
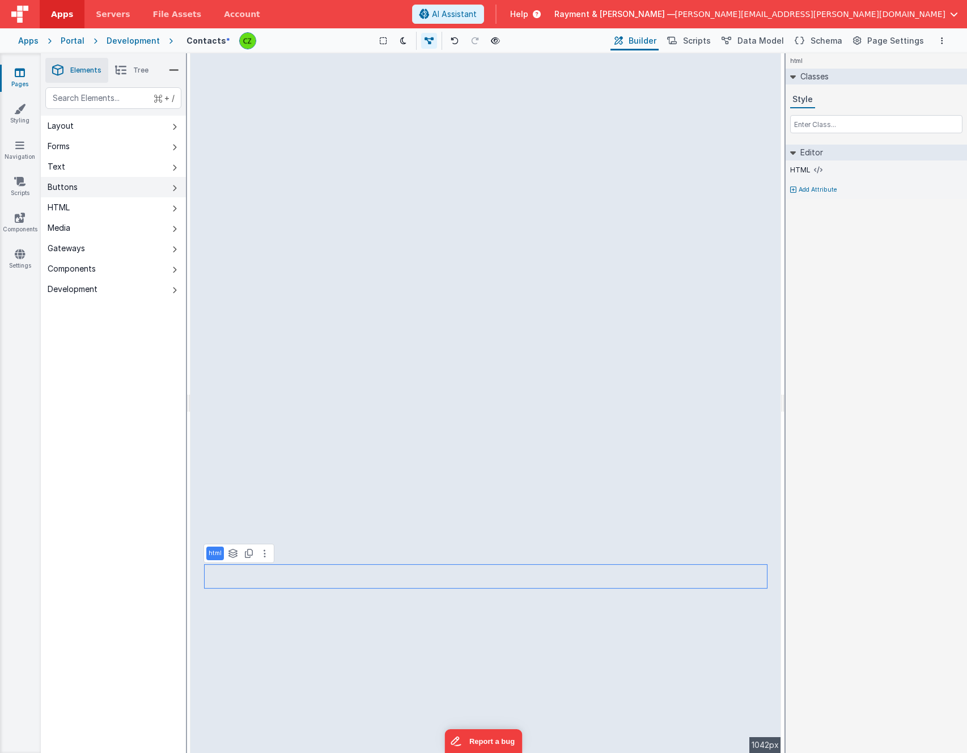
click at [80, 182] on button "Buttons" at bounding box center [113, 187] width 145 height 20
select select
click at [266, 590] on button at bounding box center [265, 587] width 14 height 14
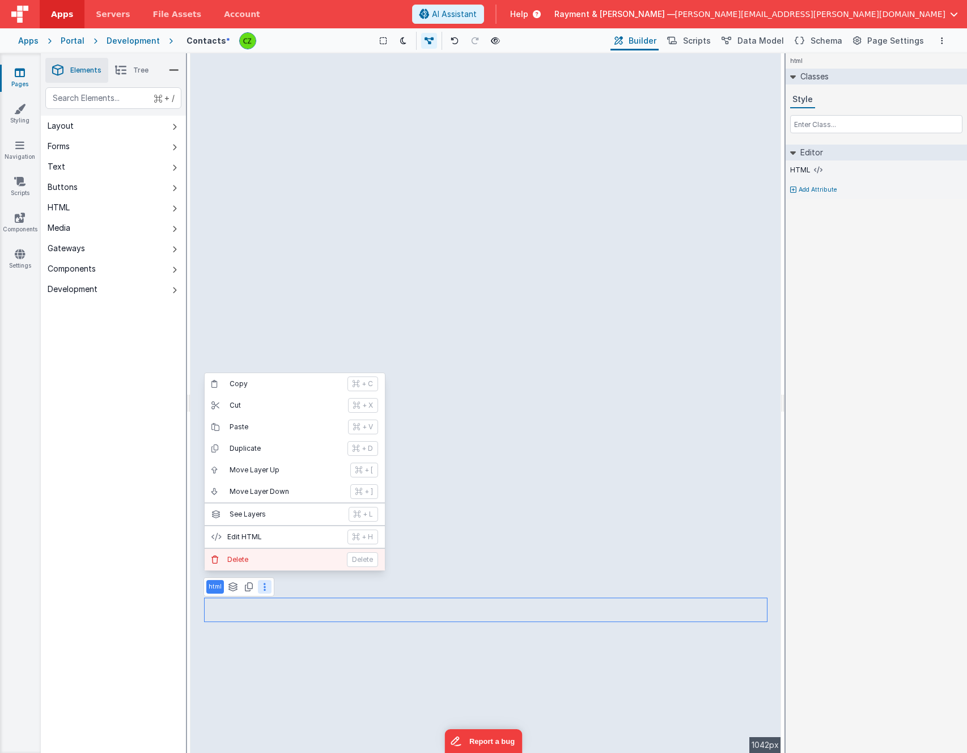
click at [257, 564] on button "Delete Delete" at bounding box center [295, 560] width 180 height 22
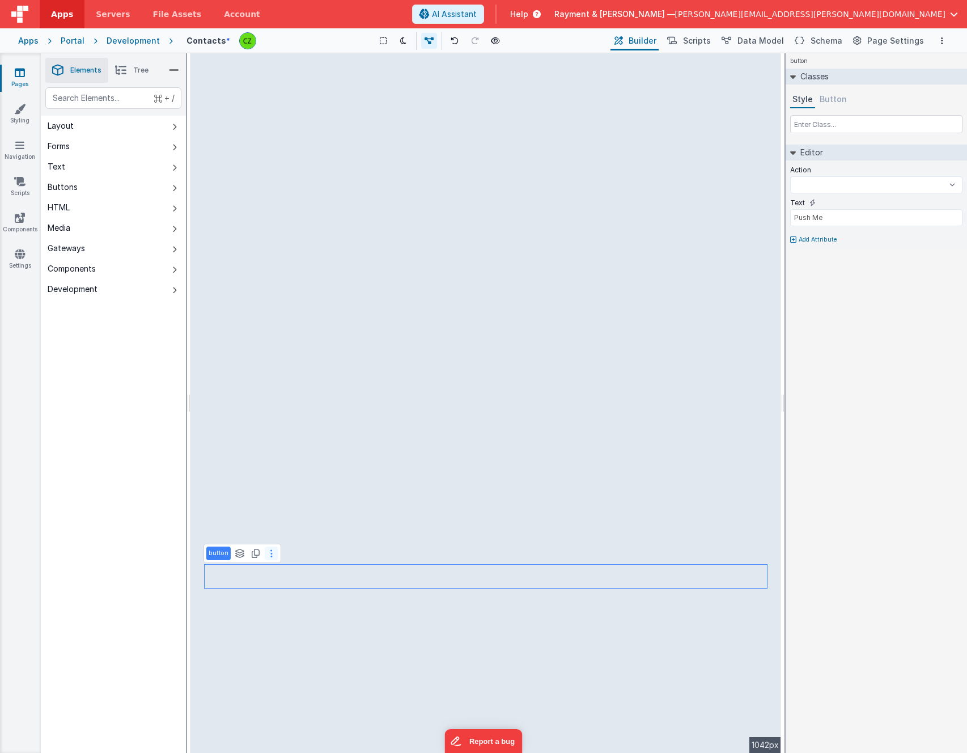
click at [270, 550] on icon at bounding box center [271, 553] width 2 height 9
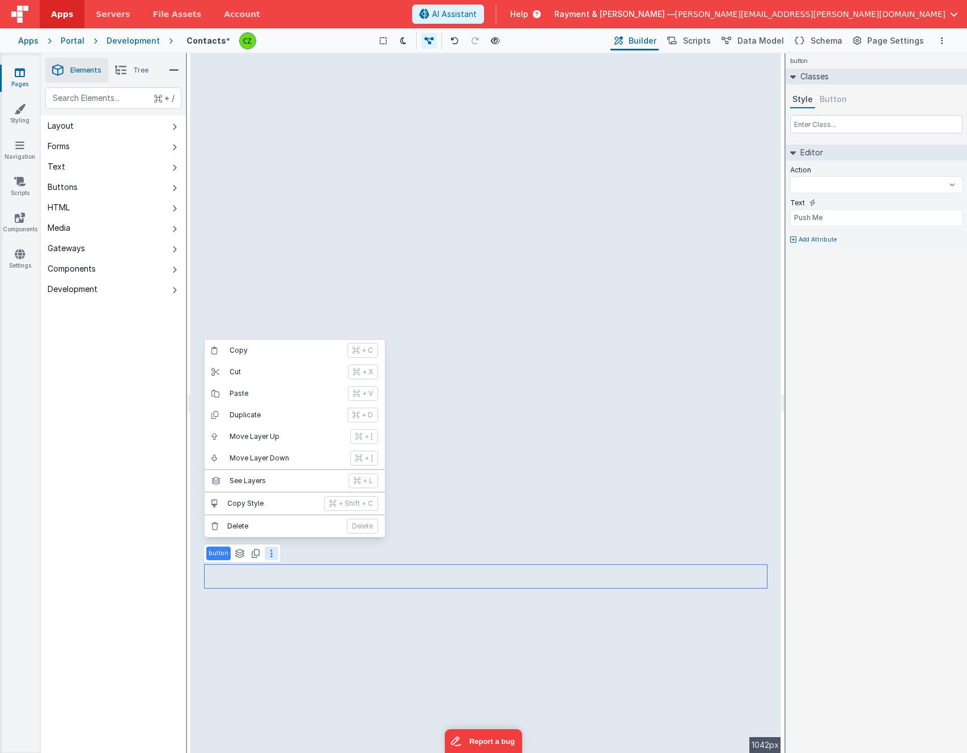
click at [853, 387] on div "button Classes Style Button Editor Action createFolder filter getMyLocation ini…" at bounding box center [875, 402] width 181 height 699
click at [895, 186] on select "createFolder filter getMyLocation initAutocomplete initMap newActionScript4 onF…" at bounding box center [876, 184] width 172 height 17
select select "createPDF"
click at [790, 176] on select "createFolder filter getMyLocation initAutocomplete initMap newActionScript4 onF…" at bounding box center [876, 184] width 172 height 17
type input "Download"
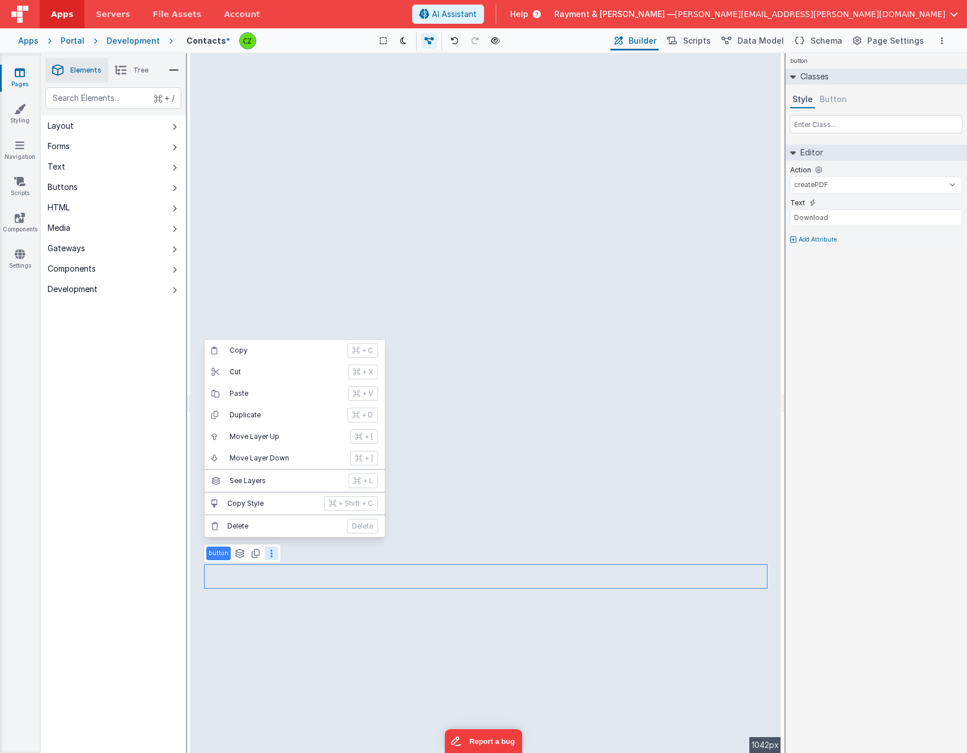
click at [838, 295] on div "button Classes Style Button Editor Action createFolder filter getMyLocation ini…" at bounding box center [875, 402] width 181 height 699
click at [161, 543] on div "+ / Layout Forms Text Buttons HTML Media Gateways Components Development Page P…" at bounding box center [113, 446] width 145 height 719
click at [164, 555] on div "+ / Layout Forms Text Buttons HTML Media Gateways Components Development Page P…" at bounding box center [113, 446] width 145 height 719
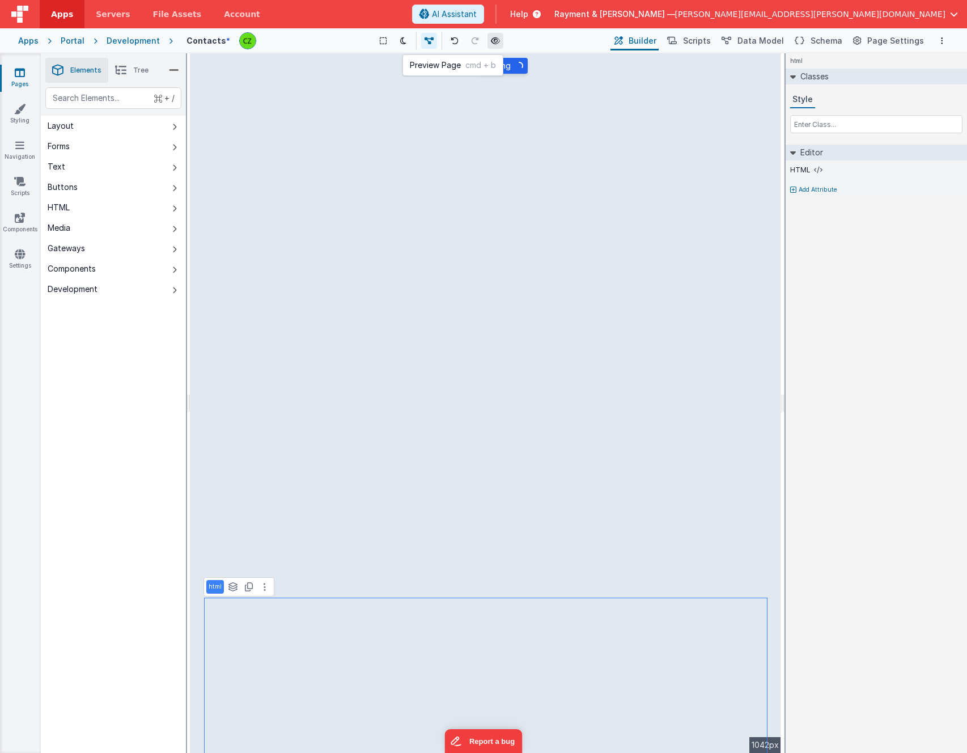
click at [498, 40] on icon at bounding box center [495, 41] width 9 height 8
click at [705, 39] on span "Scripts" at bounding box center [697, 40] width 28 height 11
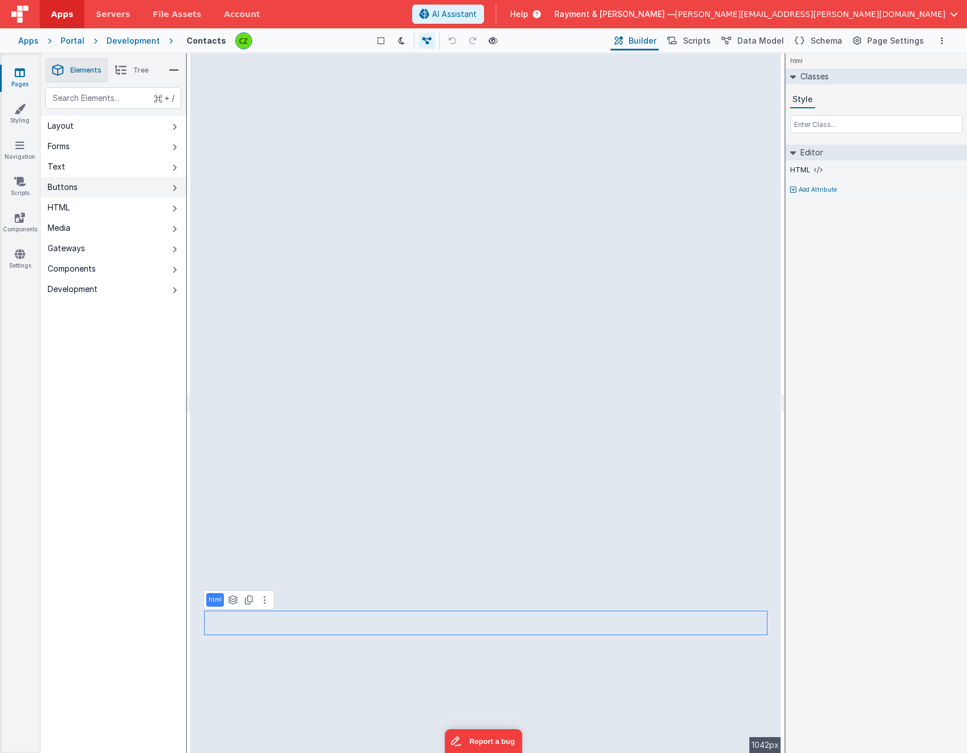
click at [104, 178] on button "Buttons" at bounding box center [113, 187] width 145 height 20
select select
click at [263, 632] on icon at bounding box center [264, 632] width 2 height 9
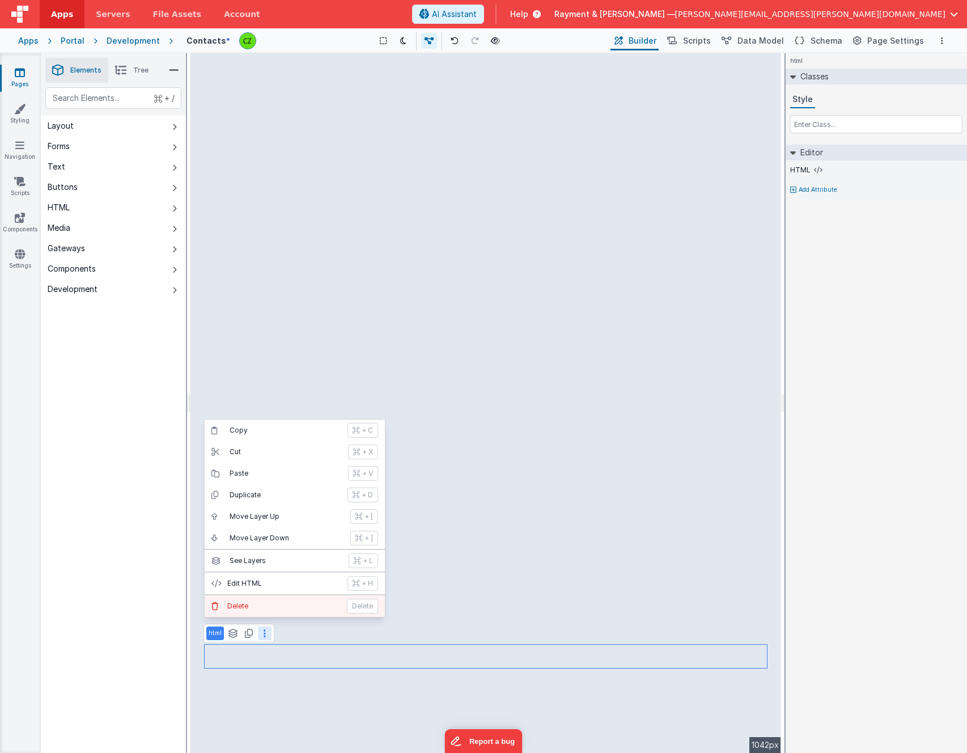
click at [261, 606] on p "Delete" at bounding box center [283, 605] width 113 height 9
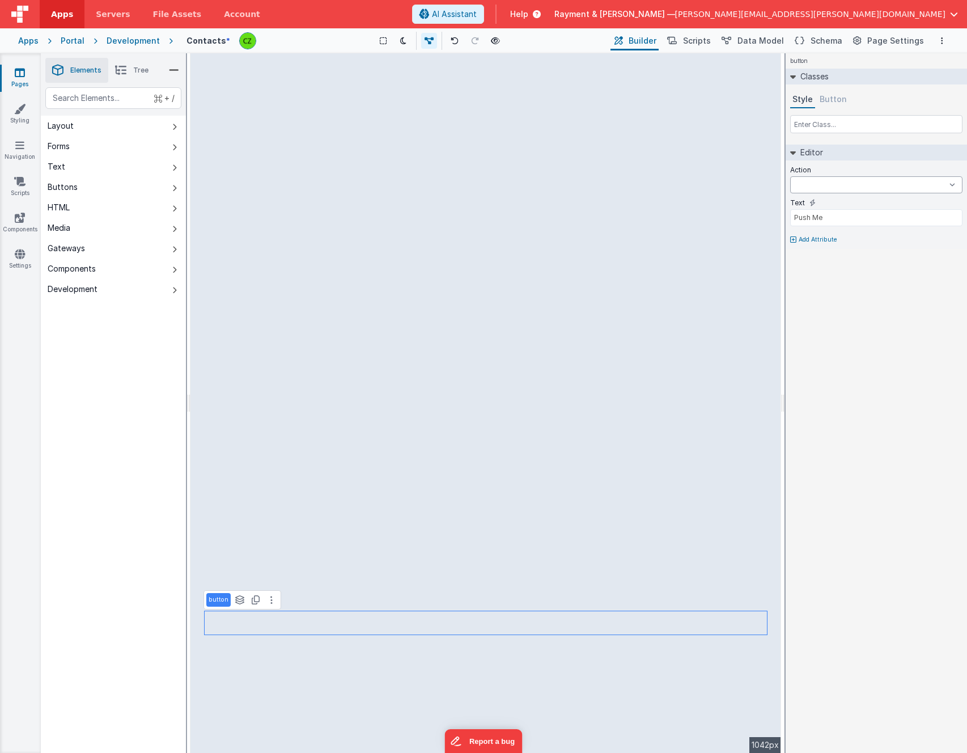
click at [831, 190] on select "createFolder createPDF filter getMyLocation initAutocomplete initMap newActionS…" at bounding box center [876, 184] width 172 height 17
select select "createPDF"
click at [790, 176] on select "createFolder createPDF filter getMyLocation initAutocomplete initMap newActionS…" at bounding box center [876, 184] width 172 height 17
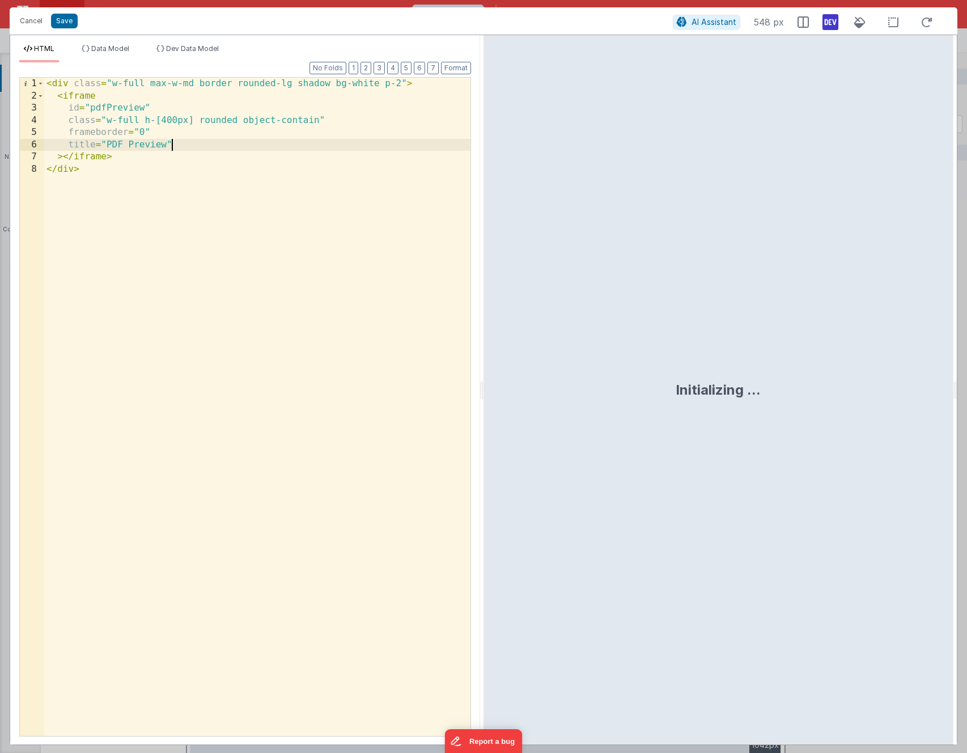
click at [183, 139] on div "< div class = "w-full max-w-md border rounded-lg shadow bg-white p-2" > < ifram…" at bounding box center [257, 419] width 426 height 682
click at [201, 139] on div "< div class = "w-full max-w-md border rounded-lg shadow bg-white p-2" > < ifram…" at bounding box center [257, 419] width 426 height 682
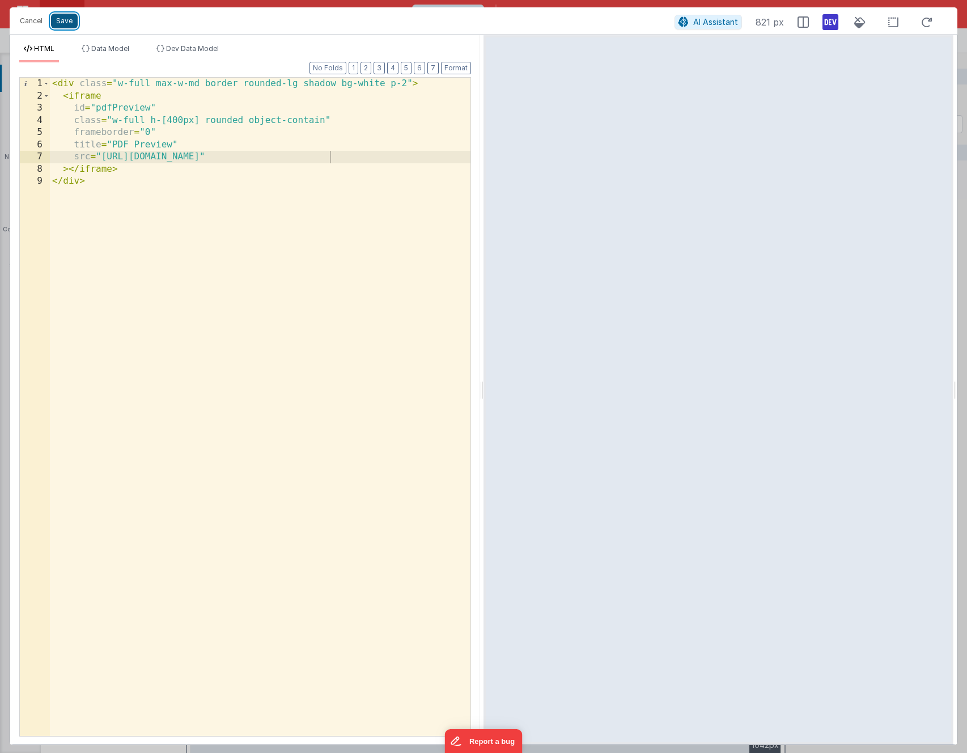
click at [64, 19] on button "Save" at bounding box center [64, 21] width 27 height 15
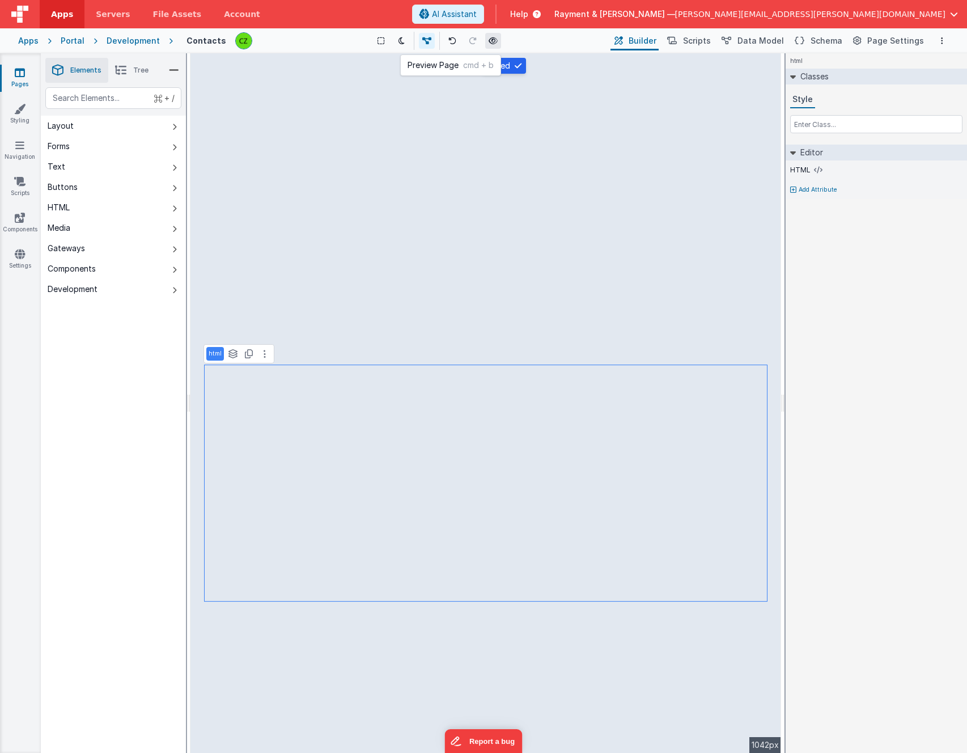
click at [496, 39] on icon at bounding box center [492, 41] width 9 height 8
click at [700, 36] on span "Scripts" at bounding box center [697, 40] width 28 height 11
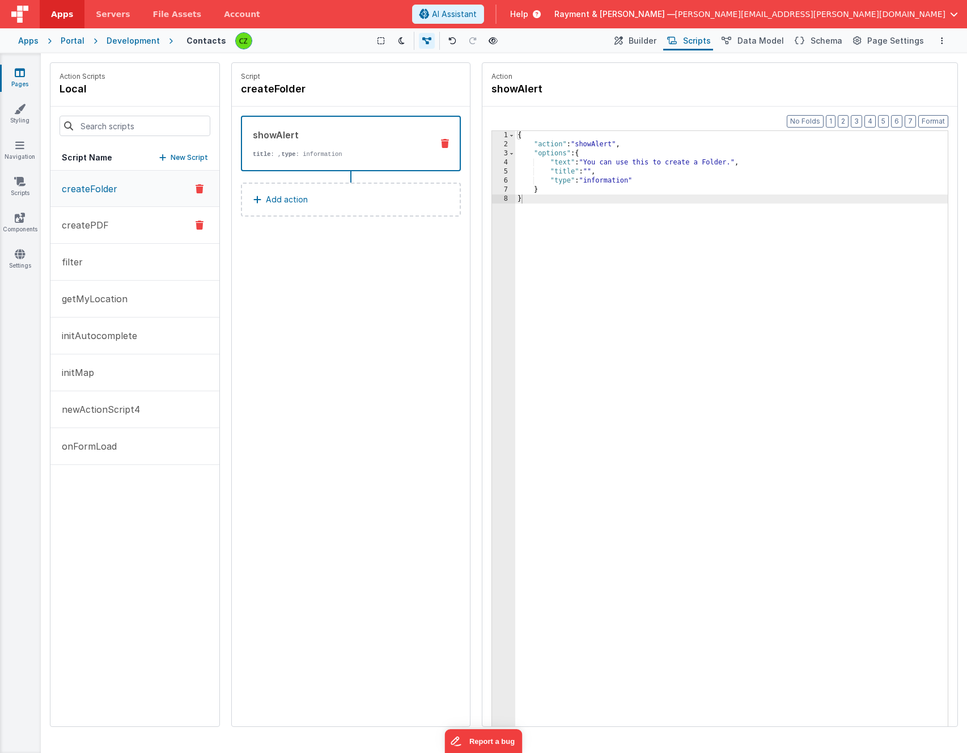
click at [103, 226] on p "createPDF" at bounding box center [82, 225] width 54 height 14
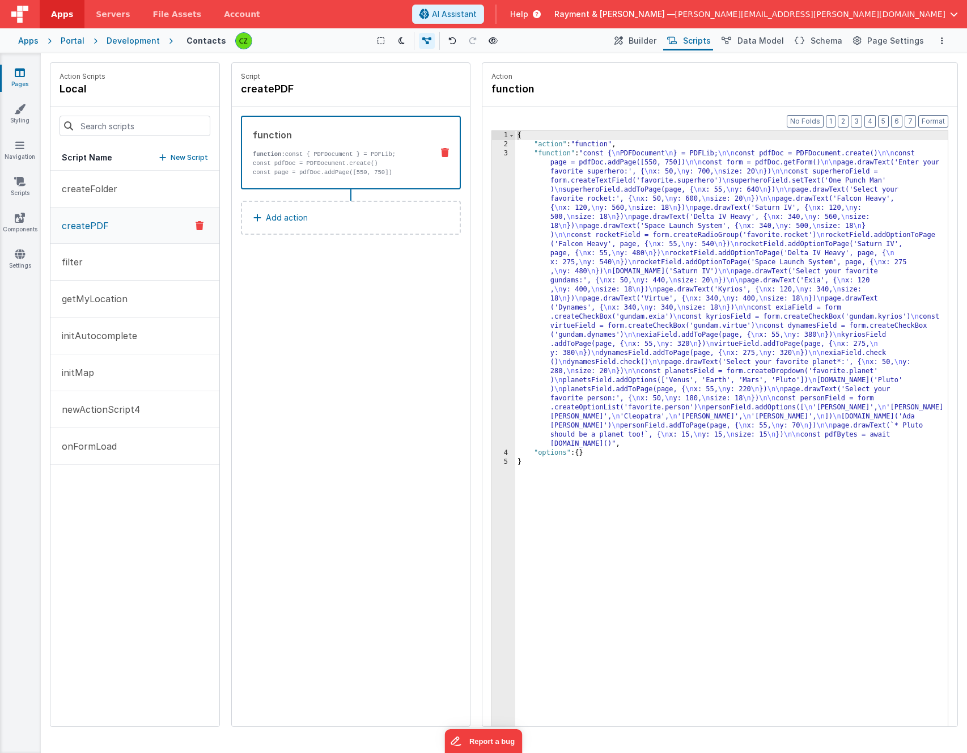
click at [505, 154] on div "3" at bounding box center [503, 298] width 23 height 299
click at [505, 152] on div "3" at bounding box center [503, 298] width 23 height 299
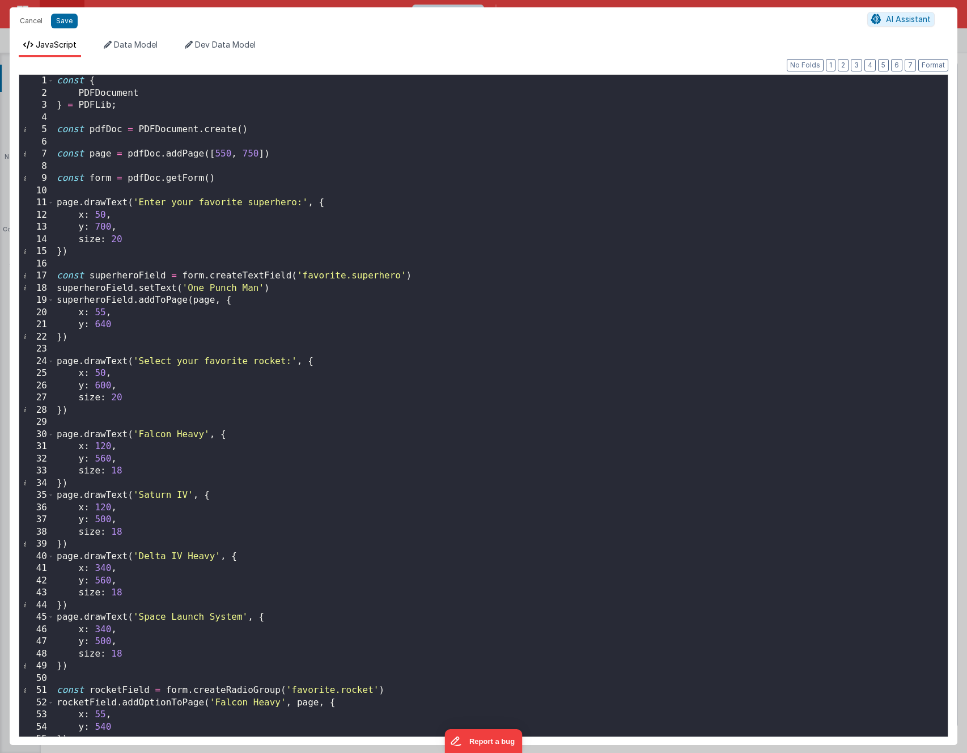
click at [182, 158] on div "const { PDFDocument } = PDFLib ; const pdfDoc = PDFDocument . create ( ) const …" at bounding box center [500, 418] width 893 height 686
click at [144, 156] on div "const { PDFDocument } = PDFLib ; const pdfDoc = PDFDocument . create ( ) const …" at bounding box center [500, 418] width 893 height 686
click at [148, 154] on div "const { PDFDocument } = PDFLib ; const pdfDoc = PDFDocument . create ( ) const …" at bounding box center [500, 418] width 893 height 686
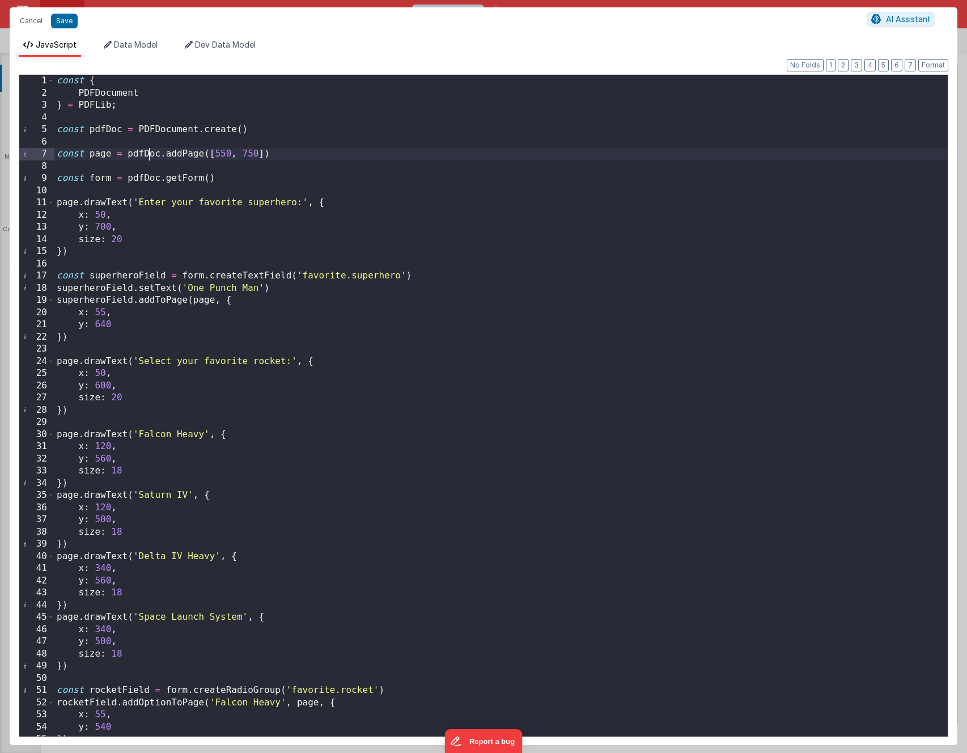
click at [148, 154] on div "const { PDFDocument } = PDFLib ; const pdfDoc = PDFDocument . create ( ) const …" at bounding box center [500, 418] width 893 height 686
click at [138, 127] on div "const { PDFDocument } = PDFLib ; const pdfDoc = PDFDocument . create ( ) const …" at bounding box center [500, 418] width 893 height 686
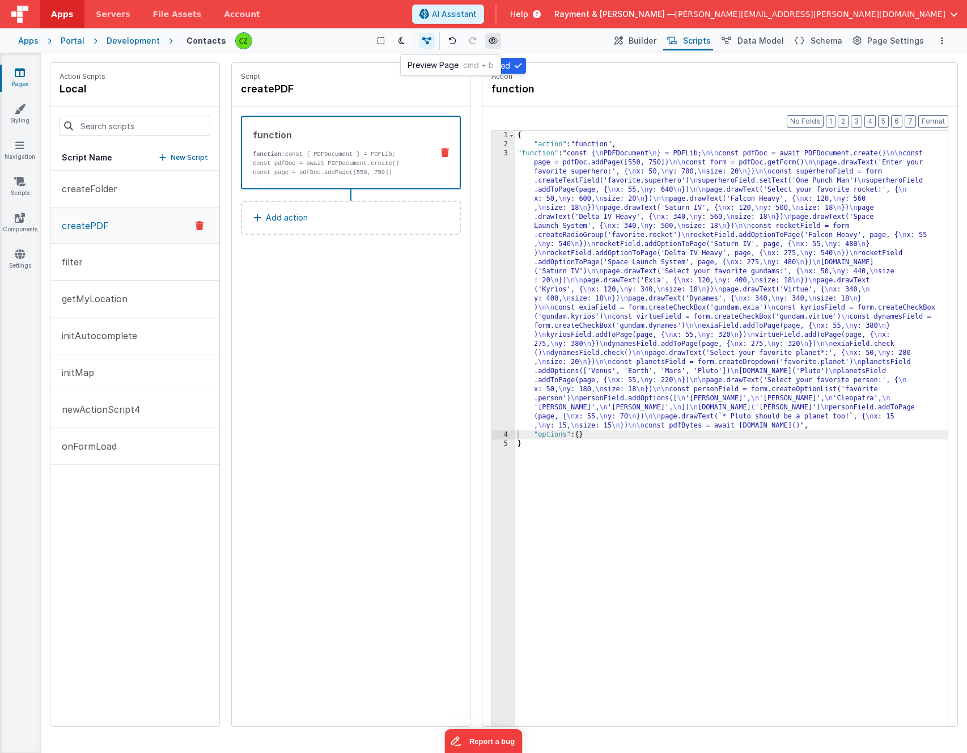
click at [495, 41] on icon at bounding box center [492, 41] width 9 height 8
click at [505, 154] on div "3" at bounding box center [503, 289] width 23 height 281
click at [503, 154] on div "3" at bounding box center [503, 289] width 23 height 281
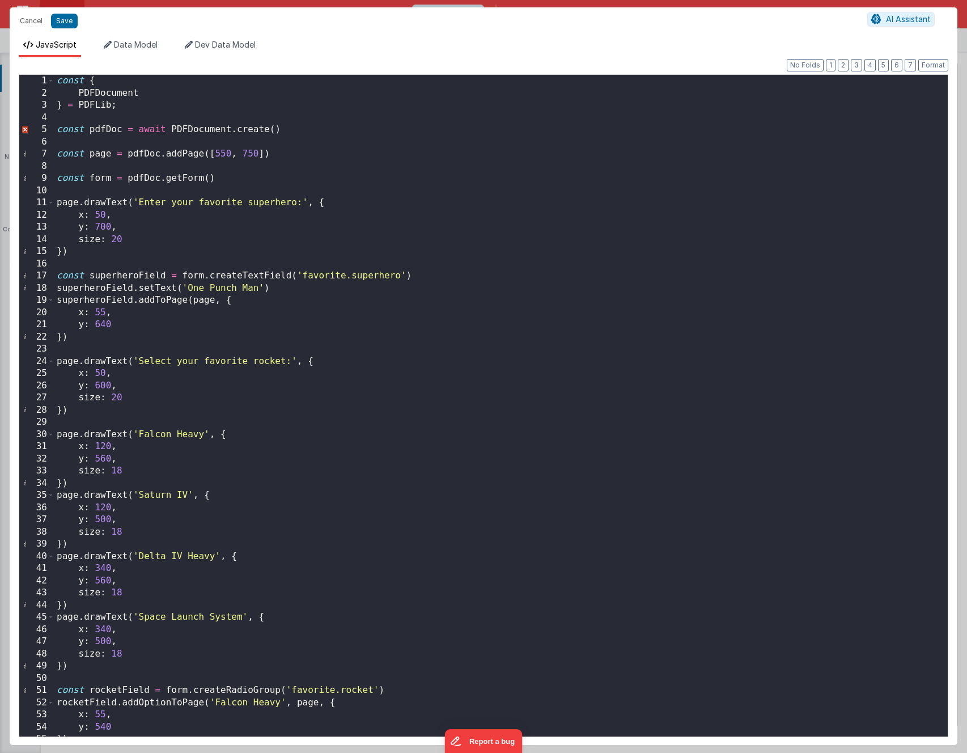
click at [315, 131] on div "const { PDFDocument } = PDFLib ; const pdfDoc = await PDFDocument . create ( ) …" at bounding box center [500, 418] width 893 height 686
click at [242, 101] on div "const { PDFDocument } = PDFLib ; const pdfDoc = await PDFDocument . create ( ) …" at bounding box center [500, 418] width 893 height 686
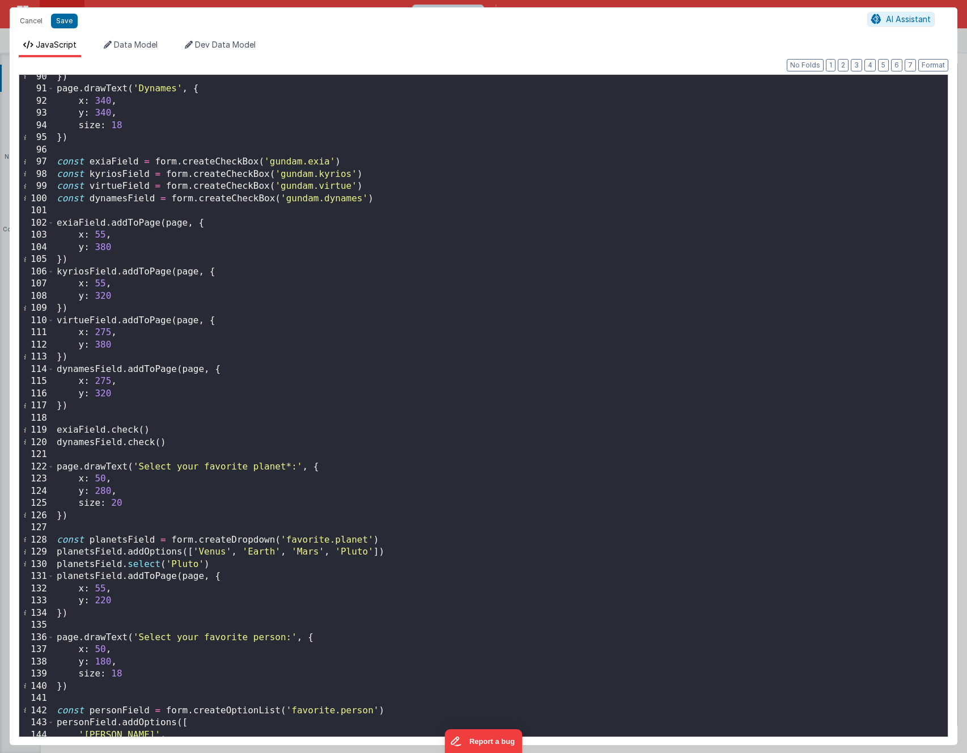
scroll to position [1312, 0]
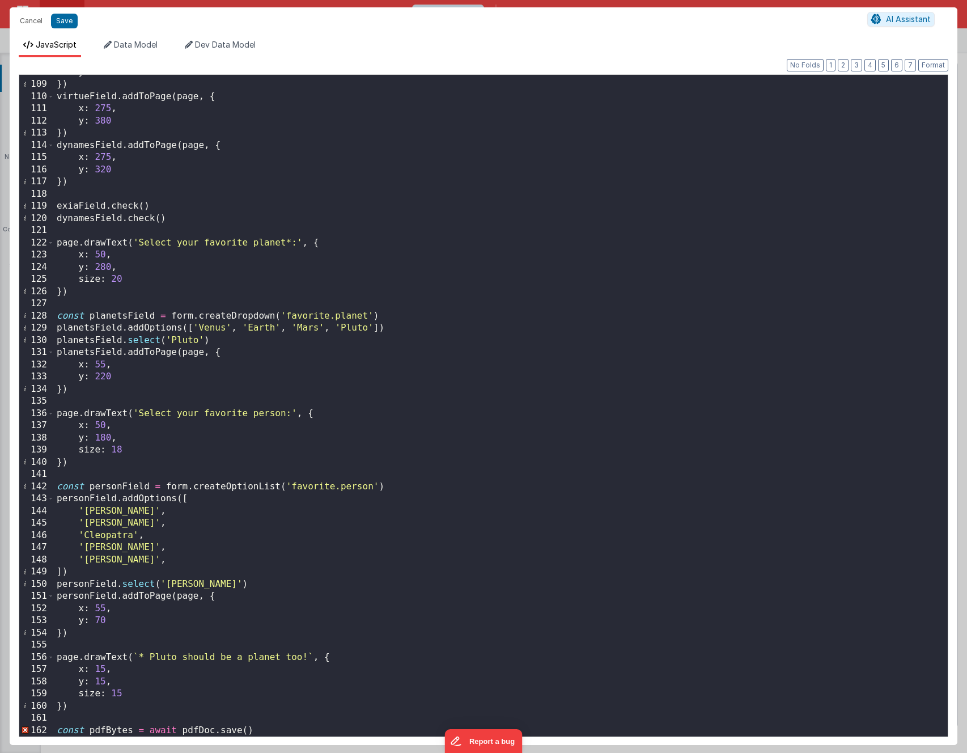
click at [277, 698] on div "y : 320 }) virtueField . addToPage ( page , { x : 275 , y : 380 }) dynamesField…" at bounding box center [500, 409] width 893 height 686
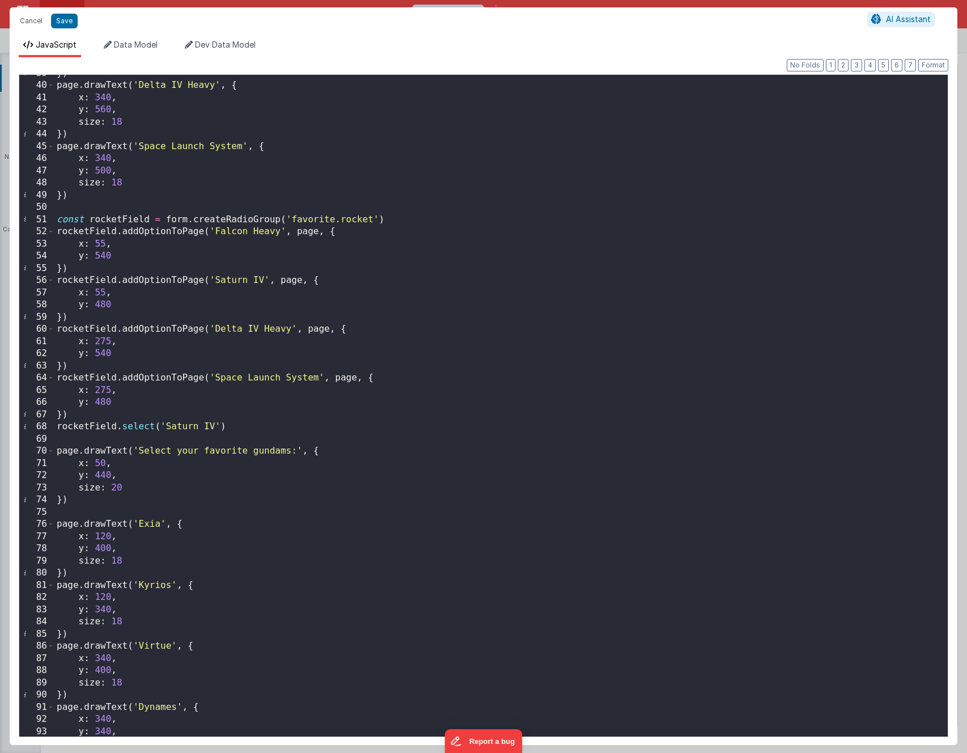
scroll to position [0, 0]
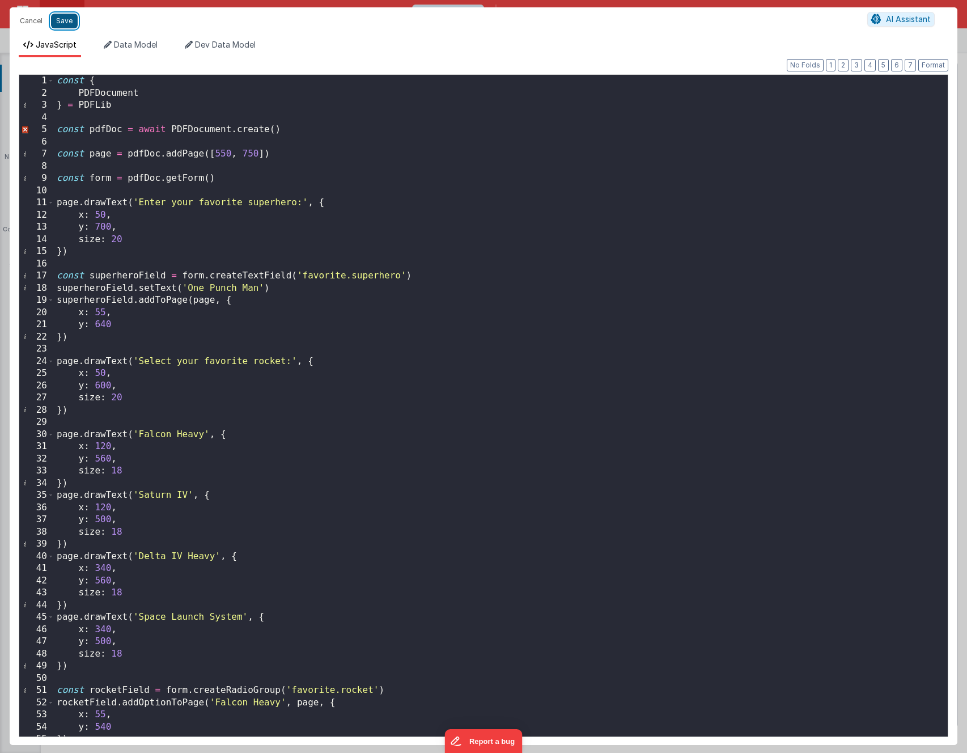
click at [63, 18] on button "Save" at bounding box center [64, 21] width 27 height 15
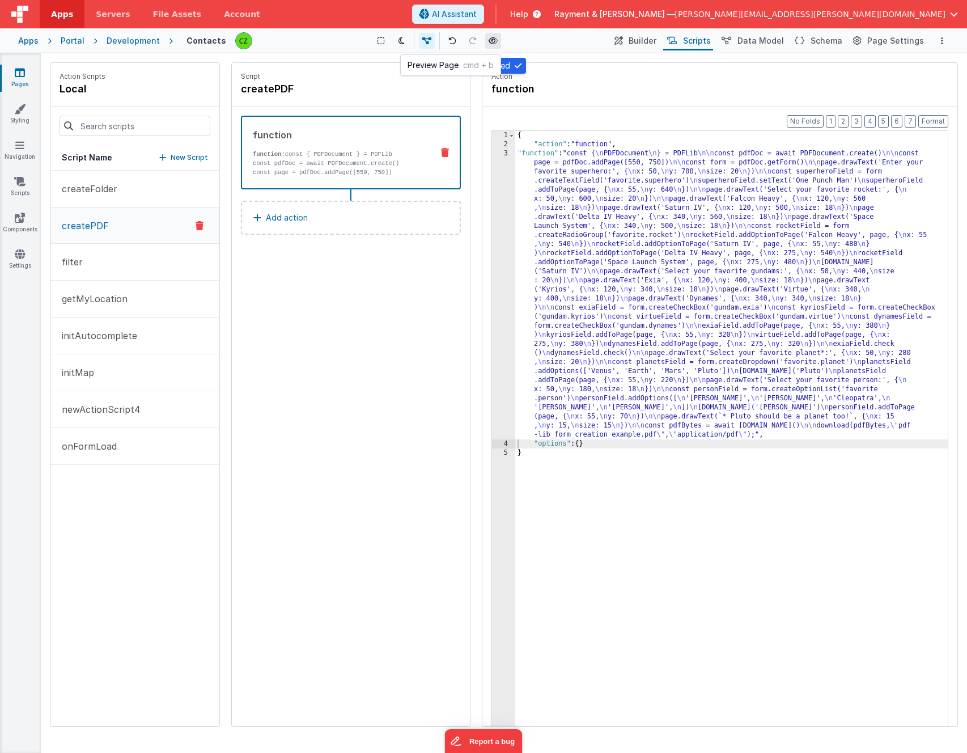
click at [495, 44] on icon at bounding box center [492, 41] width 9 height 8
click at [334, 326] on div "Script createPDF function function: const { PDFDocument } = PDFLib const pdfDoc…" at bounding box center [351, 394] width 238 height 663
click at [656, 37] on span "Builder" at bounding box center [642, 40] width 28 height 11
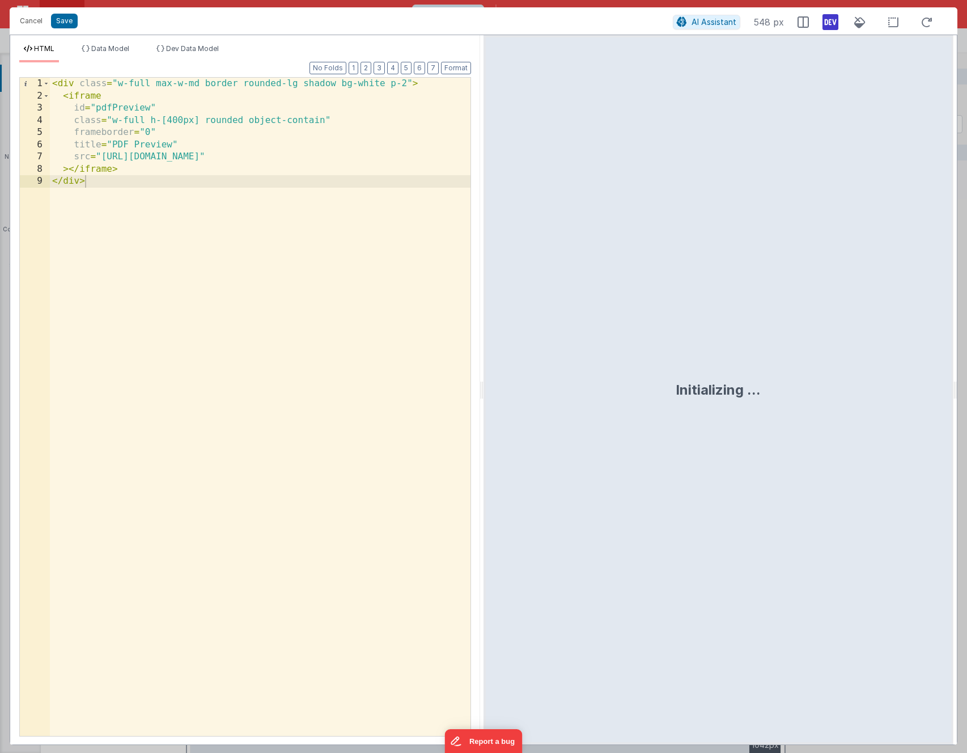
click at [159, 172] on div "< div class = "w-full max-w-md border rounded-lg shadow bg-white p-2" > < ifram…" at bounding box center [260, 419] width 420 height 682
click at [74, 99] on div "< div class = "w-full max-w-md border rounded-lg shadow bg-white p-2" > < ifram…" at bounding box center [260, 419] width 420 height 682
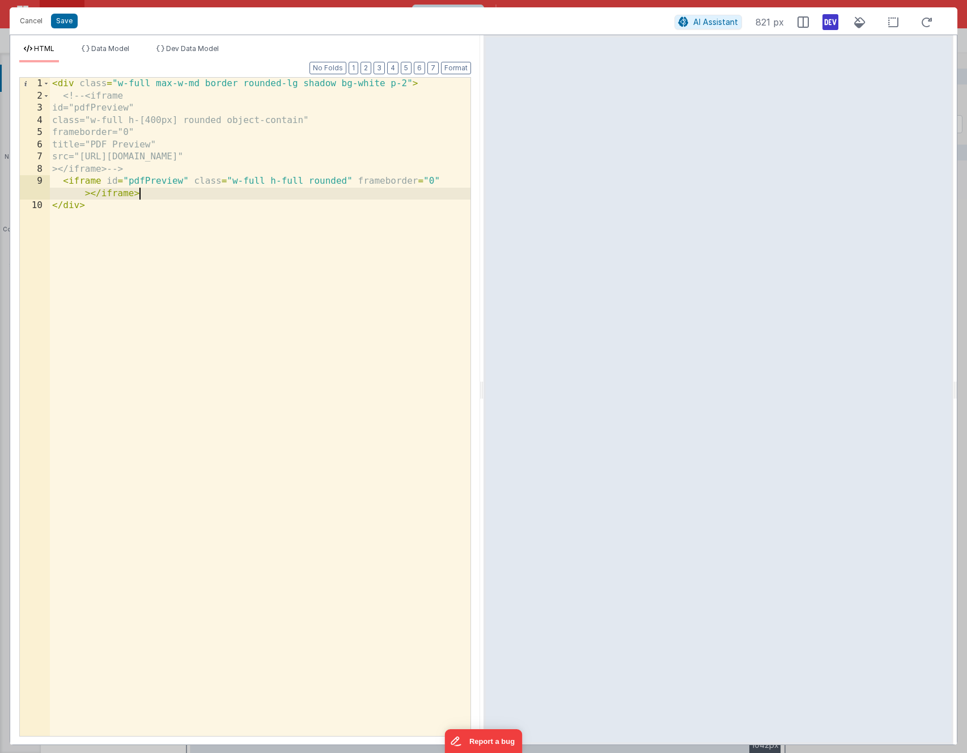
click at [224, 284] on div "< div class = "w-full max-w-md border rounded-lg shadow bg-white p-2" > <!-- <i…" at bounding box center [260, 419] width 420 height 682
click at [65, 20] on button "Save" at bounding box center [64, 21] width 27 height 15
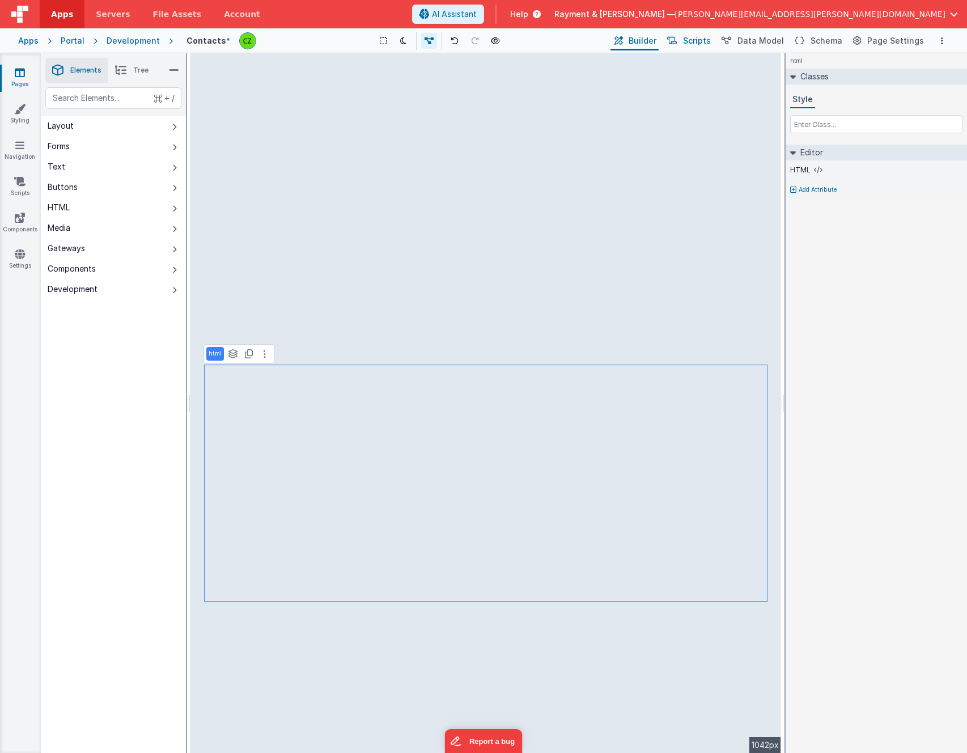
click at [711, 42] on span "Scripts" at bounding box center [697, 40] width 28 height 11
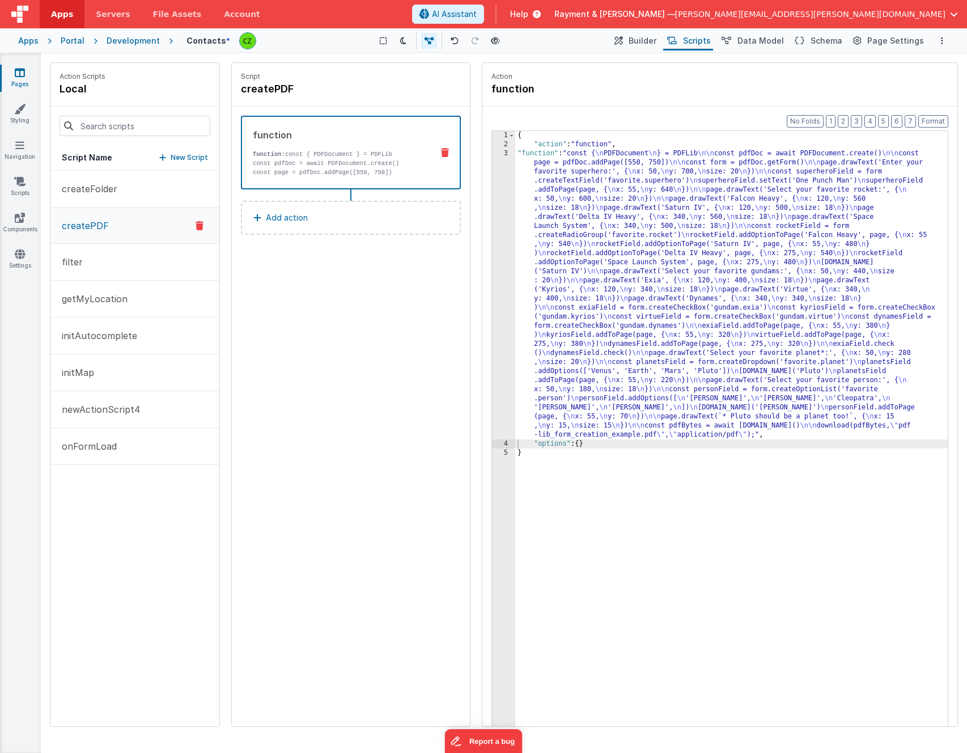
click at [91, 500] on div "createFolder createPDF filter getMyLocation initAutocomplete initMap newActionS…" at bounding box center [134, 448] width 169 height 555
click at [100, 450] on p "onFormLoad" at bounding box center [86, 446] width 62 height 14
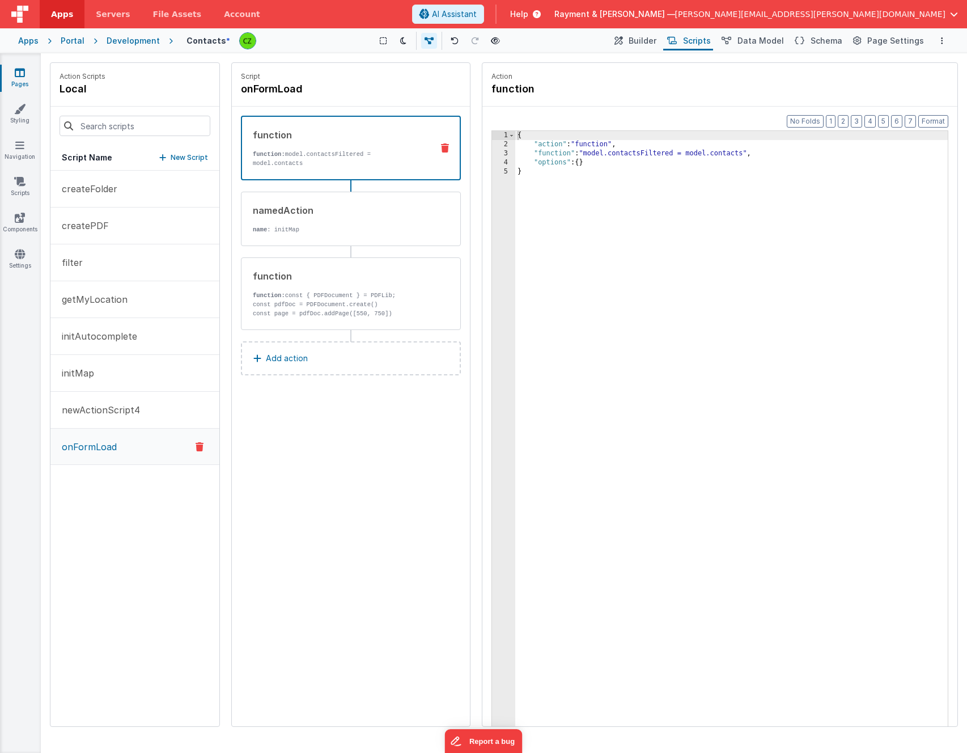
click at [341, 461] on div "Script onFormLoad function function: model.contactsFiltered = model.contacts na…" at bounding box center [351, 394] width 238 height 663
click at [333, 300] on p "const pdfDoc = PDFDocument.create()" at bounding box center [338, 304] width 171 height 9
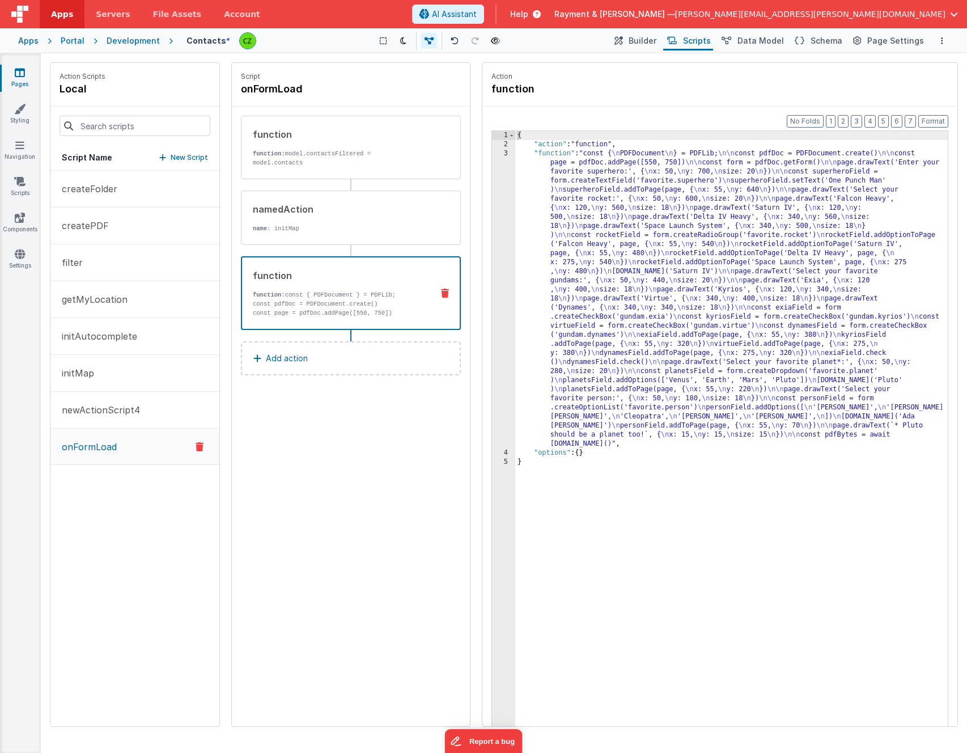
click at [329, 358] on button "Add action" at bounding box center [351, 358] width 220 height 34
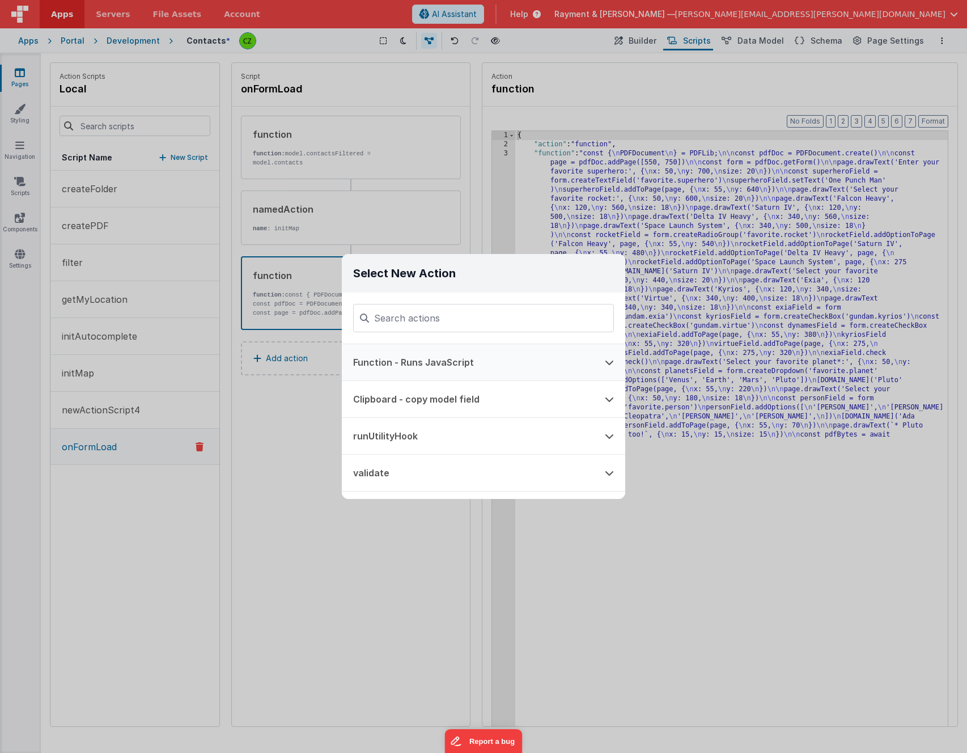
click at [436, 359] on button "Function - Runs JavaScript" at bounding box center [468, 362] width 252 height 36
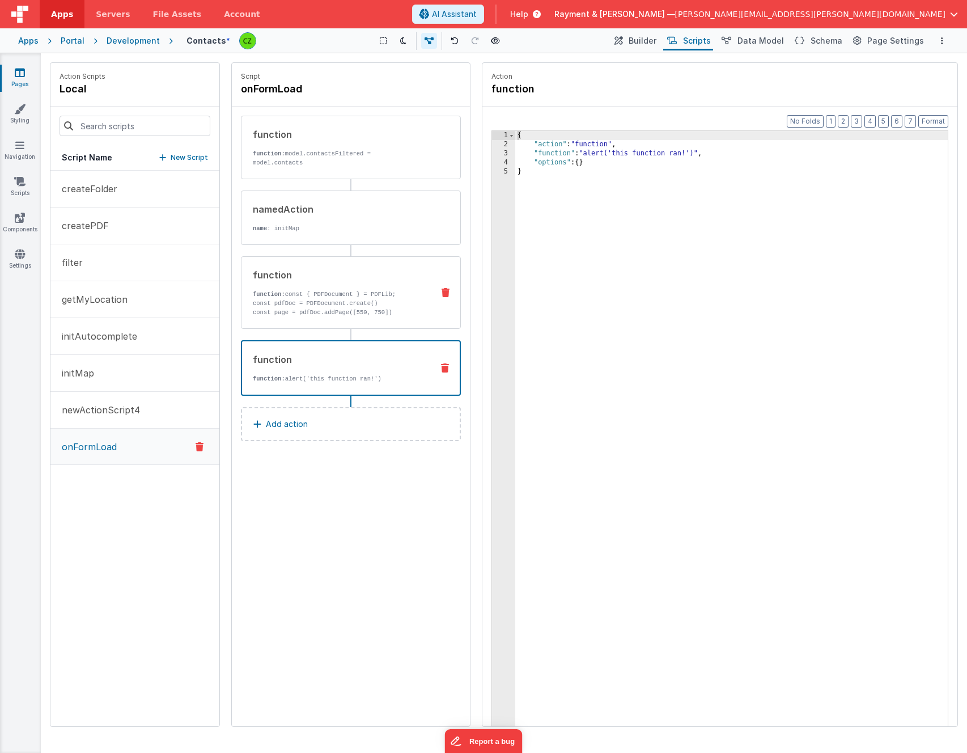
click at [315, 307] on p "const pdfDoc = PDFDocument.create()" at bounding box center [338, 303] width 171 height 9
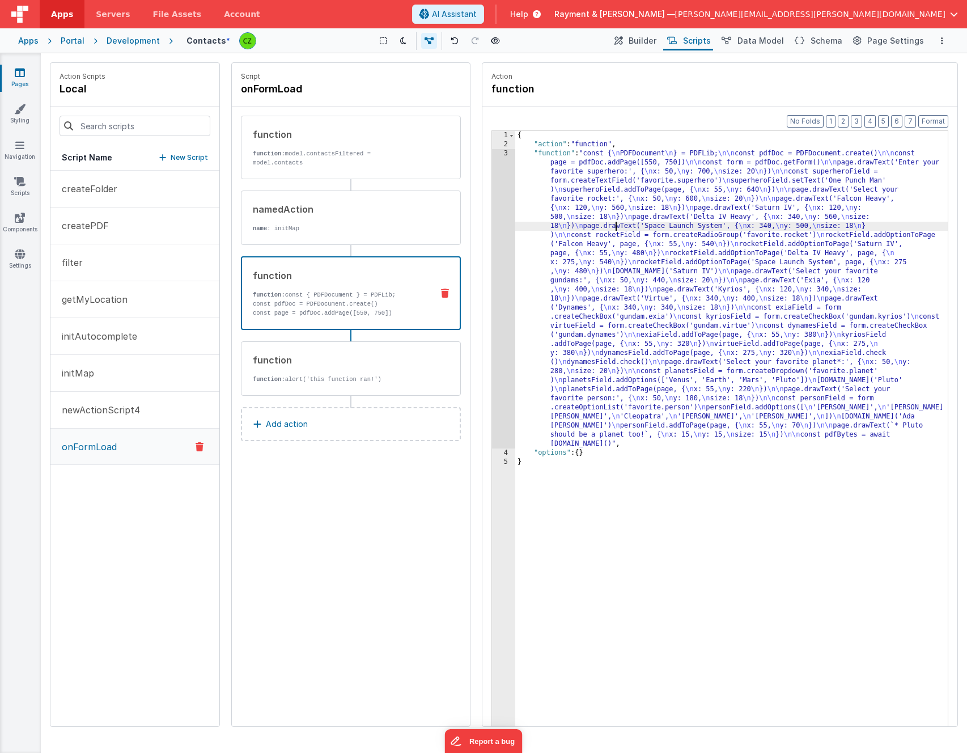
click at [615, 229] on div "{ "action" : "function" , "function" : "const { \n PDFDocument \n } = PDFLib; \…" at bounding box center [731, 455] width 432 height 648
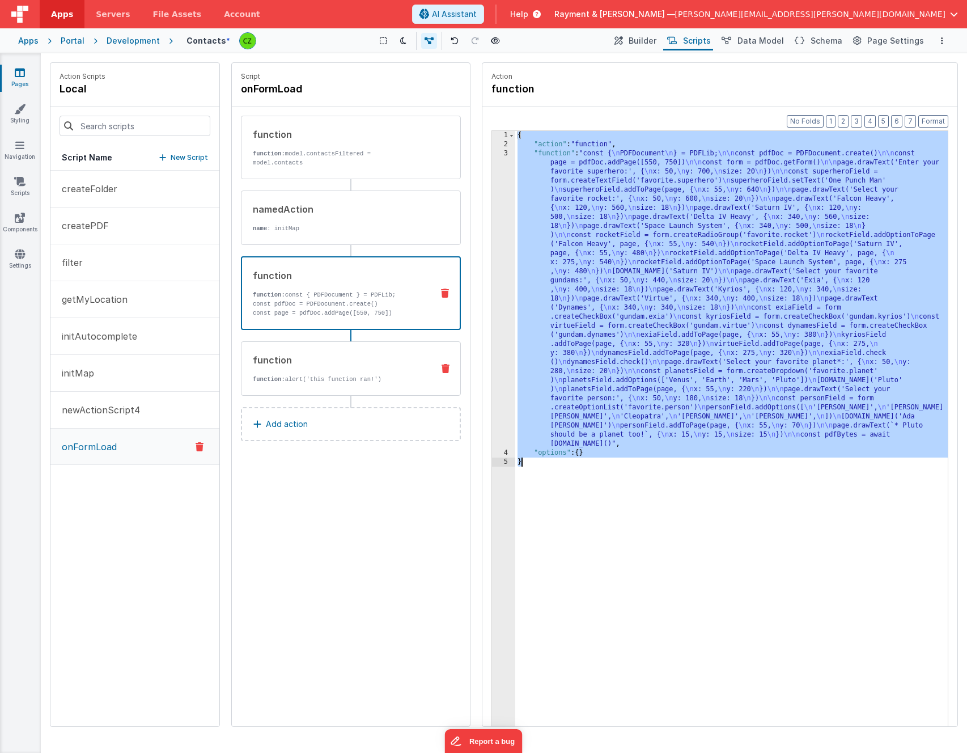
click at [375, 364] on div "function" at bounding box center [338, 360] width 171 height 14
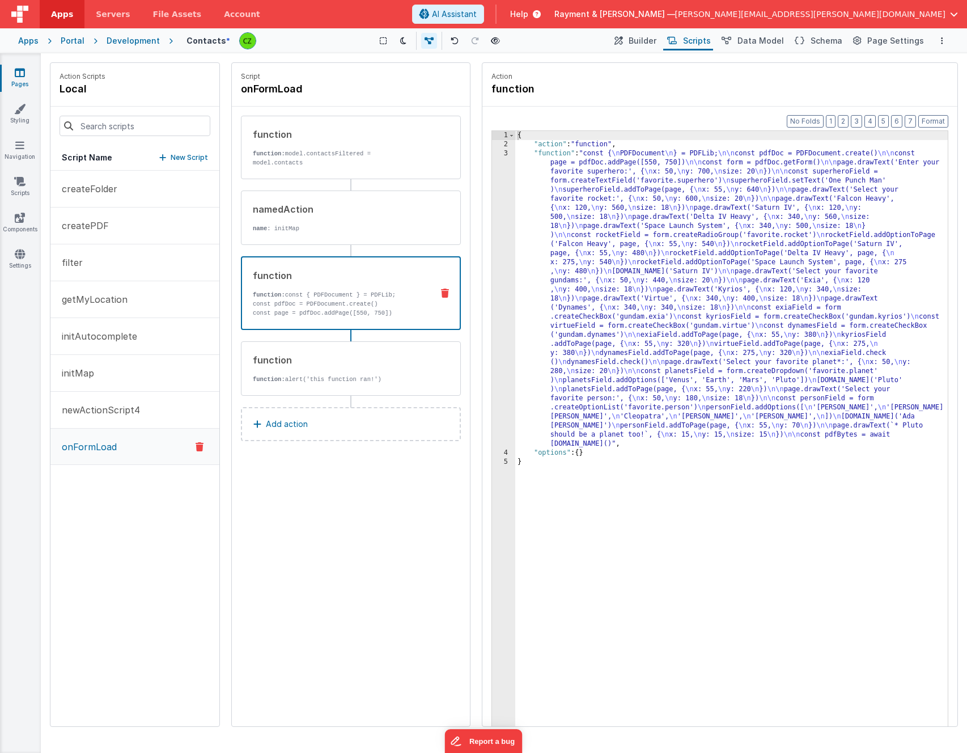
click at [325, 291] on p "function: const { PDFDocument } = PDFLib;" at bounding box center [338, 294] width 171 height 9
click at [115, 225] on button "createPDF" at bounding box center [134, 225] width 169 height 37
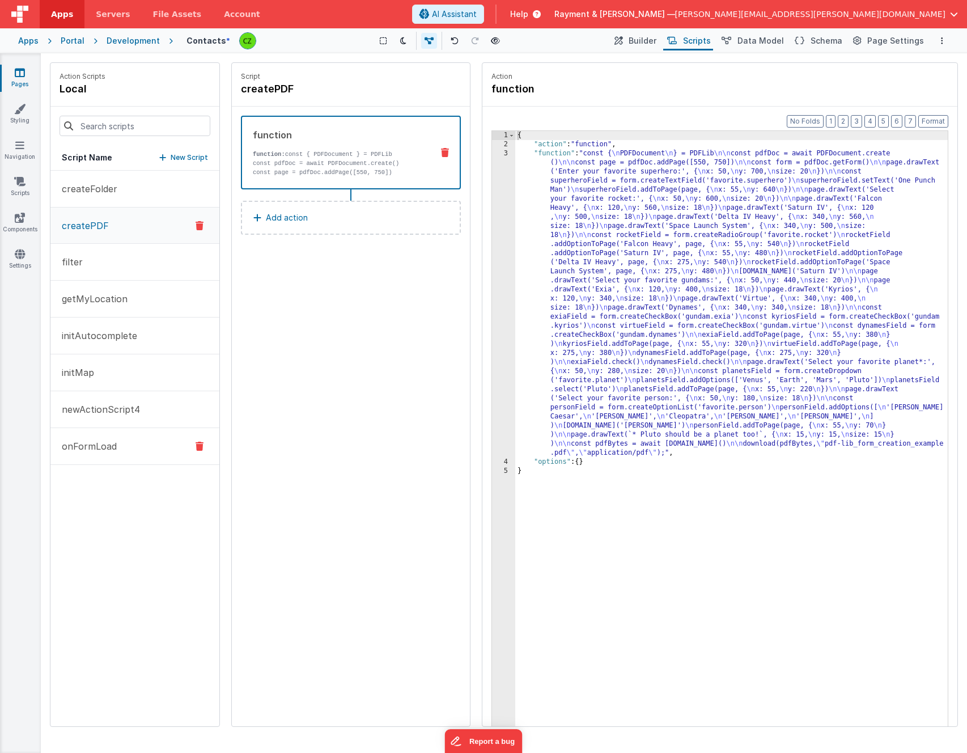
click at [95, 441] on p "onFormLoad" at bounding box center [86, 446] width 62 height 14
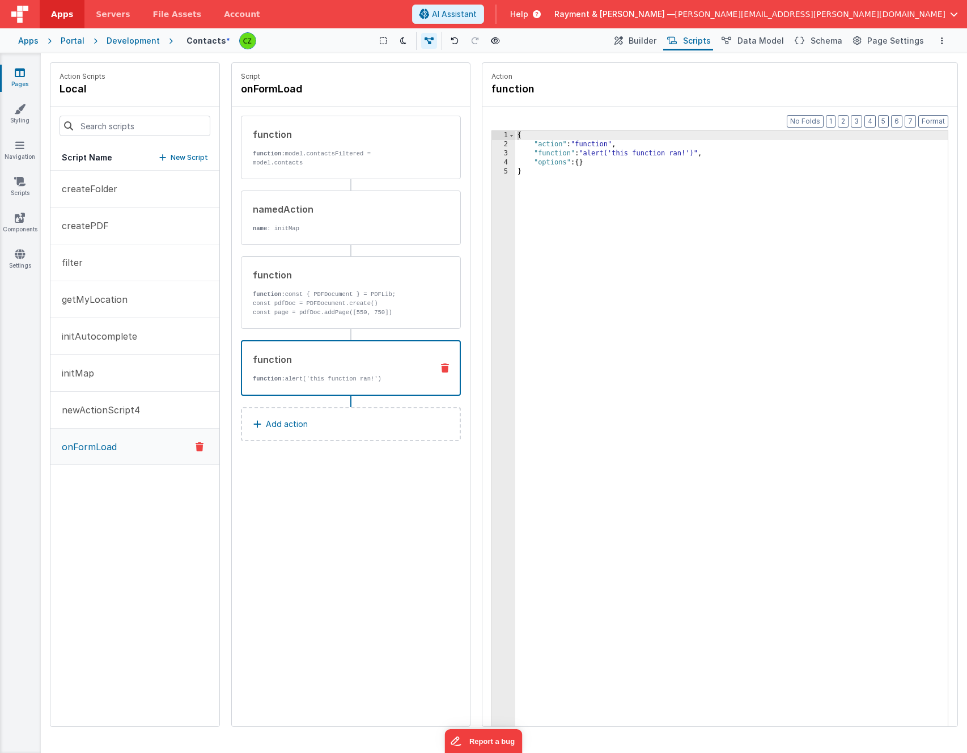
click at [445, 367] on icon at bounding box center [445, 367] width 8 height 9
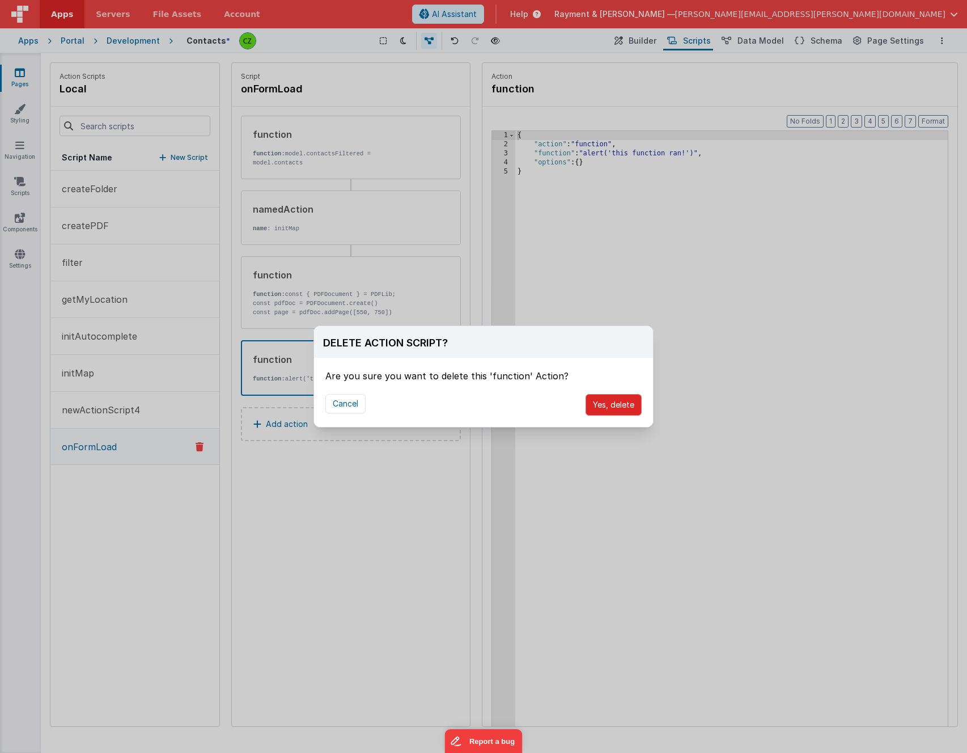
click at [610, 413] on button "Yes, delete" at bounding box center [613, 405] width 56 height 22
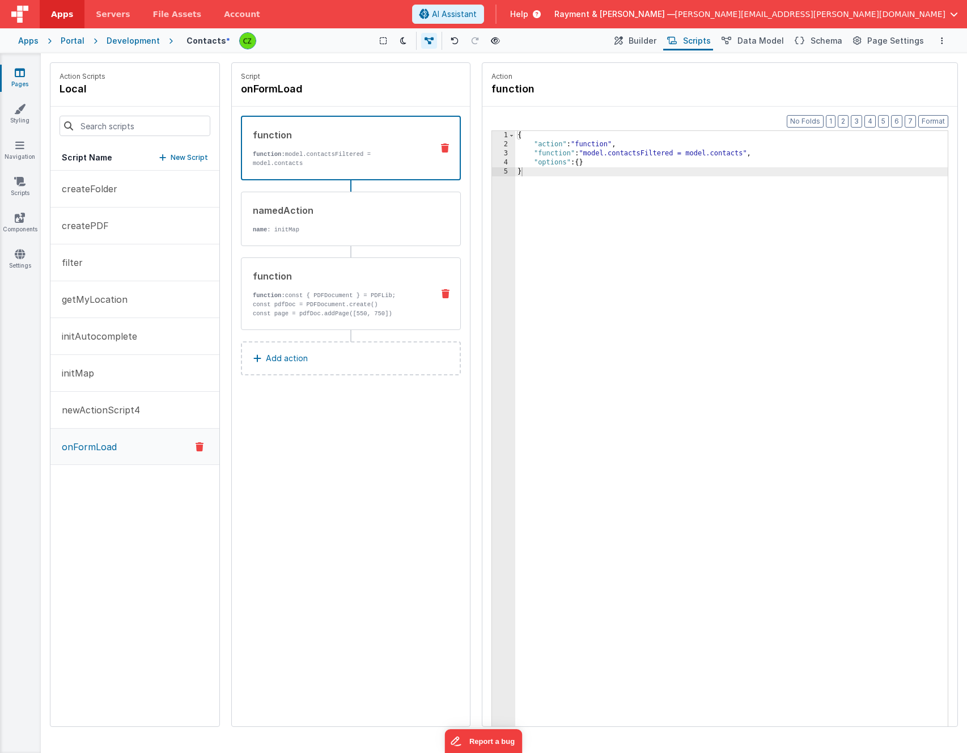
click at [352, 295] on p "function: const { PDFDocument } = PDFLib;" at bounding box center [338, 295] width 171 height 9
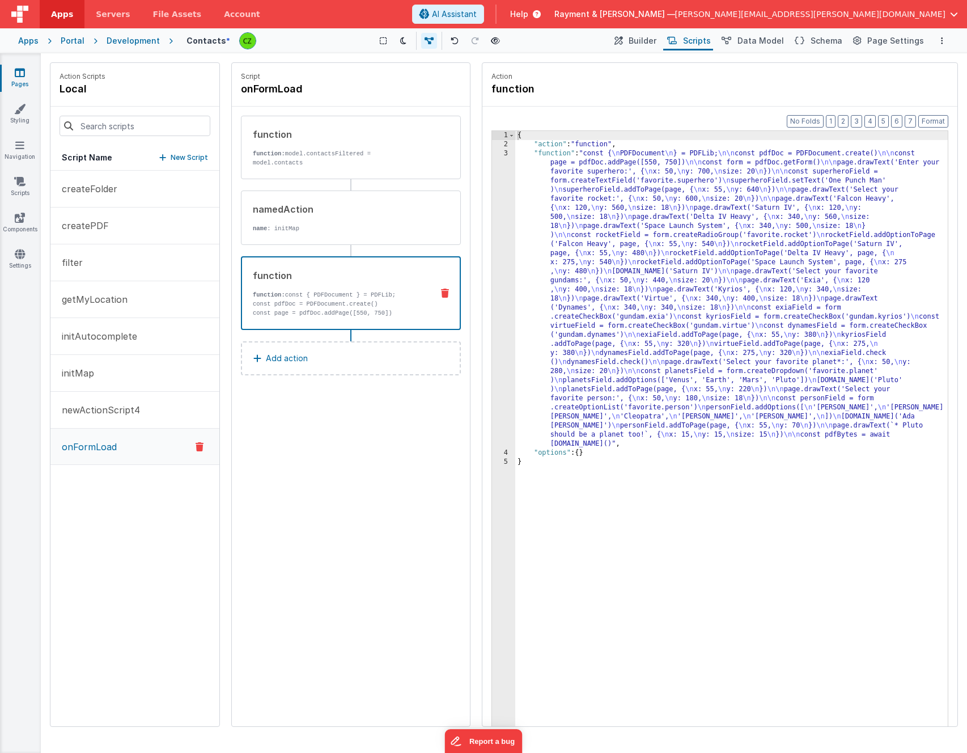
click at [619, 201] on div "{ "action" : "function" , "function" : "const { \n PDFDocument \n } = PDFLib; \…" at bounding box center [731, 455] width 432 height 648
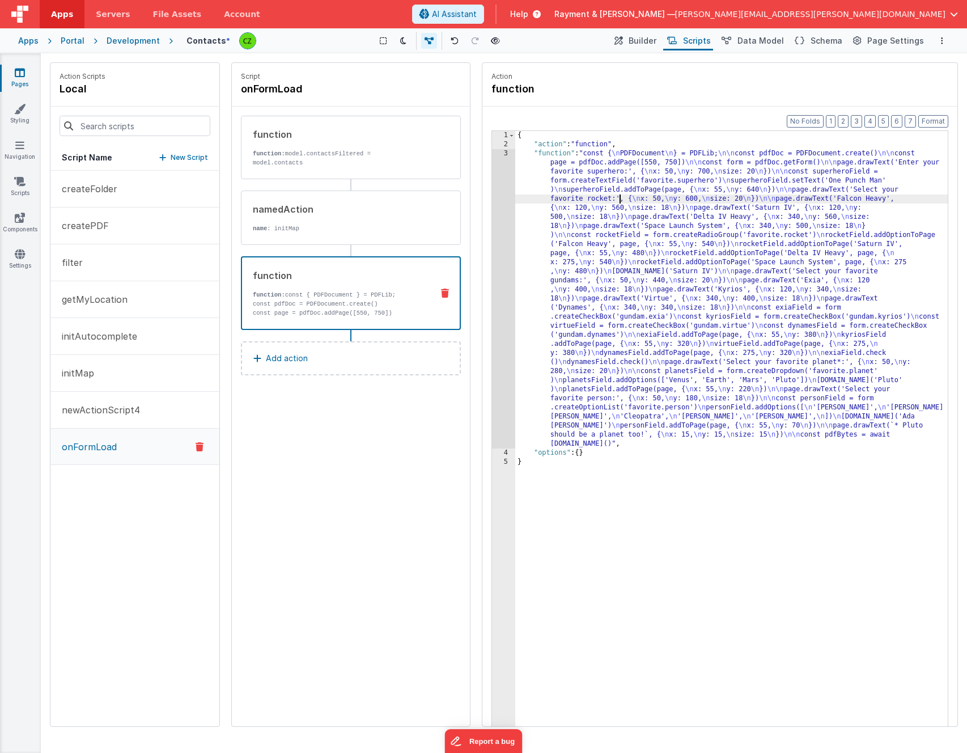
click at [503, 155] on div "3" at bounding box center [503, 298] width 23 height 299
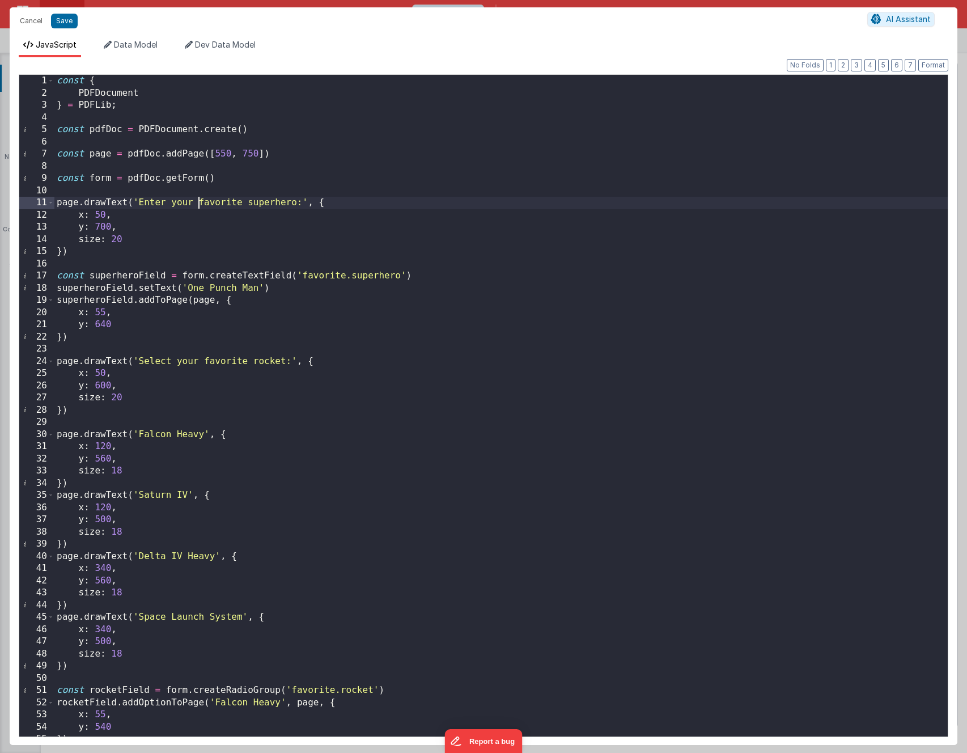
click at [201, 209] on div "const { PDFDocument } = PDFLib ; const pdfDoc = PDFDocument . create ( ) const …" at bounding box center [500, 418] width 893 height 686
click at [87, 118] on div "const { PDFDocument } = PDFLib ; const pdfDoc = PDFDocument . create ( ) const …" at bounding box center [500, 418] width 893 height 686
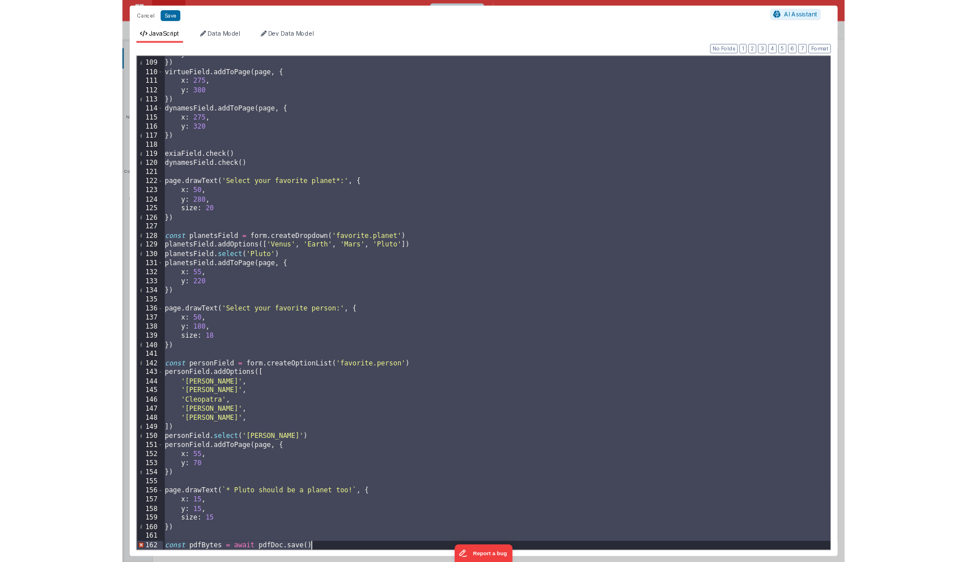
scroll to position [1312, 0]
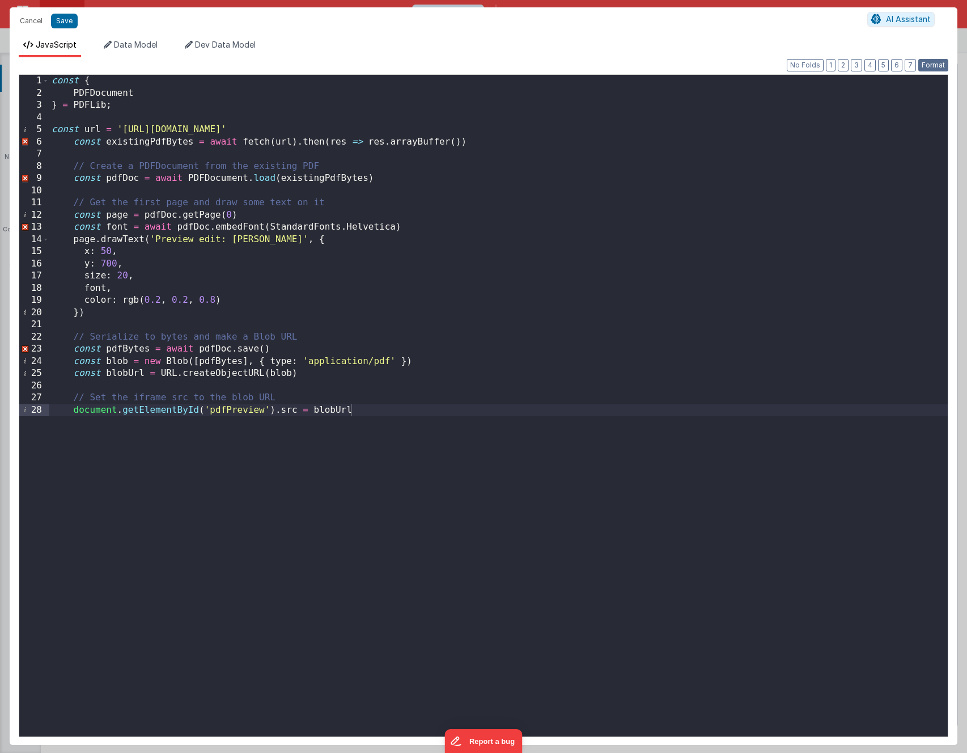
click at [942, 64] on button "Format" at bounding box center [933, 65] width 30 height 12
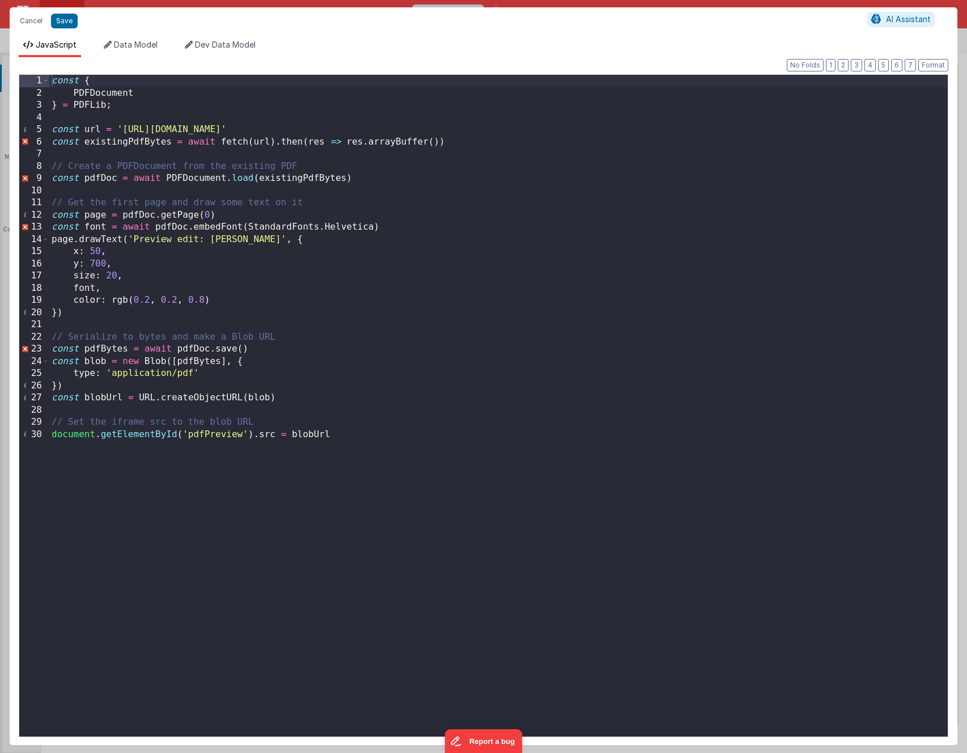
click at [402, 157] on div "const { PDFDocument } = PDFLib ; const url = 'https://rcproofs.com/toolkit/7829…" at bounding box center [498, 418] width 898 height 686
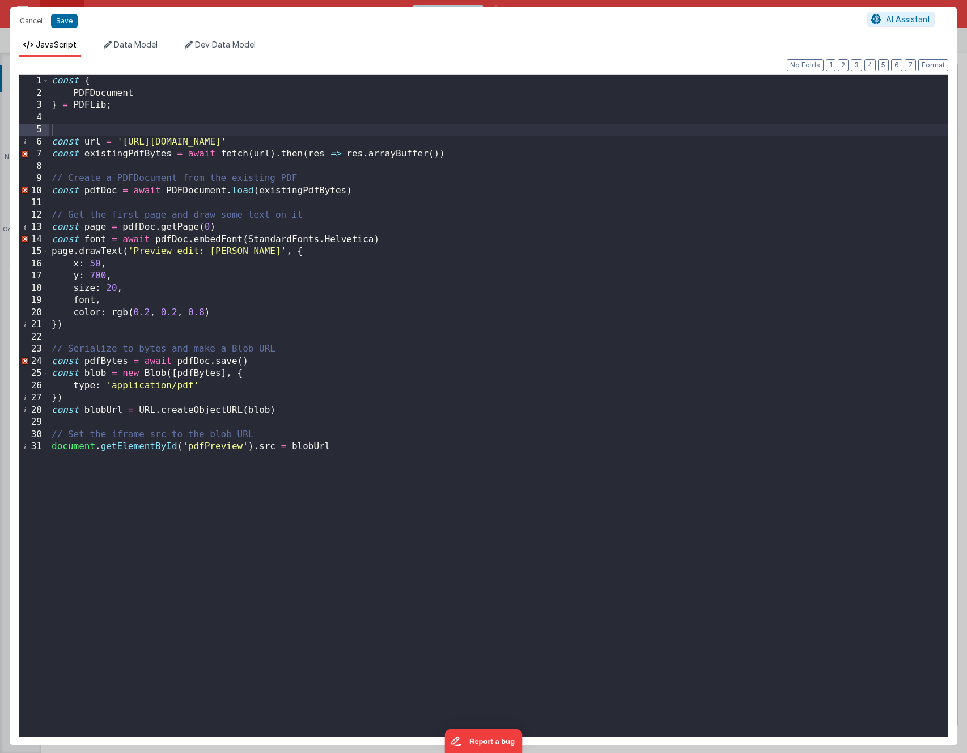
click at [110, 94] on div "const { PDFDocument } = PDFLib ; const url = 'https://rcproofs.com/toolkit/7829…" at bounding box center [498, 418] width 898 height 686
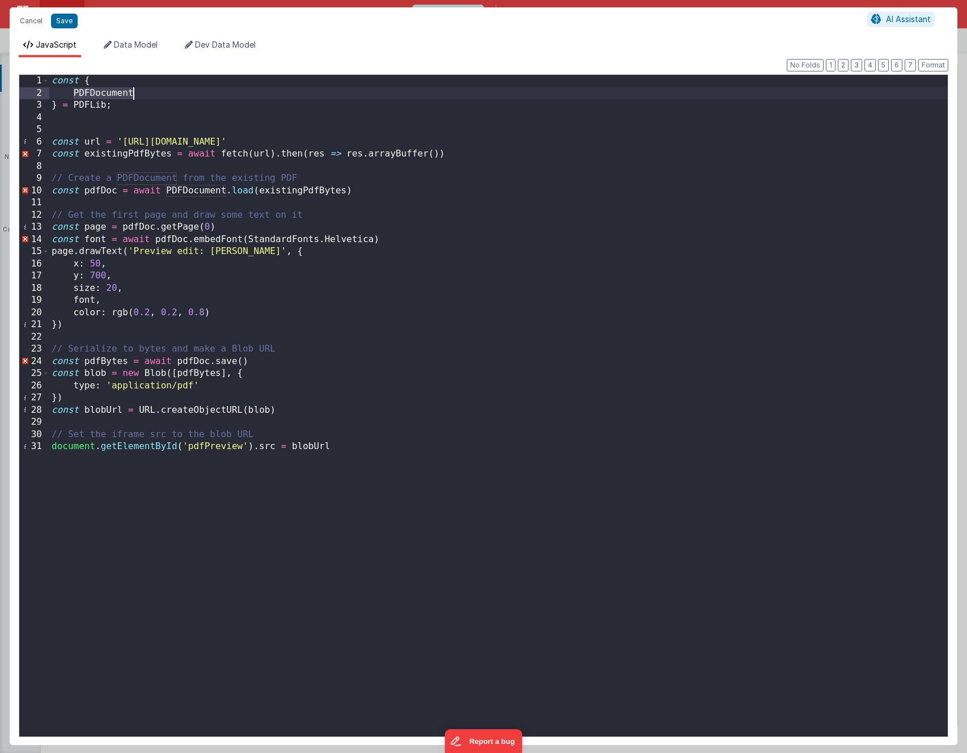
click at [110, 94] on div "const { PDFDocument } = PDFLib ; const url = 'https://rcproofs.com/toolkit/7829…" at bounding box center [498, 418] width 898 height 686
click at [939, 65] on button "Format" at bounding box center [933, 65] width 30 height 12
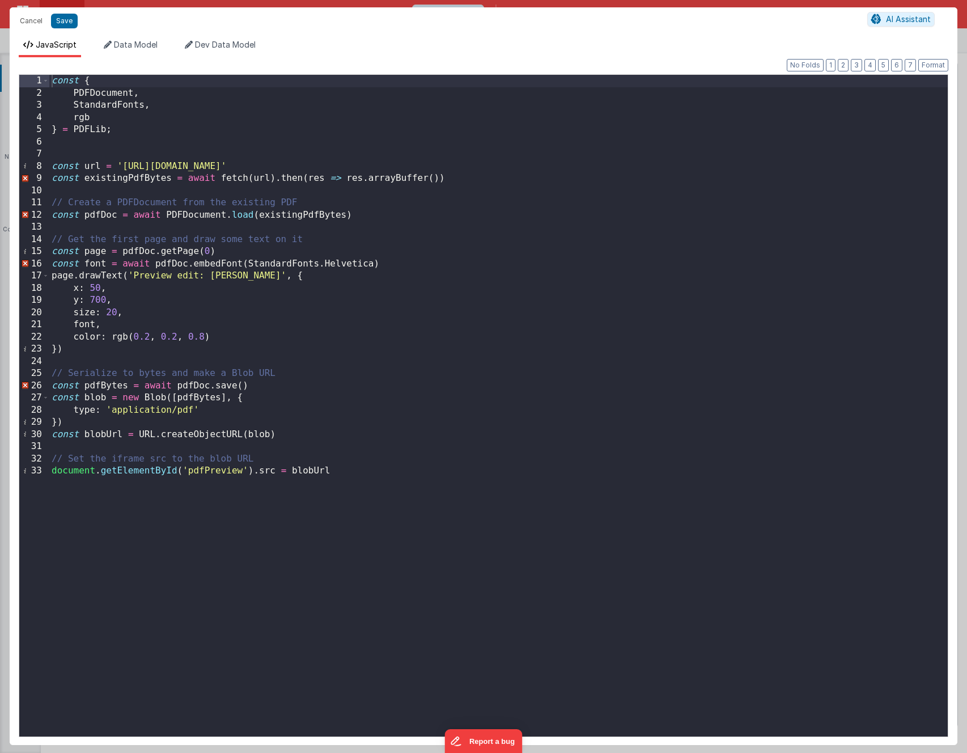
click at [330, 150] on div "const { PDFDocument , StandardFonts , rgb } = PDFLib ; const url = 'https://rcp…" at bounding box center [498, 418] width 898 height 686
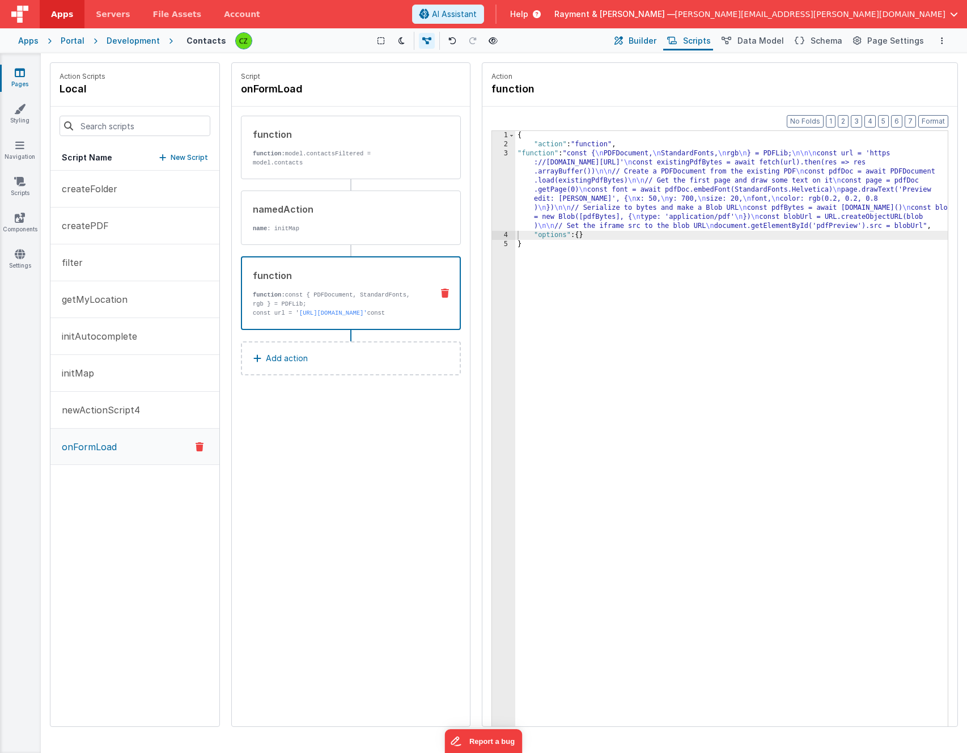
click at [644, 34] on button "Builder" at bounding box center [634, 40] width 48 height 19
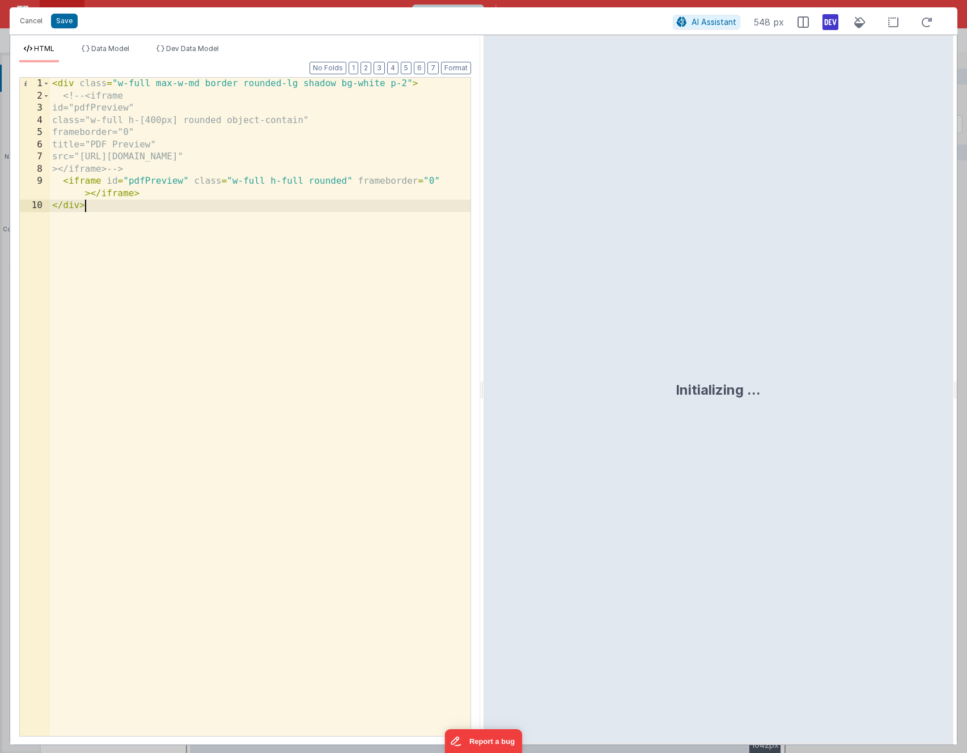
click at [210, 255] on div "< div class = "w-full max-w-md border rounded-lg shadow bg-white p-2" > <!-- <i…" at bounding box center [260, 419] width 420 height 682
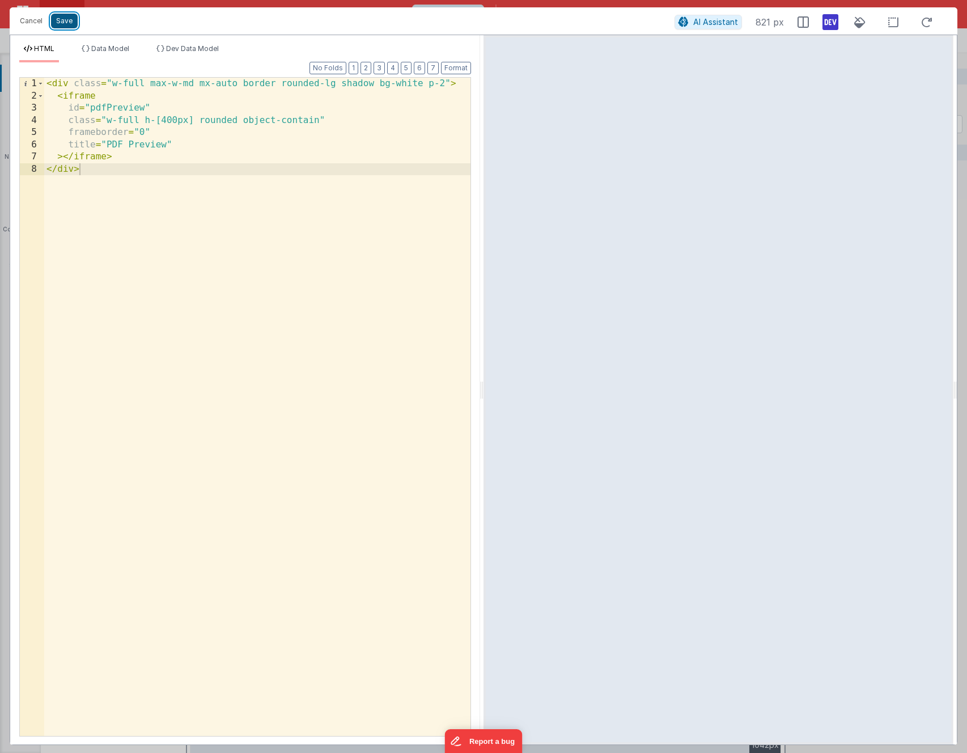
click at [62, 20] on button "Save" at bounding box center [64, 21] width 27 height 15
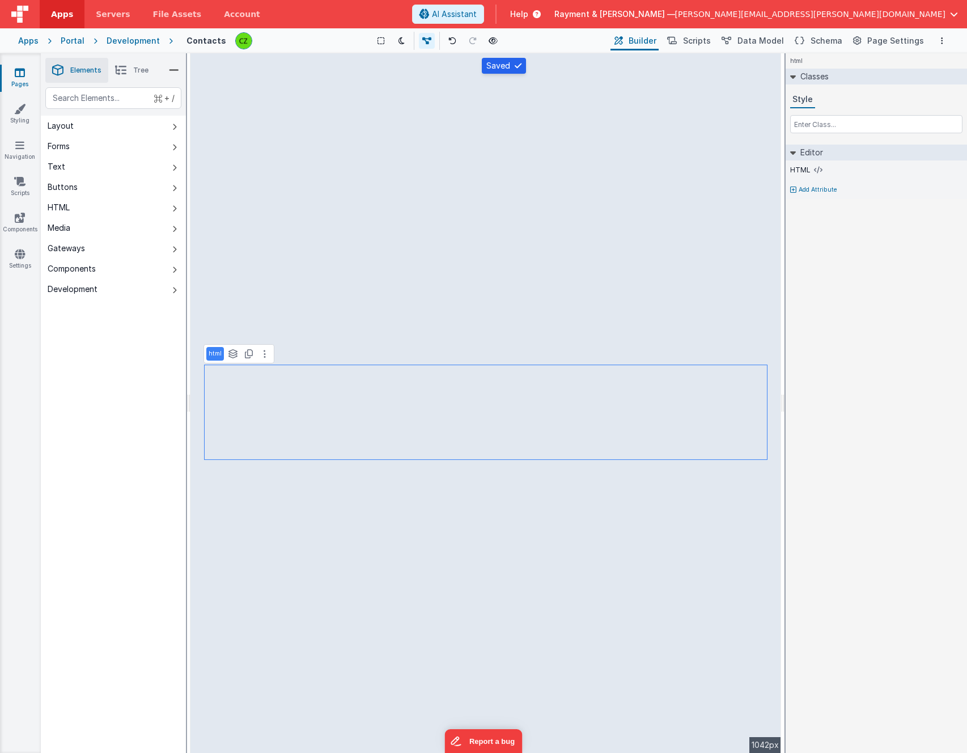
click at [537, 45] on div "Show Group Outlines Toggle Dark Mode Toggle Dev Data Preview Page cmd + b" at bounding box center [434, 41] width 347 height 18
click at [494, 39] on icon at bounding box center [492, 41] width 9 height 8
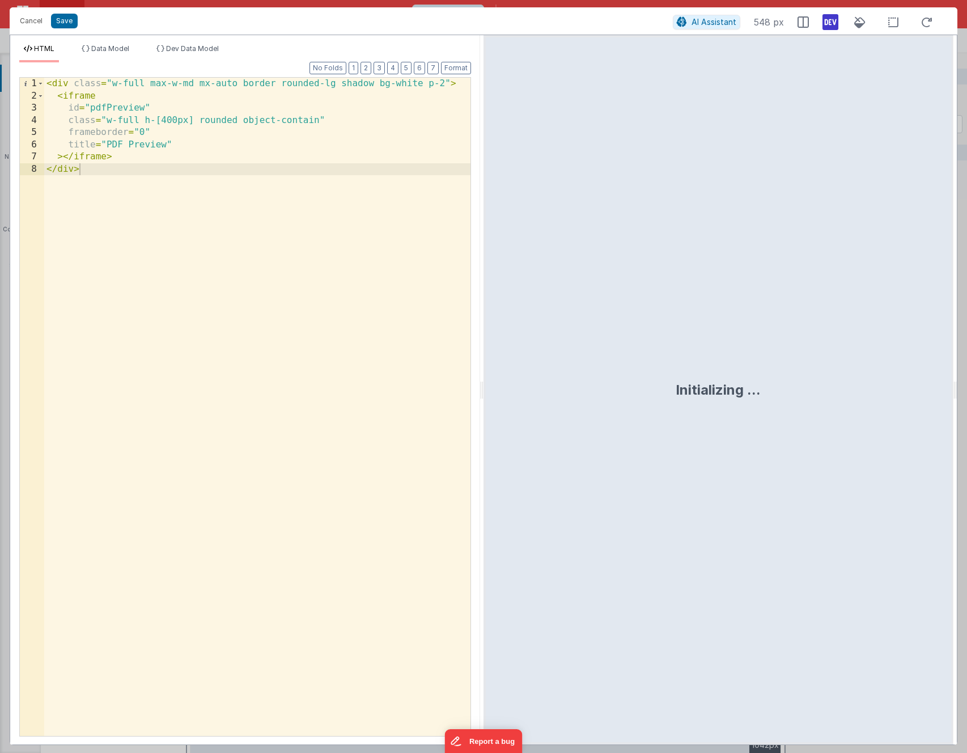
click at [287, 253] on div "< div class = "w-full max-w-md mx-auto border rounded-lg shadow bg-white p-2" >…" at bounding box center [257, 419] width 426 height 682
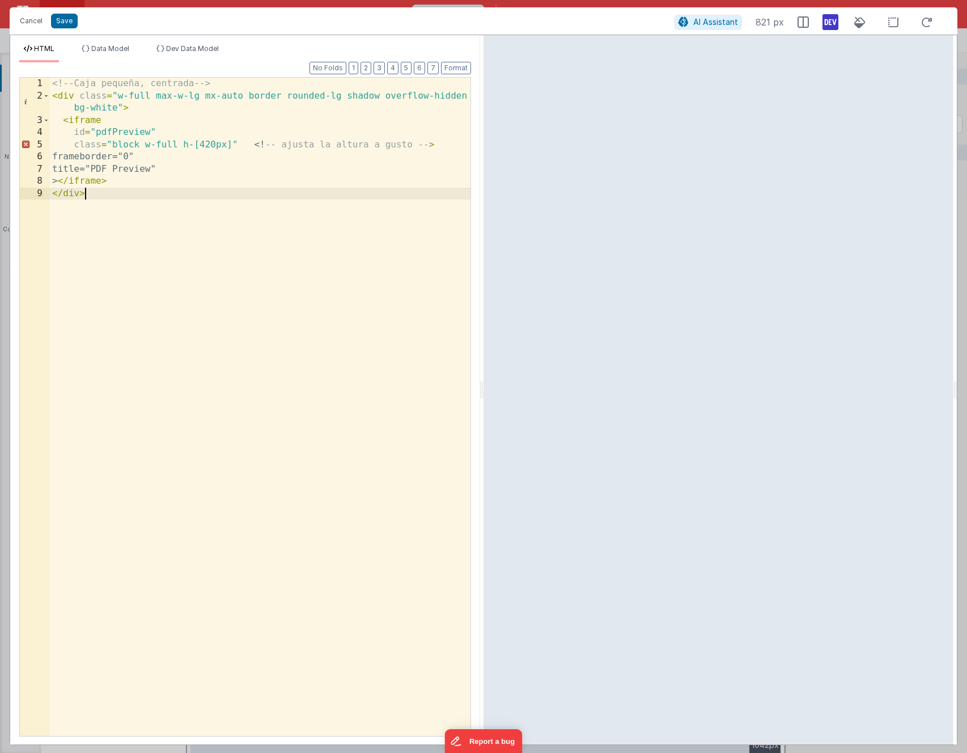
click at [250, 85] on div "<!-- Caja pequeña, centrada --> < div class = "w-full max-w-lg mx-auto border r…" at bounding box center [260, 419] width 420 height 682
click at [271, 143] on div "< div class = "w-full max-w-lg mx-auto border rounded-lg shadow overflow-hidden…" at bounding box center [260, 419] width 420 height 682
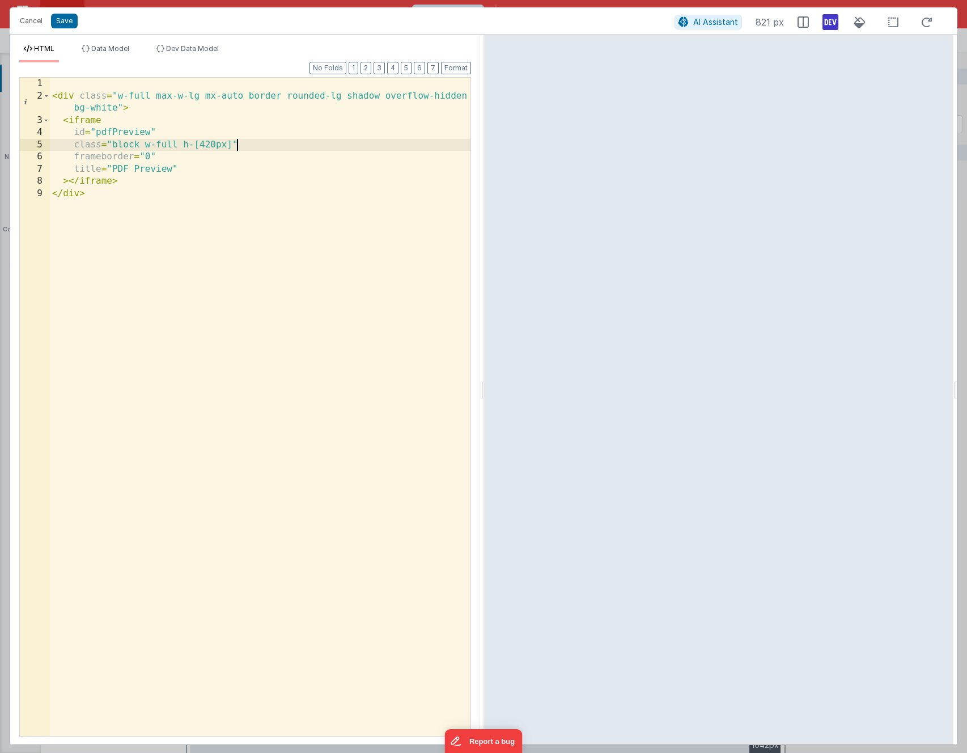
click at [242, 188] on div "< div class = "w-full max-w-lg mx-auto border rounded-lg shadow overflow-hidden…" at bounding box center [260, 419] width 420 height 682
click at [64, 22] on button "Save" at bounding box center [64, 21] width 27 height 15
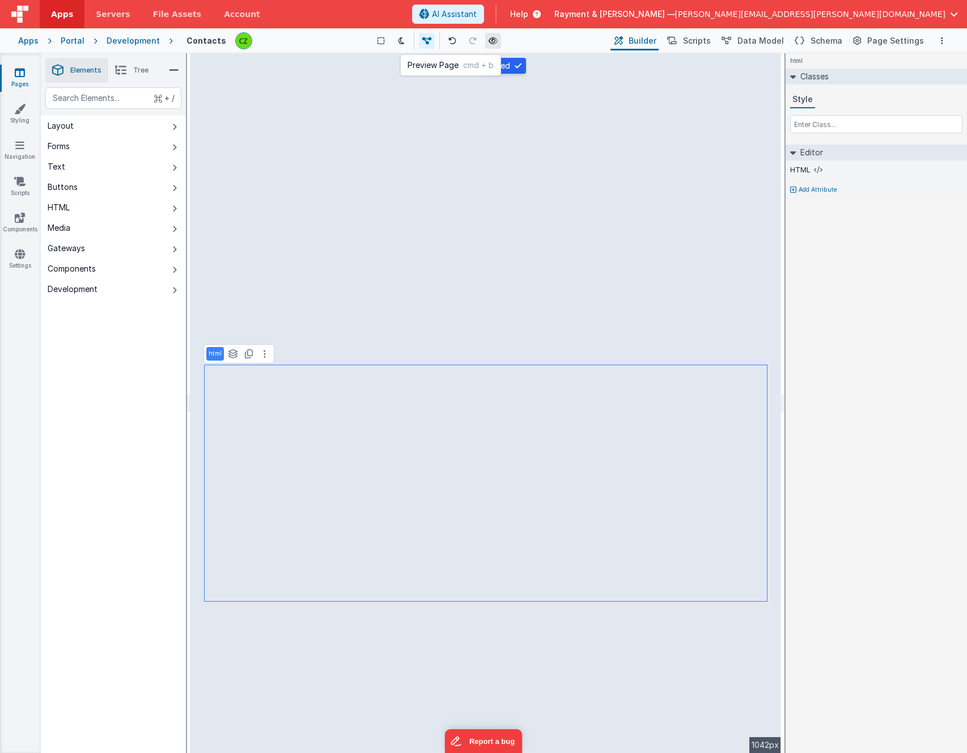
click at [494, 38] on icon at bounding box center [492, 41] width 9 height 8
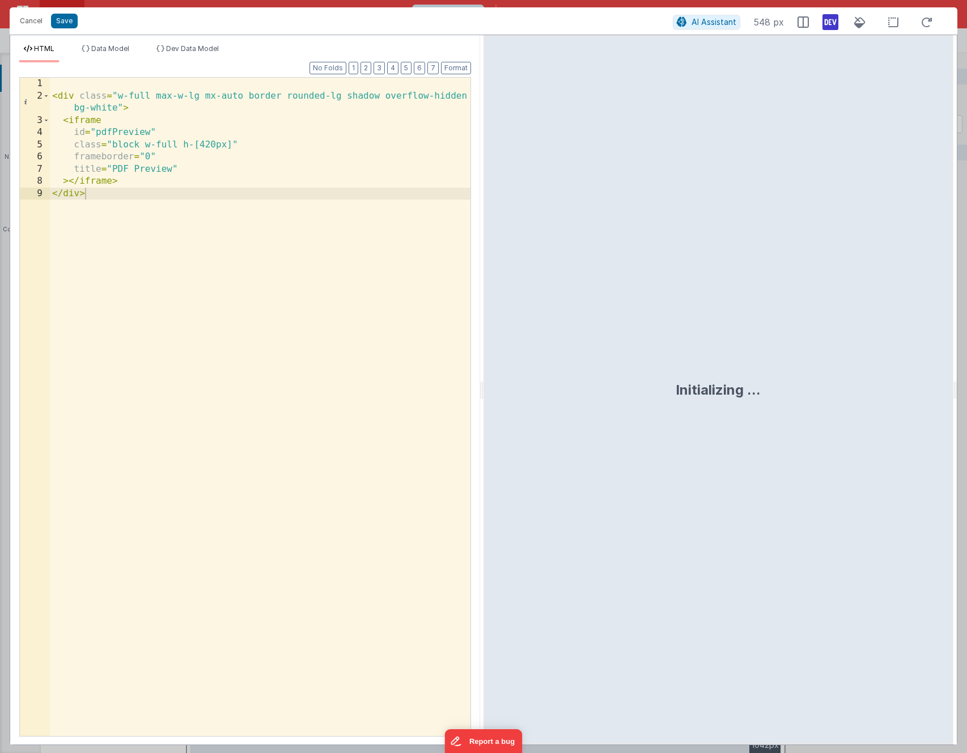
click at [139, 95] on div "< div class = "w-full max-w-lg mx-auto border rounded-lg shadow overflow-hidden…" at bounding box center [260, 419] width 420 height 682
click at [132, 178] on div "< div class = "w-full flex max-w-lg border rounded-lg shadow overflow-hidden bg…" at bounding box center [260, 419] width 420 height 682
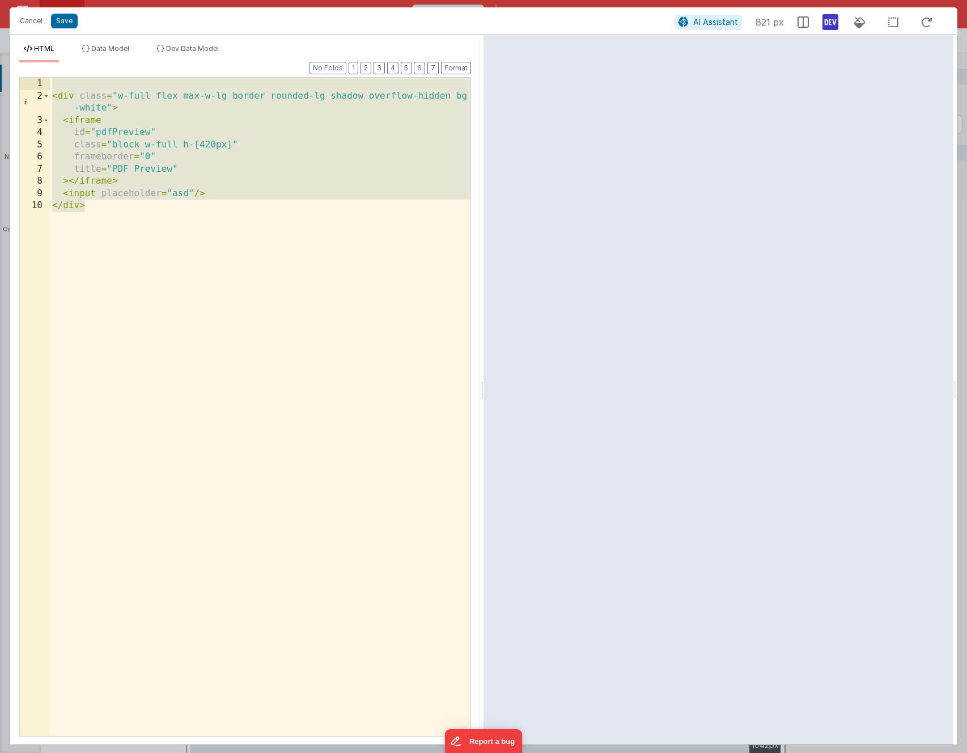
click at [182, 143] on div "< div class = "w-full flex max-w-lg border rounded-lg shadow overflow-hidden bg…" at bounding box center [260, 419] width 420 height 682
click at [174, 230] on div "< div class = "w-full flex max-w-lg border rounded-lg shadow overflow-hidden bg…" at bounding box center [260, 419] width 420 height 682
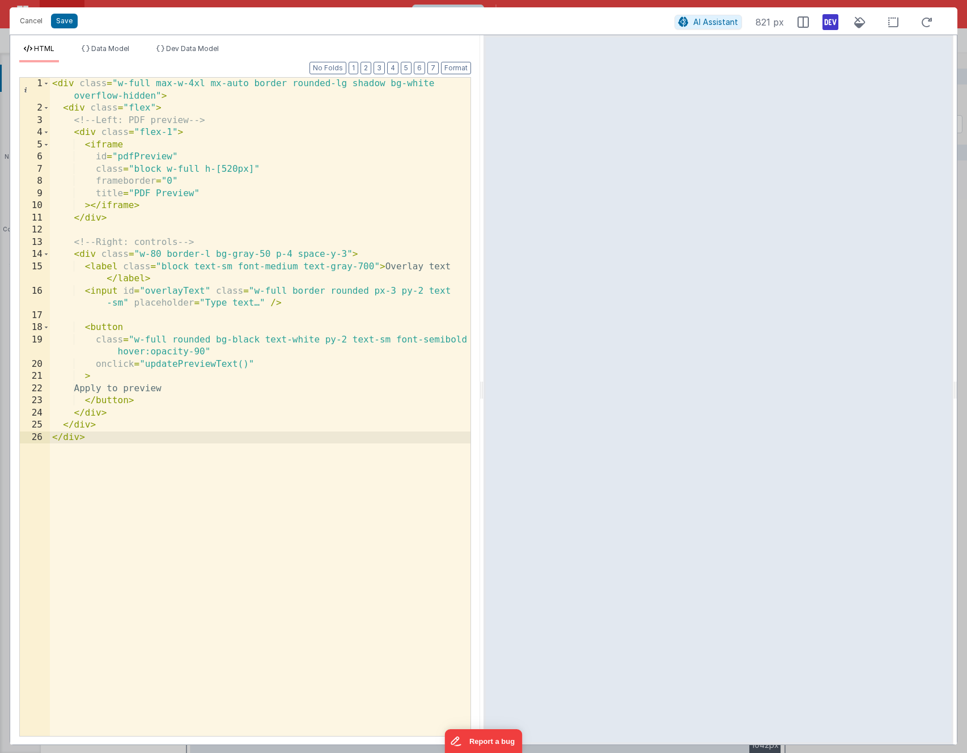
click at [146, 236] on div "< div class = "w-full max-w-4xl mx-auto border rounded-lg shadow bg-white overf…" at bounding box center [260, 425] width 420 height 695
click at [62, 19] on button "Save" at bounding box center [64, 21] width 27 height 15
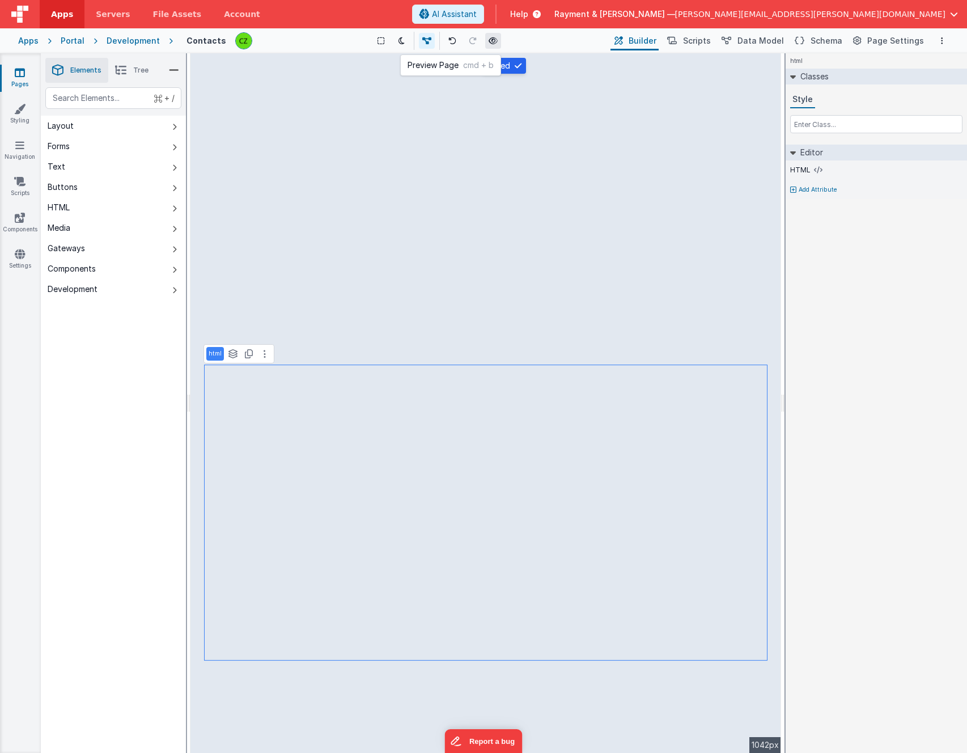
click at [495, 37] on icon at bounding box center [492, 41] width 9 height 8
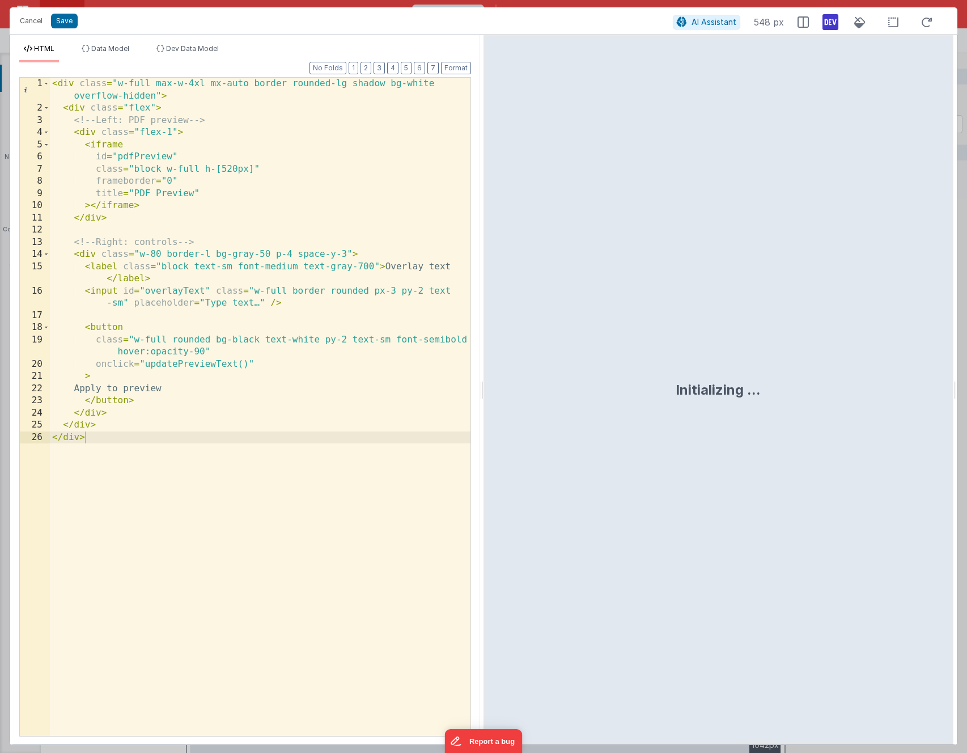
click at [206, 283] on div "< div class = "w-full max-w-4xl mx-auto border rounded-lg shadow bg-white overf…" at bounding box center [260, 425] width 420 height 695
click at [209, 303] on div "< div class = "w-full max-w-4xl mx-auto border rounded-lg shadow bg-white overf…" at bounding box center [260, 425] width 420 height 695
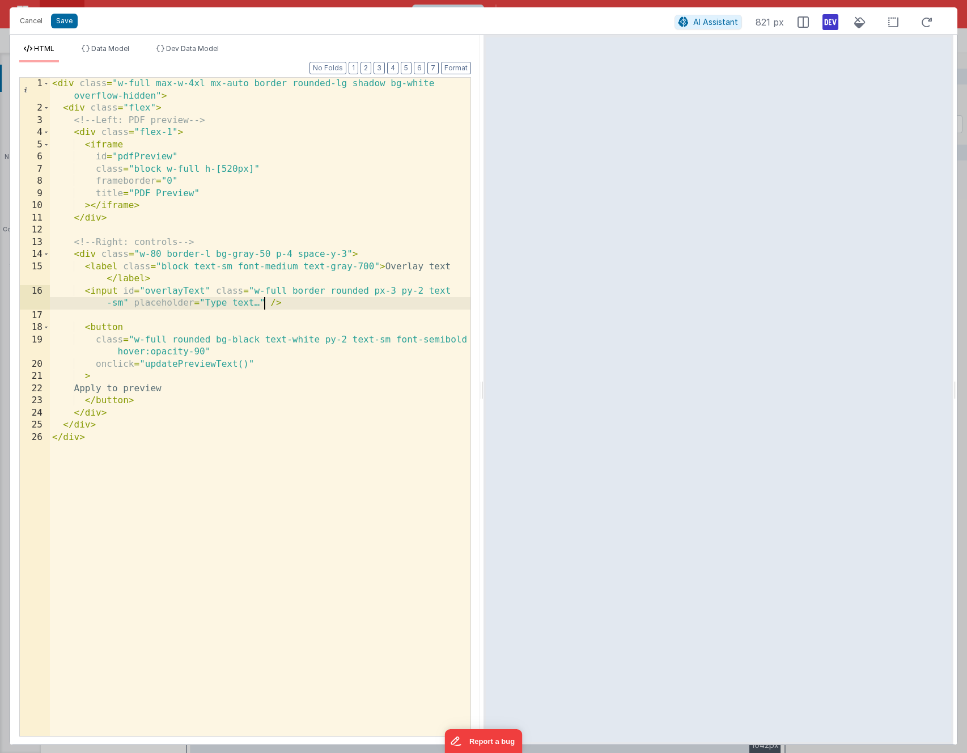
click at [262, 301] on div "< div class = "w-full max-w-4xl mx-auto border rounded-lg shadow bg-white overf…" at bounding box center [260, 425] width 420 height 695
click at [65, 21] on button "Save" at bounding box center [64, 21] width 27 height 15
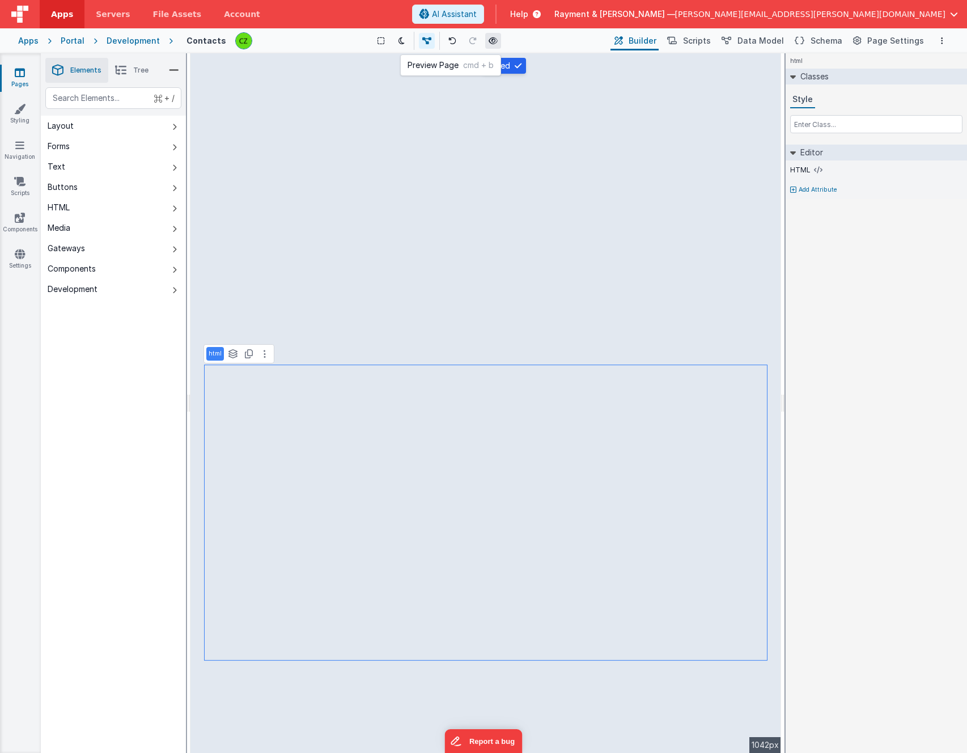
click at [492, 39] on icon at bounding box center [492, 41] width 9 height 8
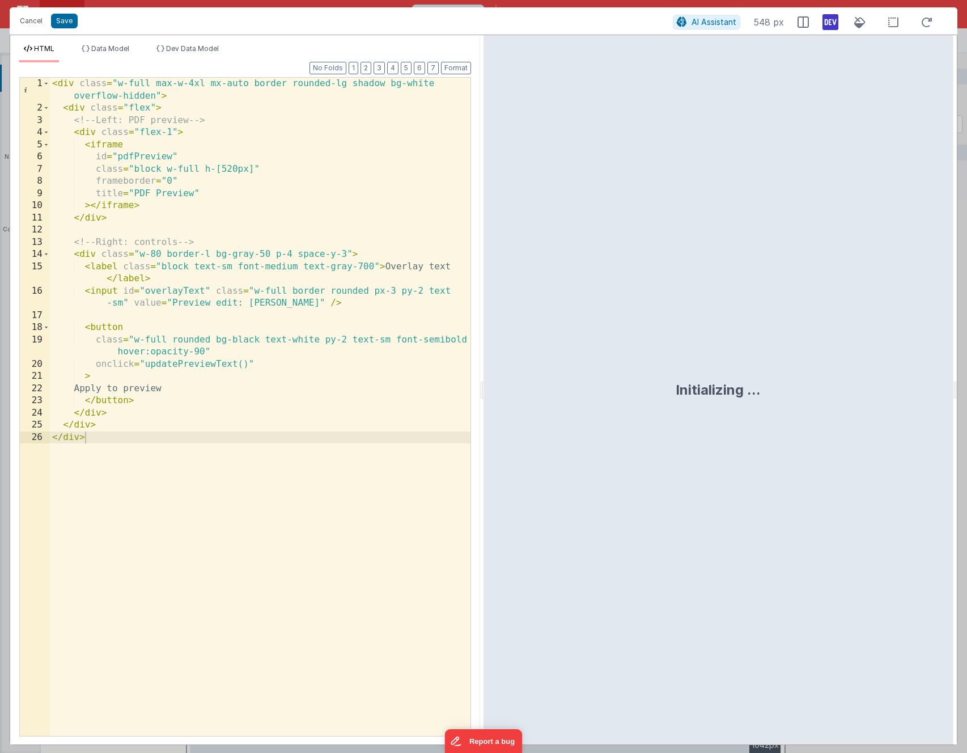
click at [254, 392] on div "< div class = "w-full max-w-4xl mx-auto border rounded-lg shadow bg-white overf…" at bounding box center [260, 425] width 420 height 695
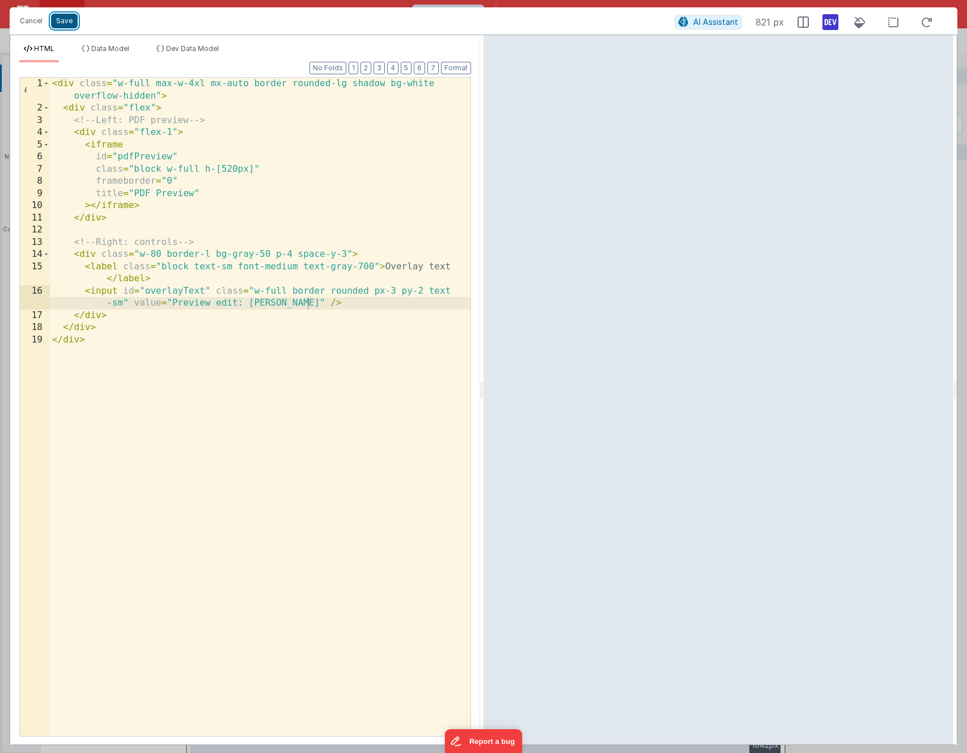
click at [60, 17] on button "Save" at bounding box center [64, 21] width 27 height 15
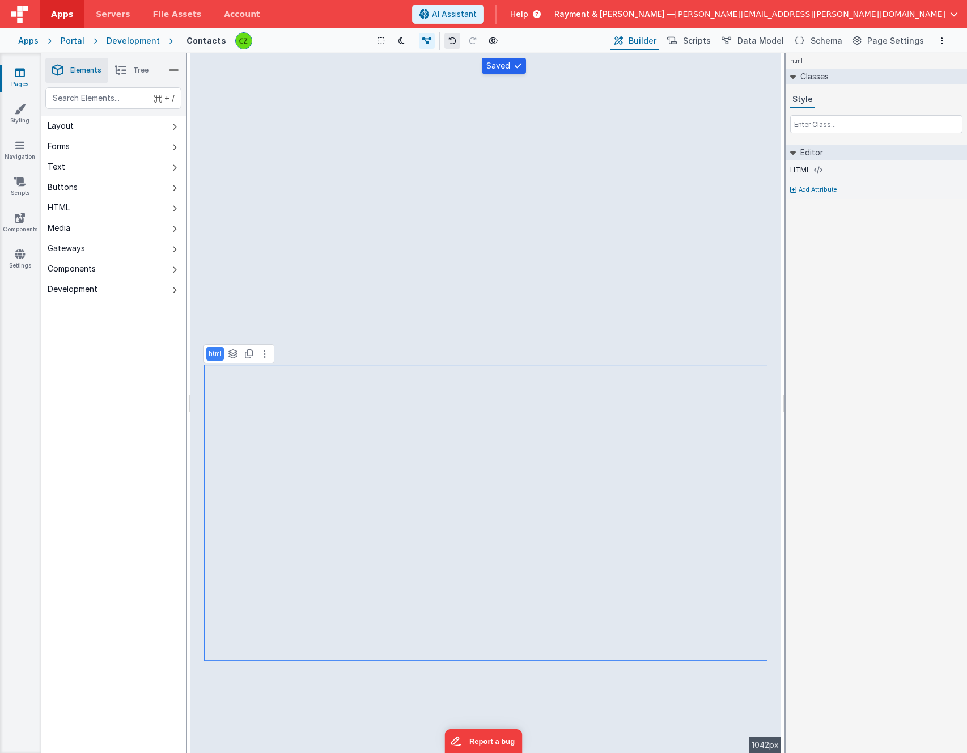
click at [449, 40] on icon at bounding box center [452, 41] width 8 height 8
click at [709, 41] on span "Scripts" at bounding box center [697, 40] width 28 height 11
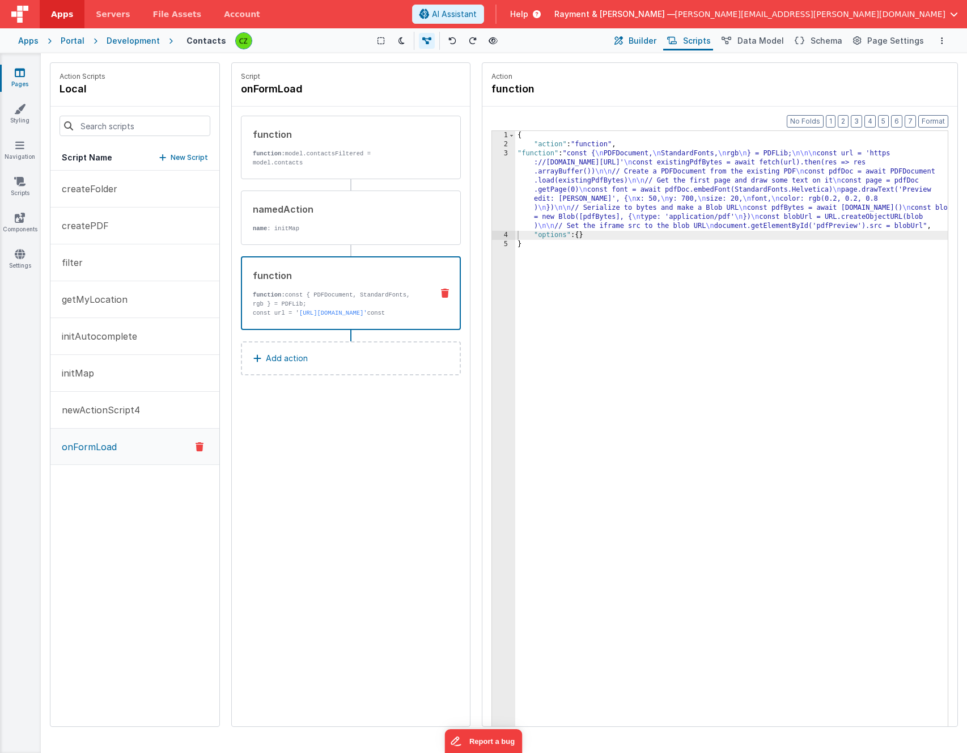
click at [652, 37] on span "Builder" at bounding box center [642, 40] width 28 height 11
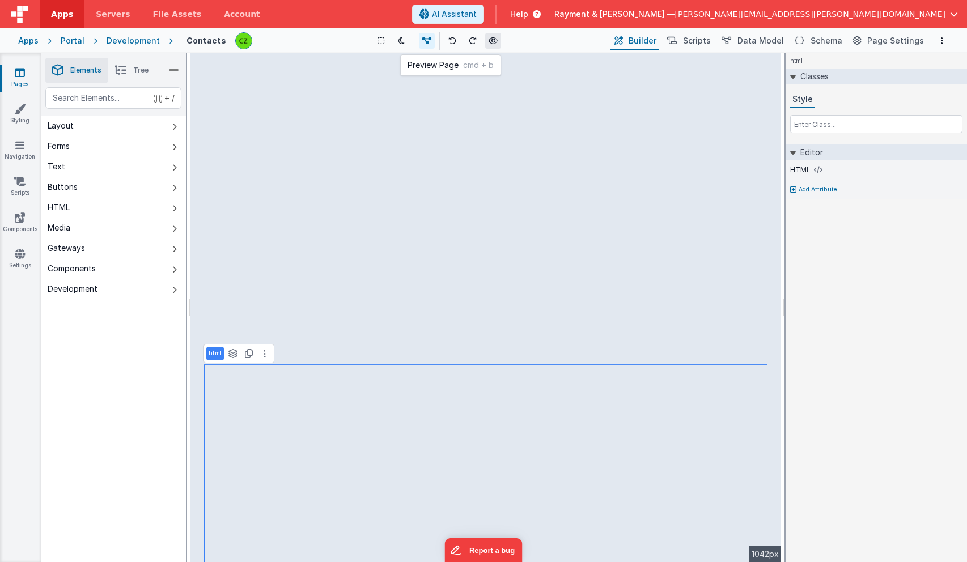
click at [499, 42] on button at bounding box center [493, 41] width 16 height 16
click at [809, 188] on p "Add Attribute" at bounding box center [817, 189] width 39 height 9
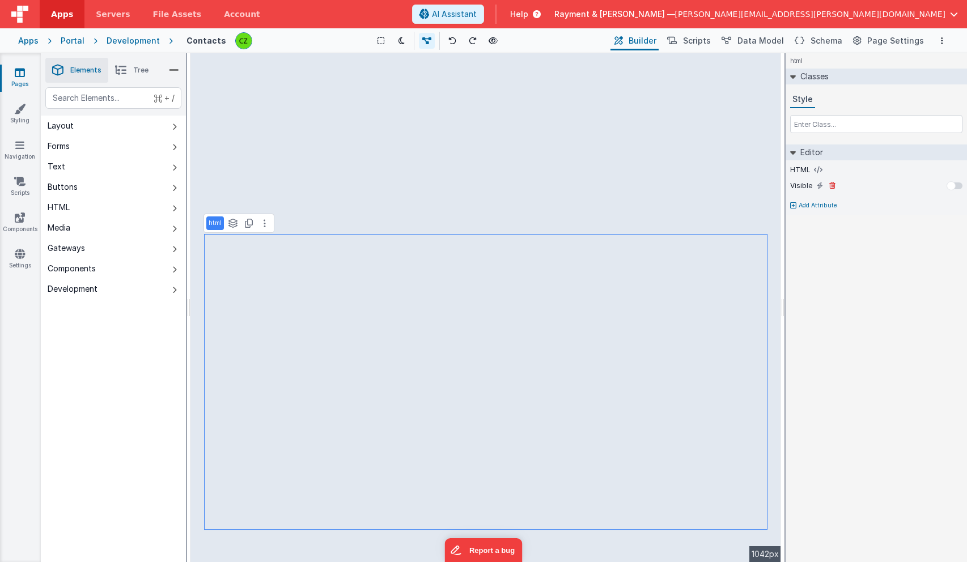
click at [954, 184] on div at bounding box center [950, 185] width 9 height 9
click at [955, 184] on div at bounding box center [957, 185] width 9 height 9
click at [528, 16] on span "Help" at bounding box center [519, 13] width 18 height 11
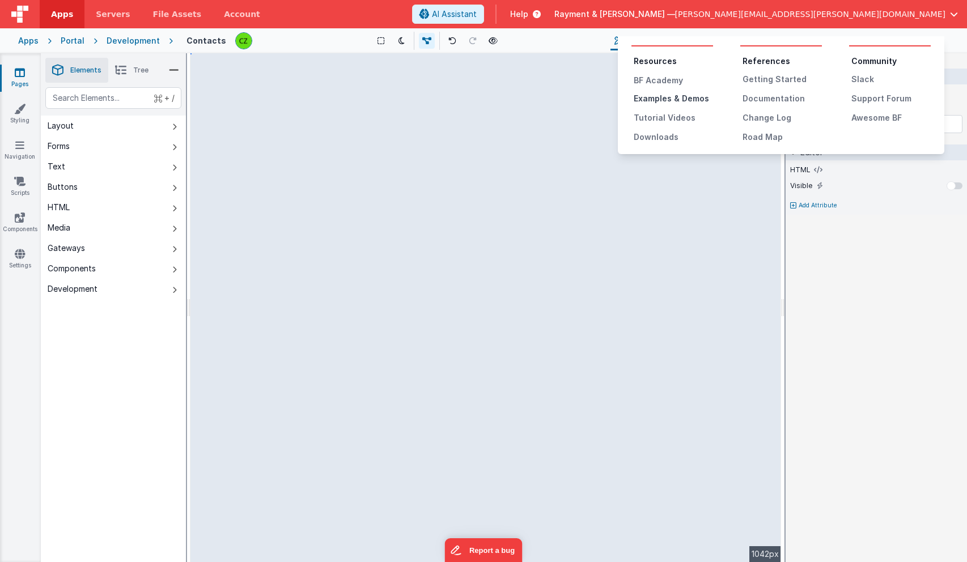
click at [658, 96] on div "Examples & Demos" at bounding box center [673, 98] width 79 height 11
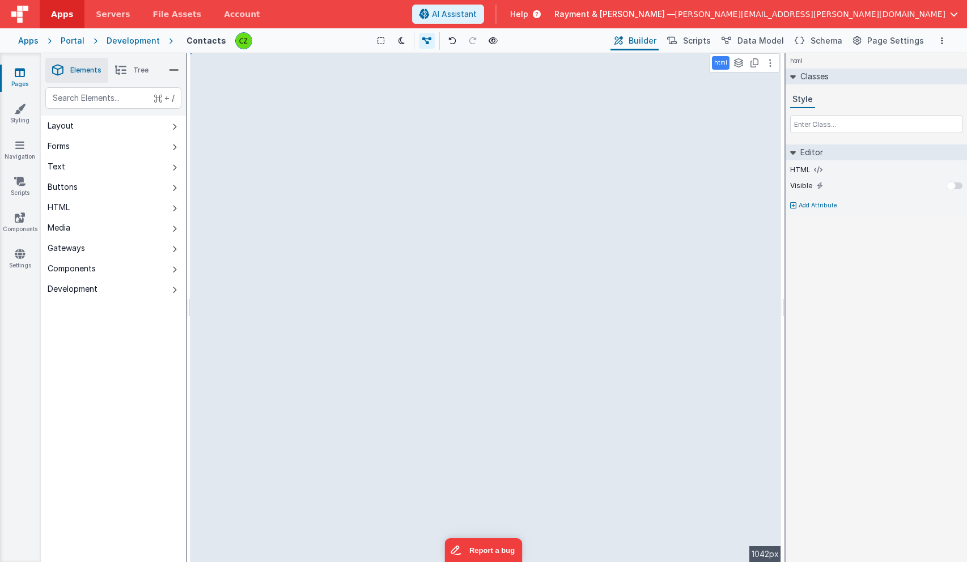
click at [15, 70] on icon at bounding box center [20, 72] width 10 height 11
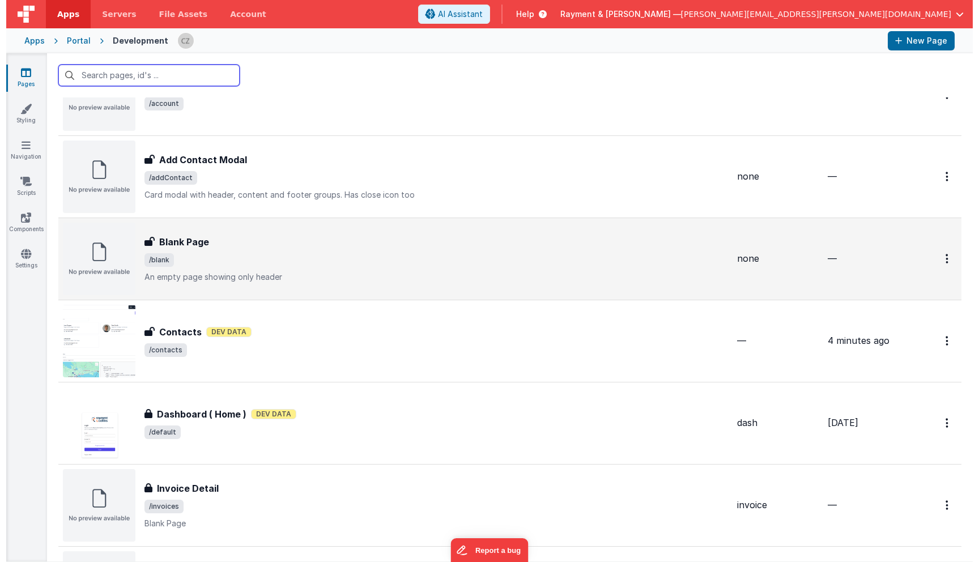
scroll to position [80, 0]
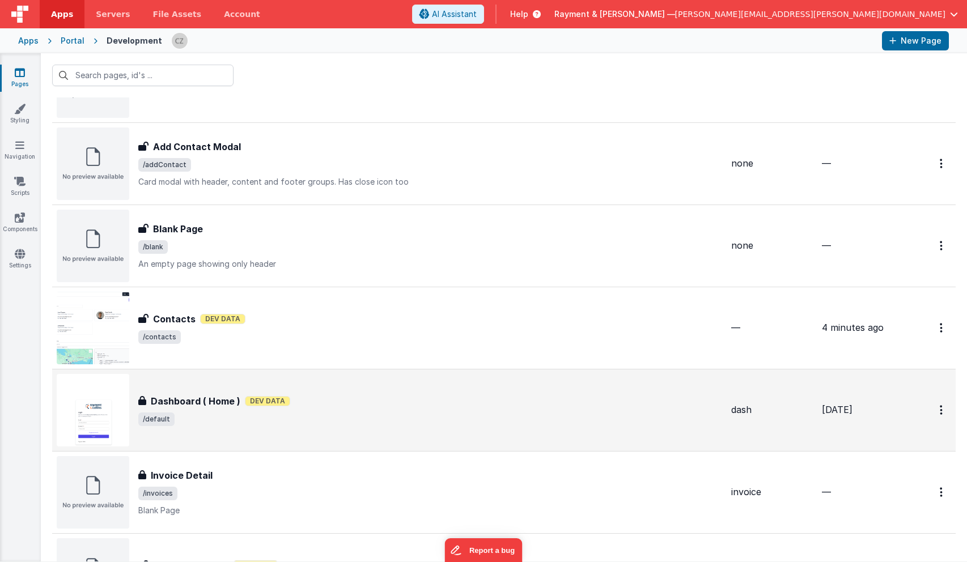
click at [336, 386] on div "Dashboard ( Home ) Dashboard ( Home ) Dev Data /default" at bounding box center [389, 410] width 665 height 73
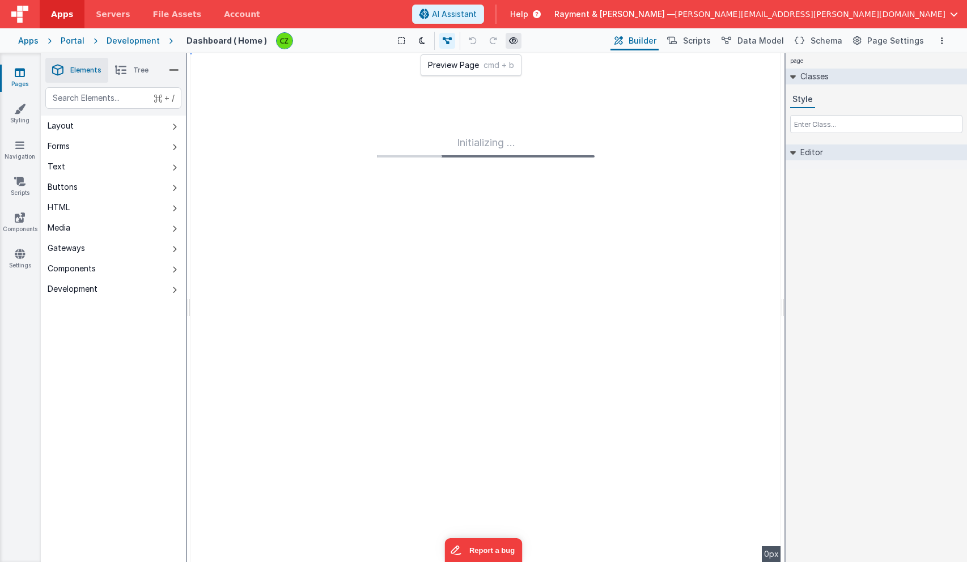
click at [515, 36] on button at bounding box center [513, 41] width 16 height 16
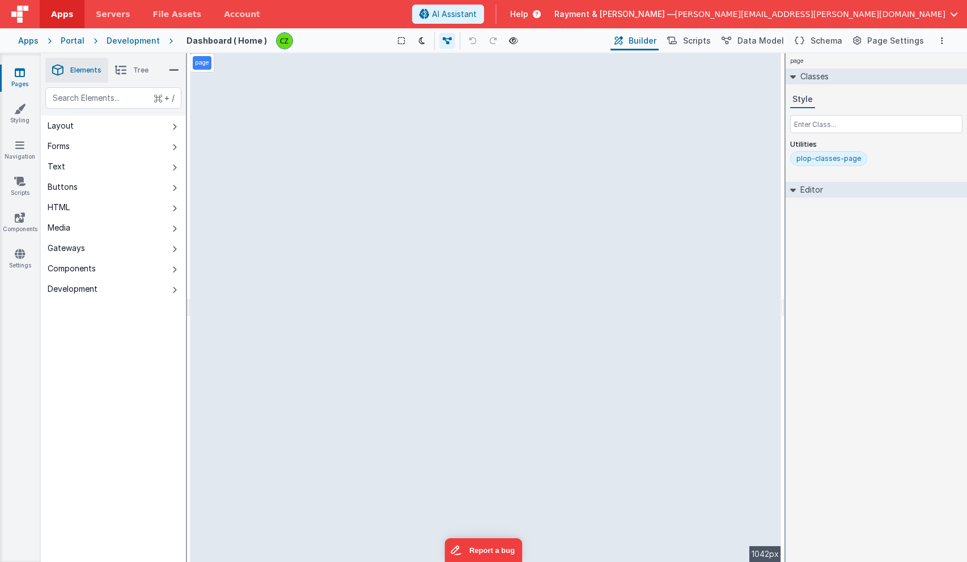
click at [21, 74] on icon at bounding box center [20, 72] width 10 height 11
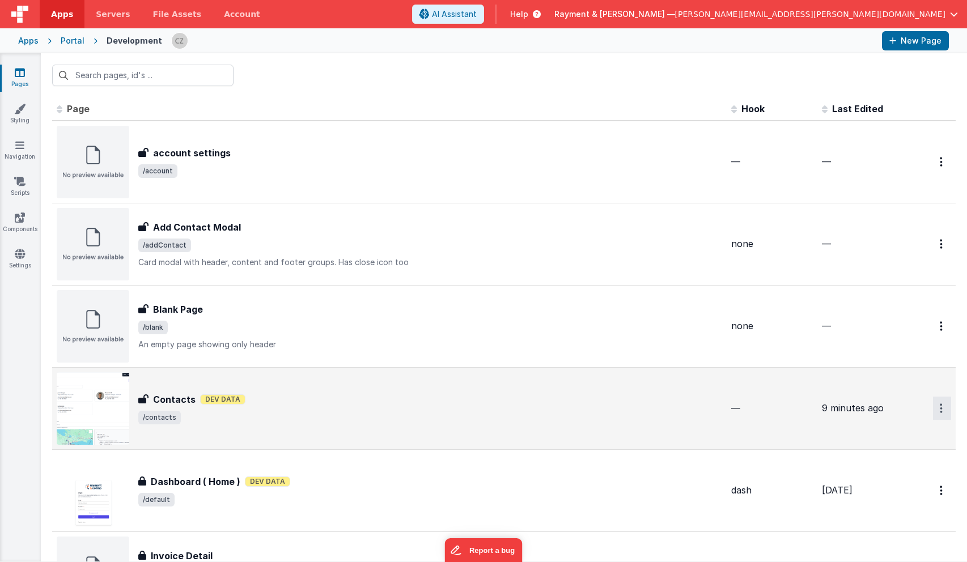
click at [942, 407] on button "Options" at bounding box center [942, 408] width 18 height 23
click at [881, 452] on link "Preview" at bounding box center [901, 455] width 100 height 20
click at [278, 419] on span "/contacts" at bounding box center [430, 418] width 584 height 14
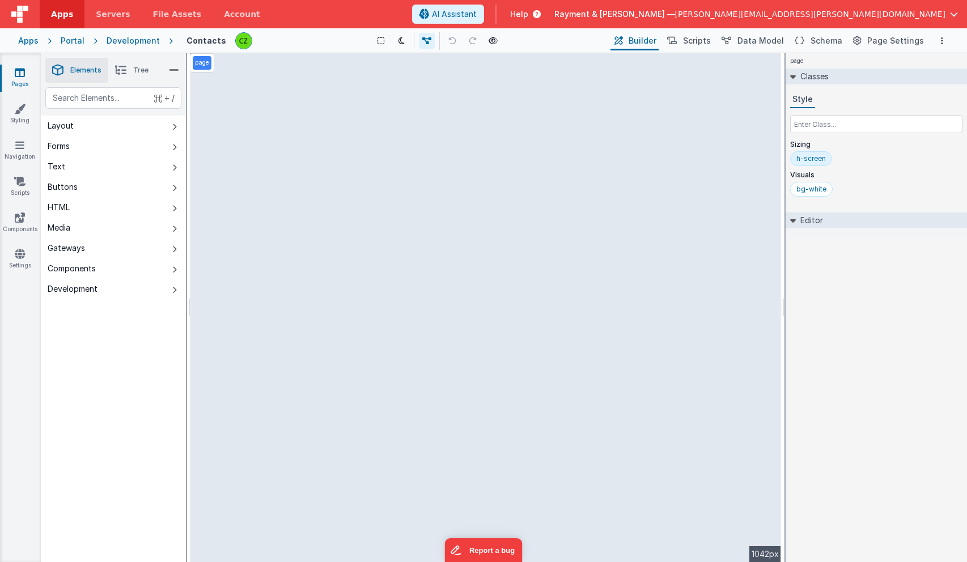
click at [129, 73] on li "Tree" at bounding box center [131, 70] width 47 height 25
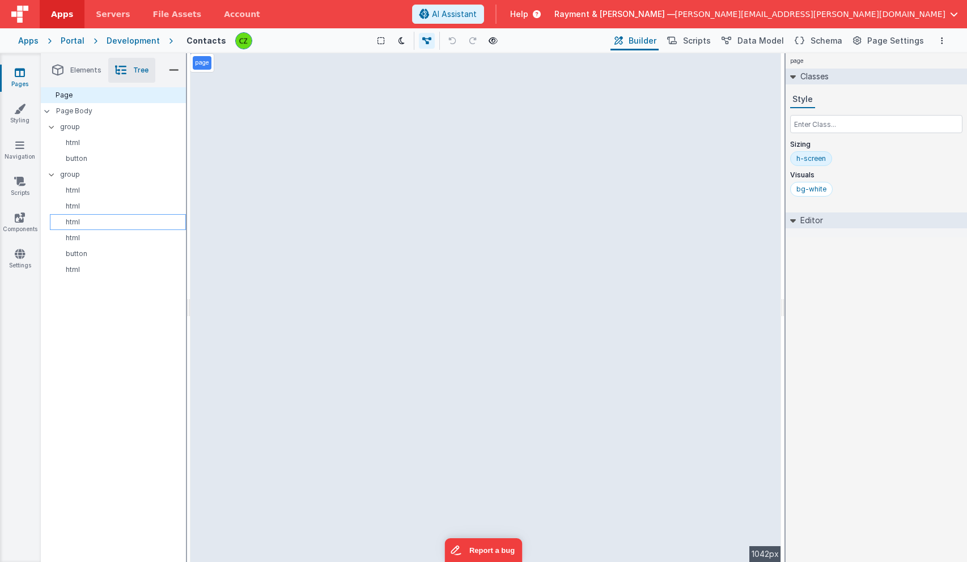
click at [93, 228] on div "html" at bounding box center [118, 222] width 136 height 16
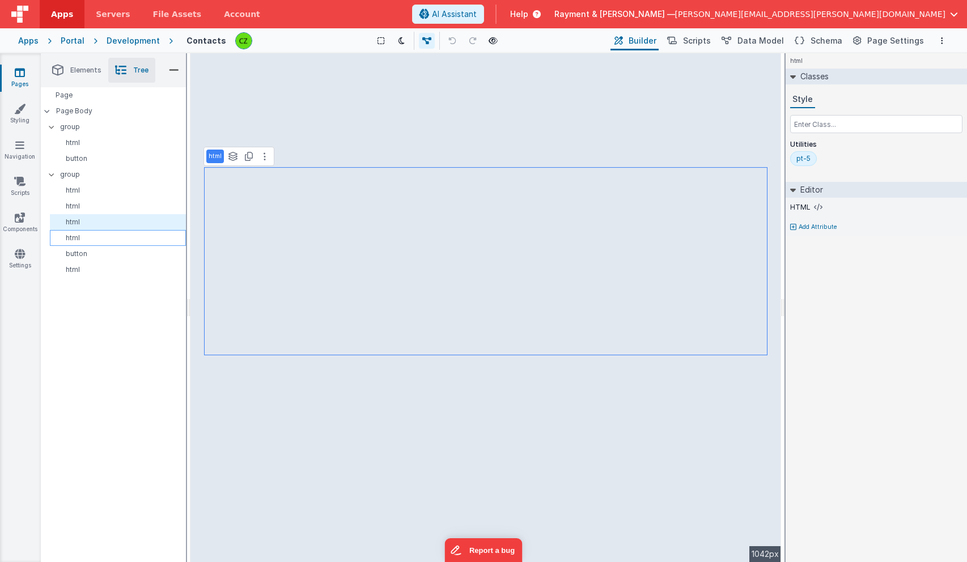
click at [93, 242] on p "html" at bounding box center [119, 237] width 131 height 9
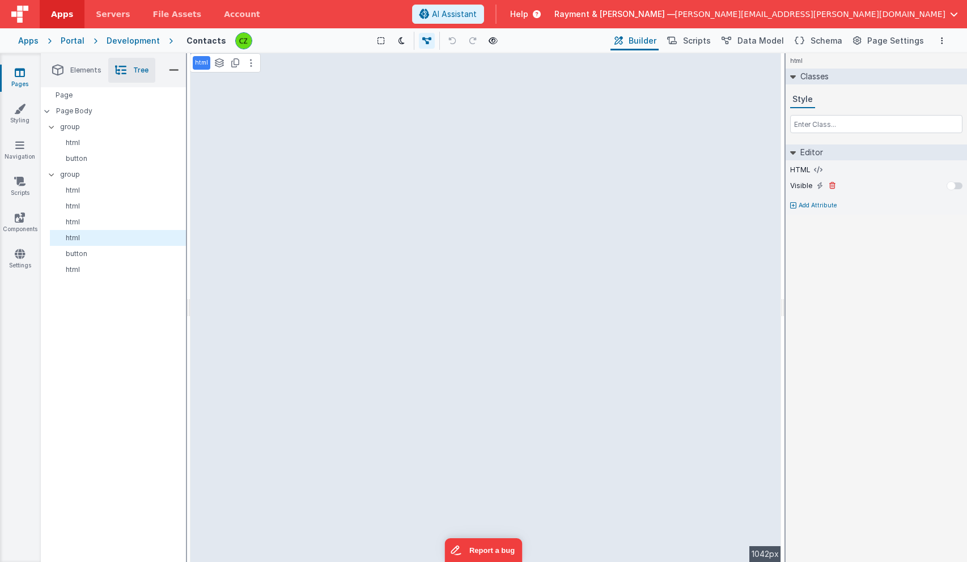
click at [953, 183] on div at bounding box center [950, 185] width 9 height 9
click at [491, 37] on icon at bounding box center [495, 41] width 9 height 8
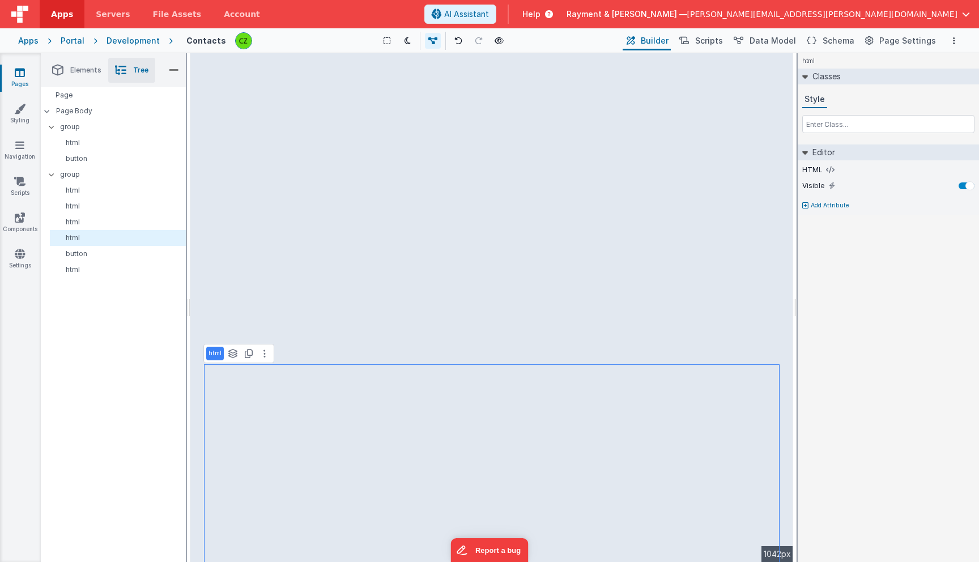
click at [27, 78] on link "Pages" at bounding box center [19, 78] width 41 height 23
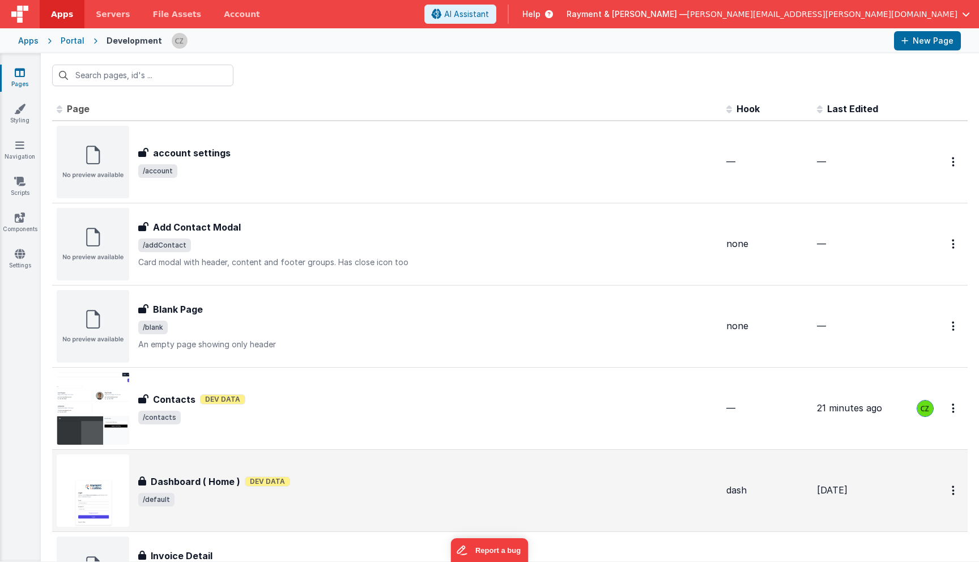
click at [330, 471] on div "Dashboard ( Home ) Dashboard ( Home ) Dev Data /default" at bounding box center [387, 490] width 661 height 73
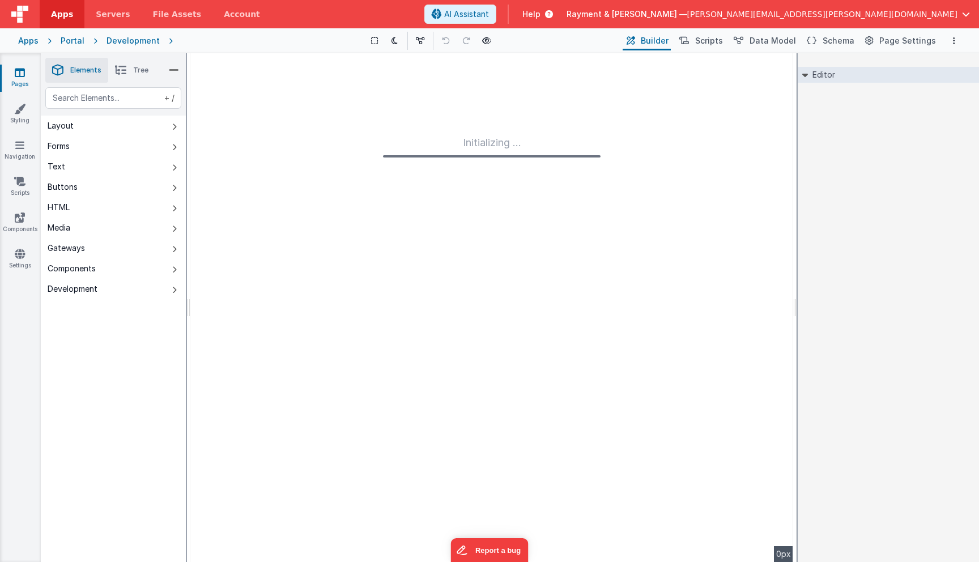
click at [490, 45] on div "Show Group Outlines Toggle Dark Mode Toggle Dev Data Preview Page + b" at bounding box center [428, 41] width 385 height 18
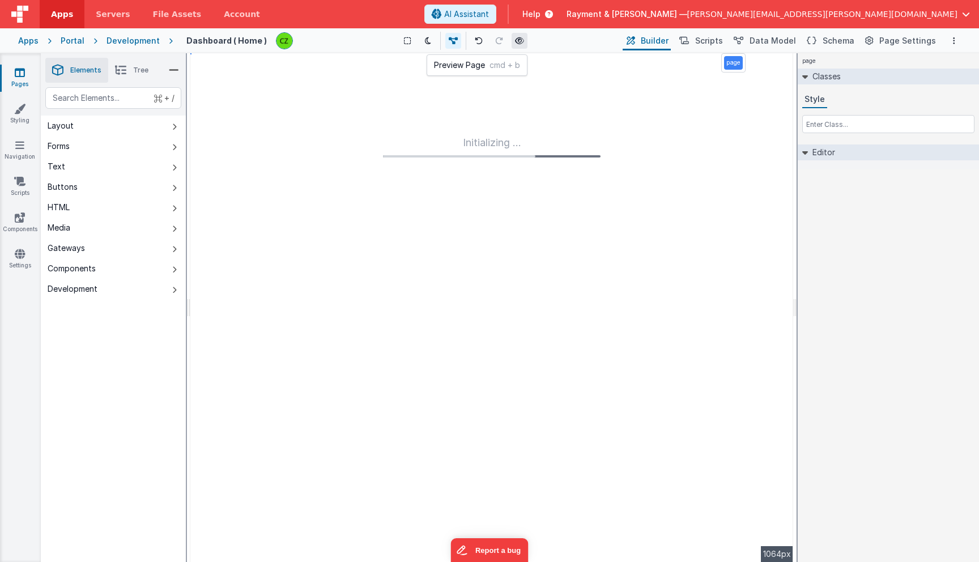
click at [521, 38] on icon at bounding box center [519, 41] width 9 height 8
